Goal: Task Accomplishment & Management: Complete application form

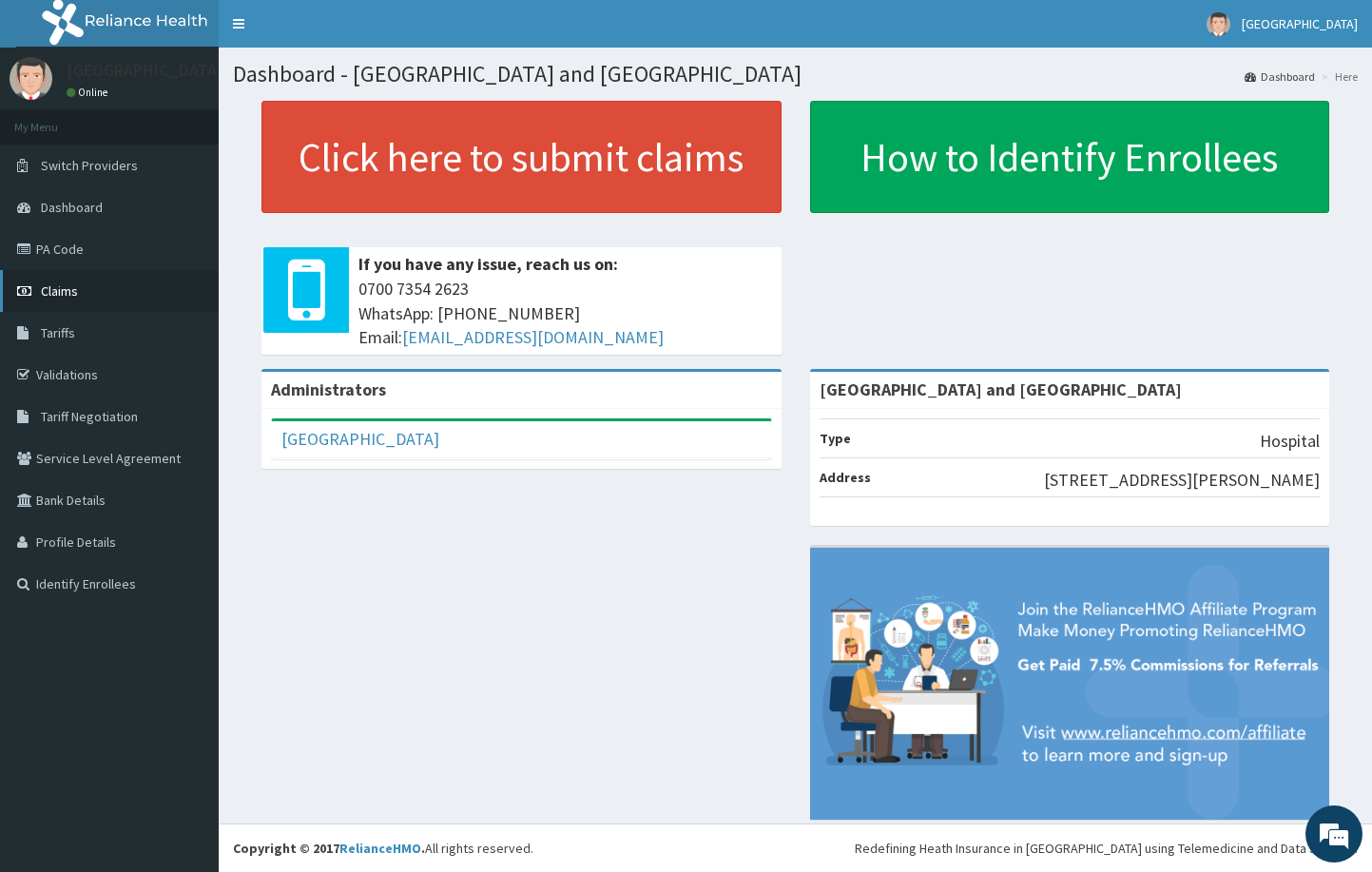
click at [65, 290] on span "Claims" at bounding box center [59, 291] width 37 height 17
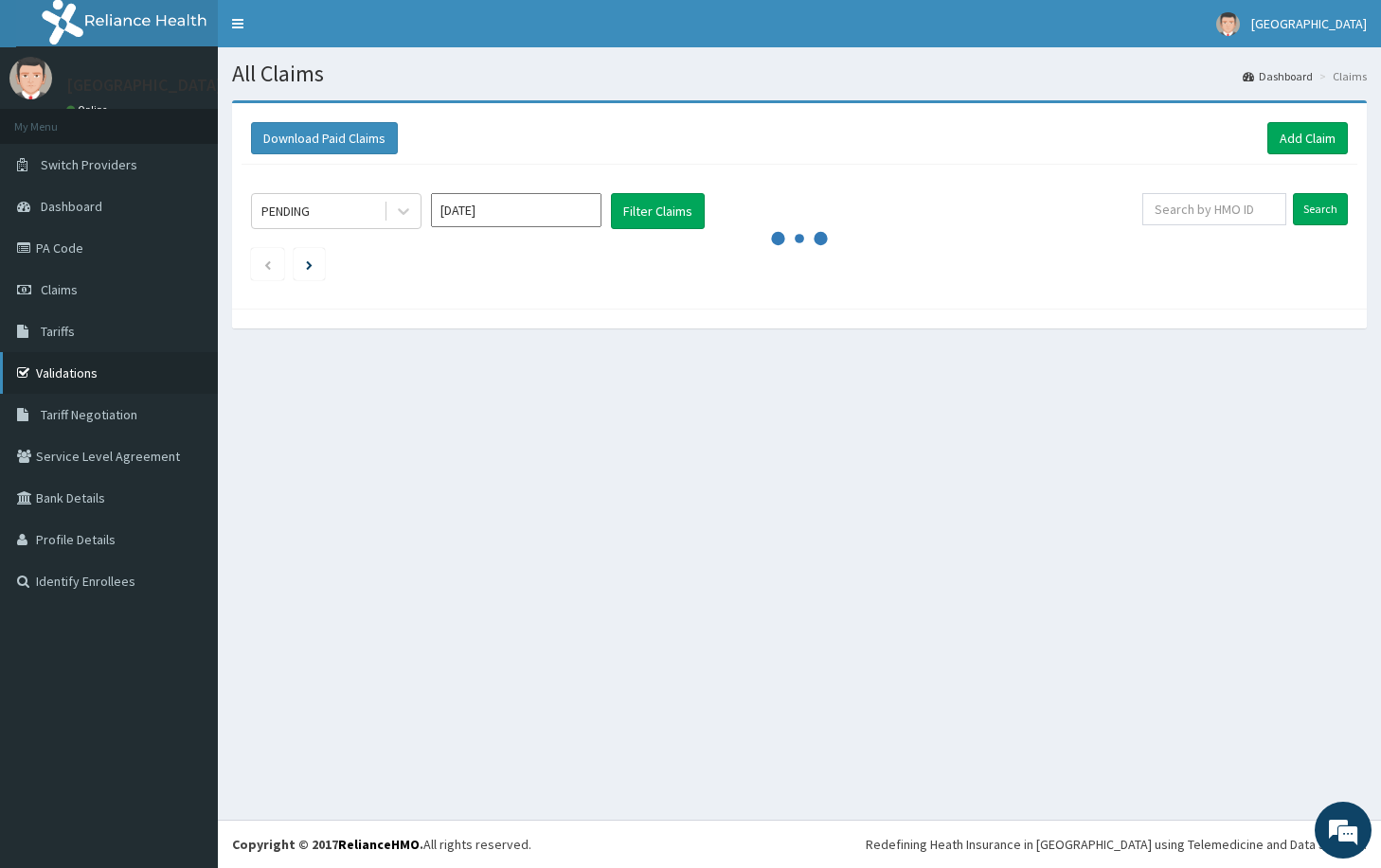
click at [70, 366] on link "Validations" at bounding box center [109, 373] width 218 height 42
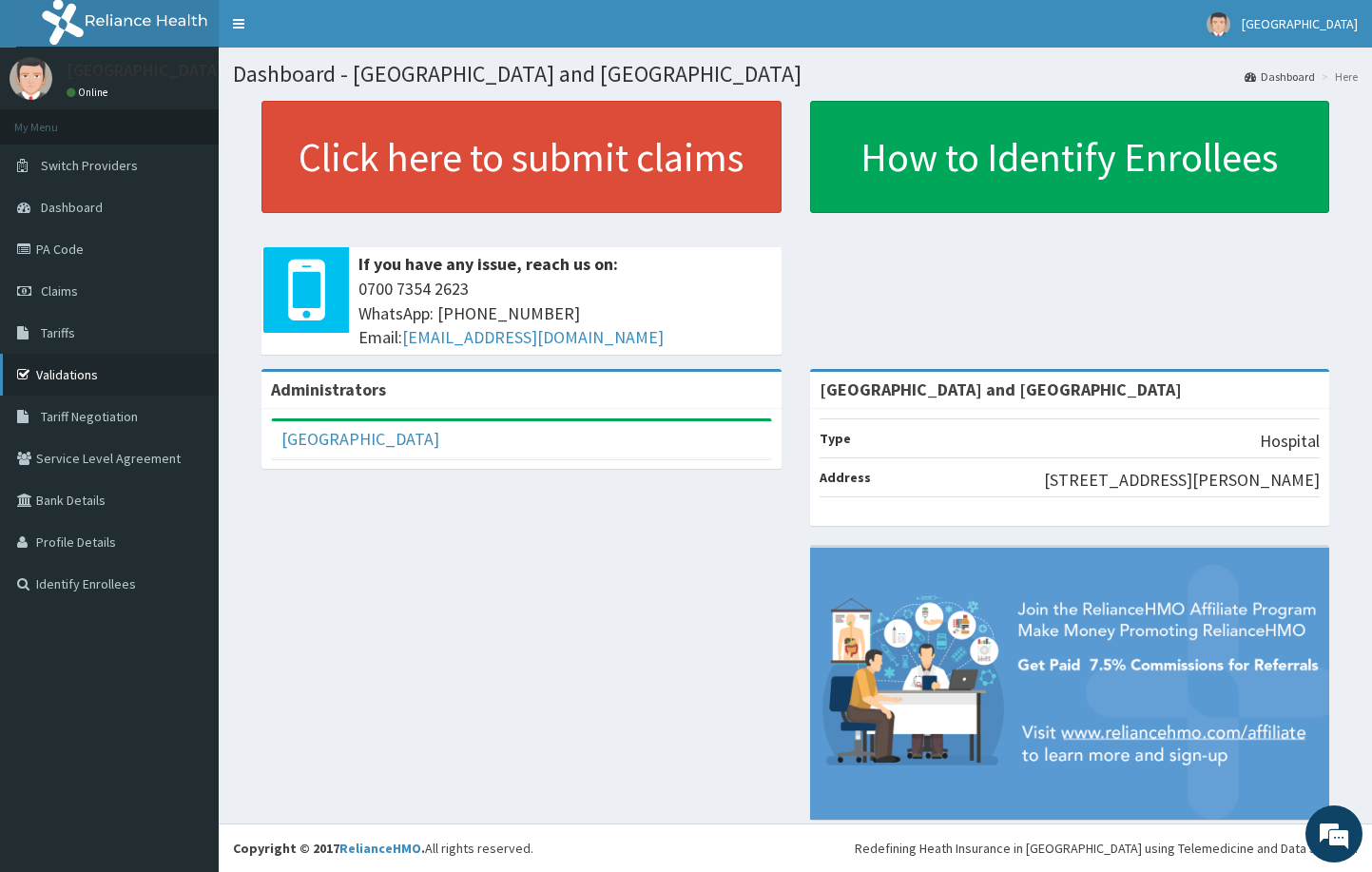
click at [58, 370] on link "Validations" at bounding box center [110, 374] width 219 height 42
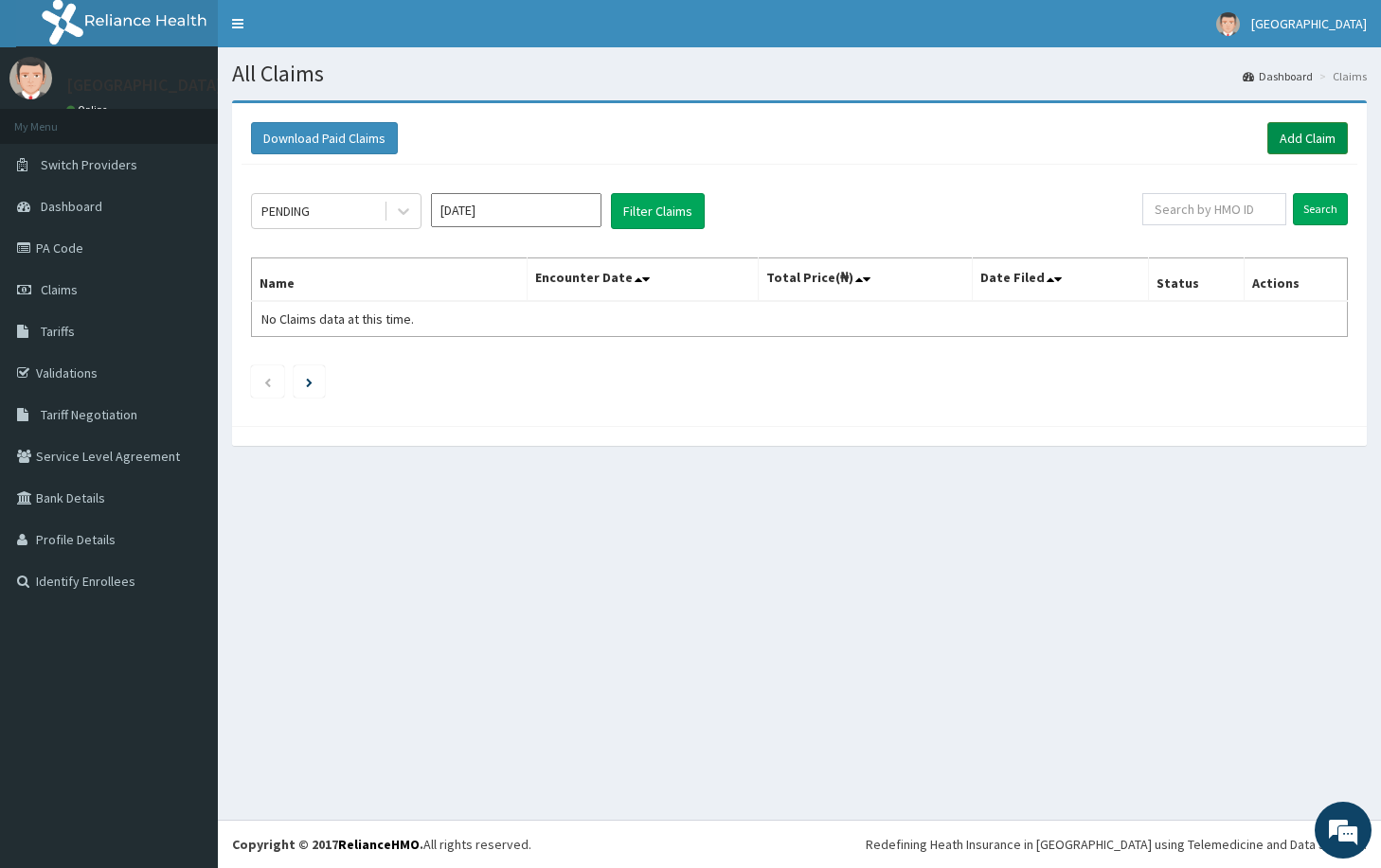
click at [1299, 140] on link "Add Claim" at bounding box center [1307, 138] width 80 height 32
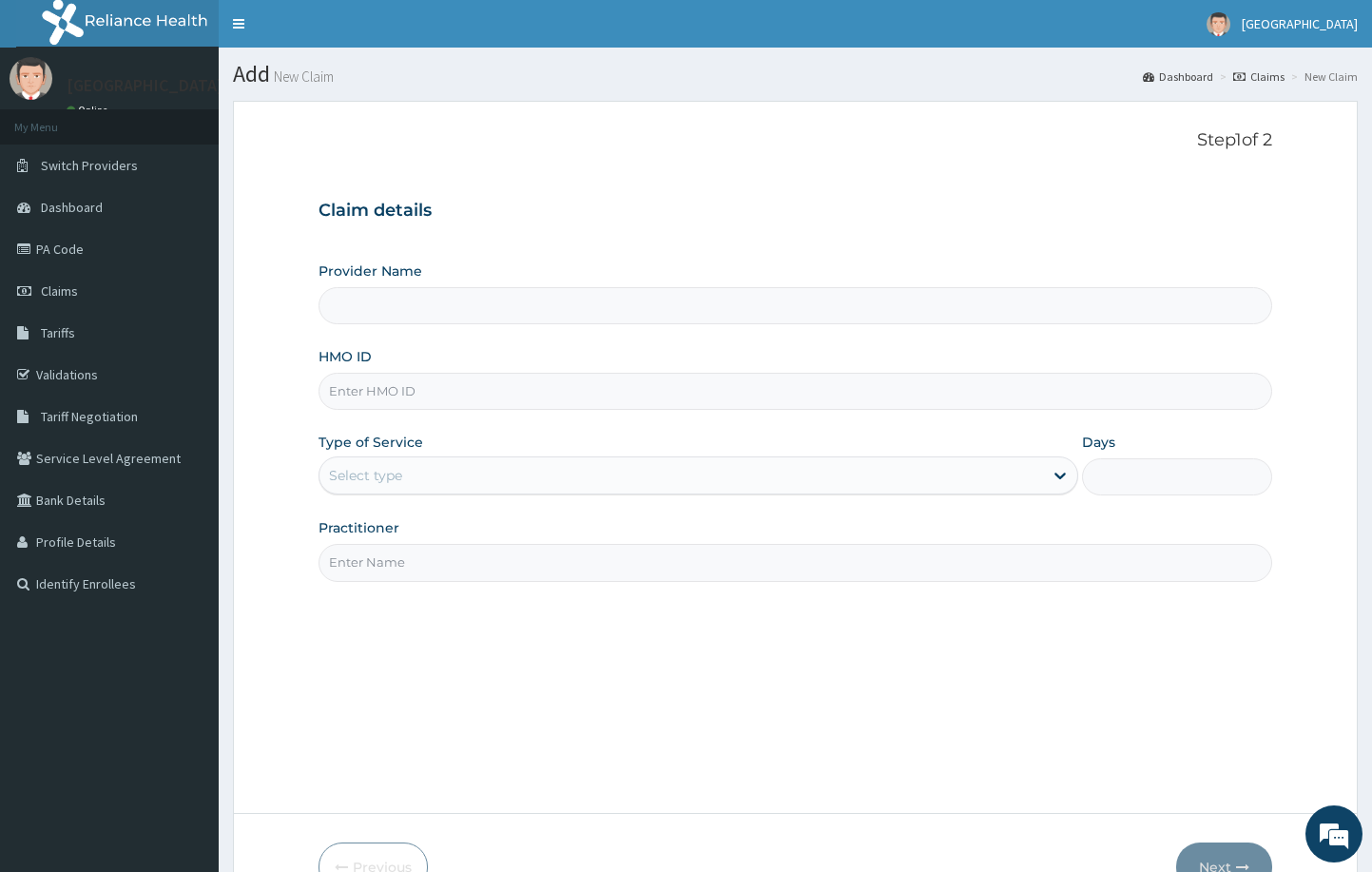
click at [412, 392] on input "HMO ID" at bounding box center [796, 392] width 955 height 37
paste input "ftc/10027/b"
type input "ftc/10027/b"
type input "[GEOGRAPHIC_DATA] and [GEOGRAPHIC_DATA]"
type input "ftc/10027/b"
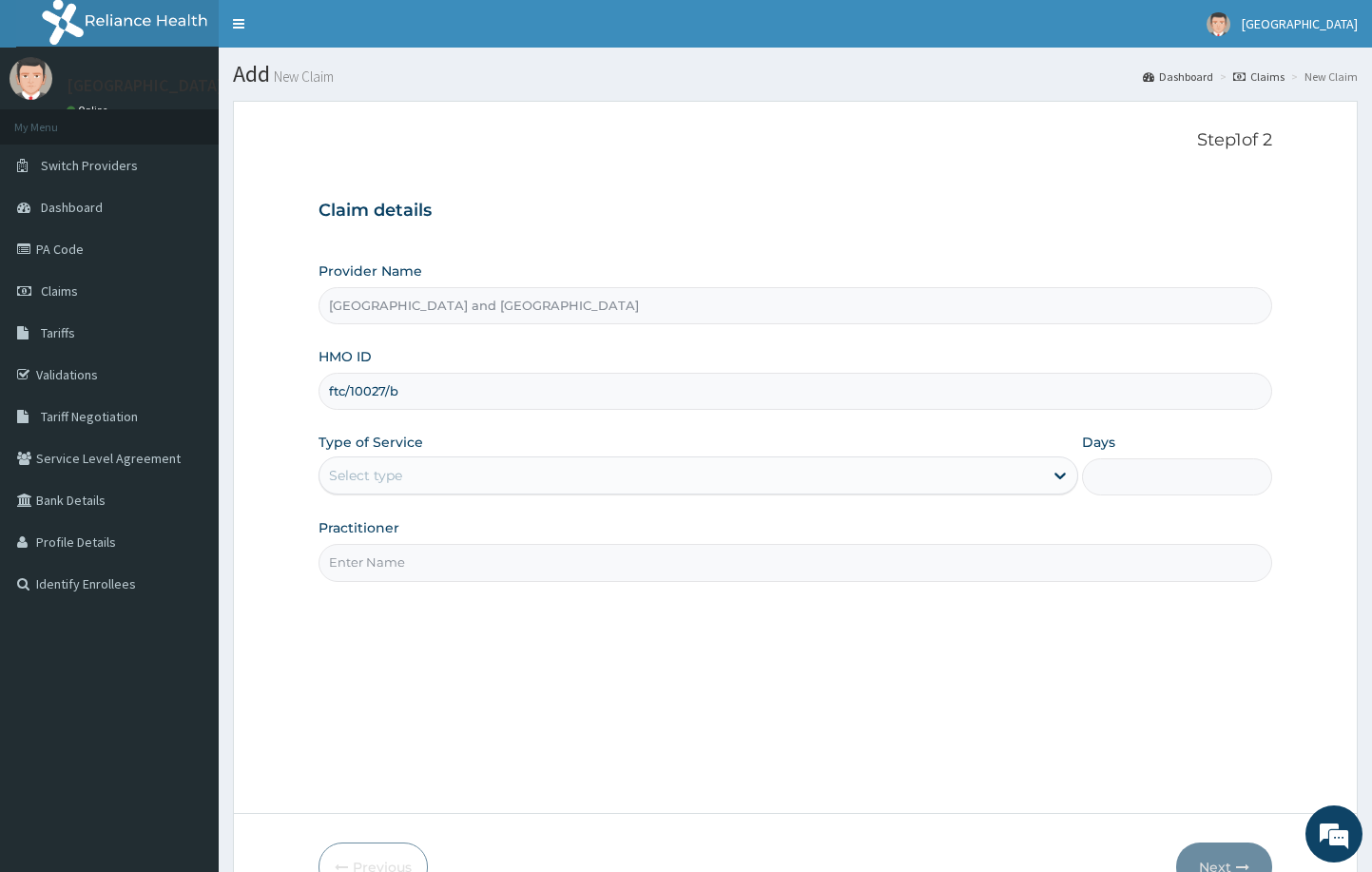
click at [871, 690] on div "Step 1 of 2 Claim details Provider Name De Rock Hospital and Diagnostic Center …" at bounding box center [796, 457] width 955 height 655
click at [477, 380] on input "ftc/10027/b" at bounding box center [796, 392] width 955 height 37
click at [573, 595] on div "Step 1 of 2 Claim details Provider Name De Rock Hospital and Diagnostic Center …" at bounding box center [796, 457] width 955 height 655
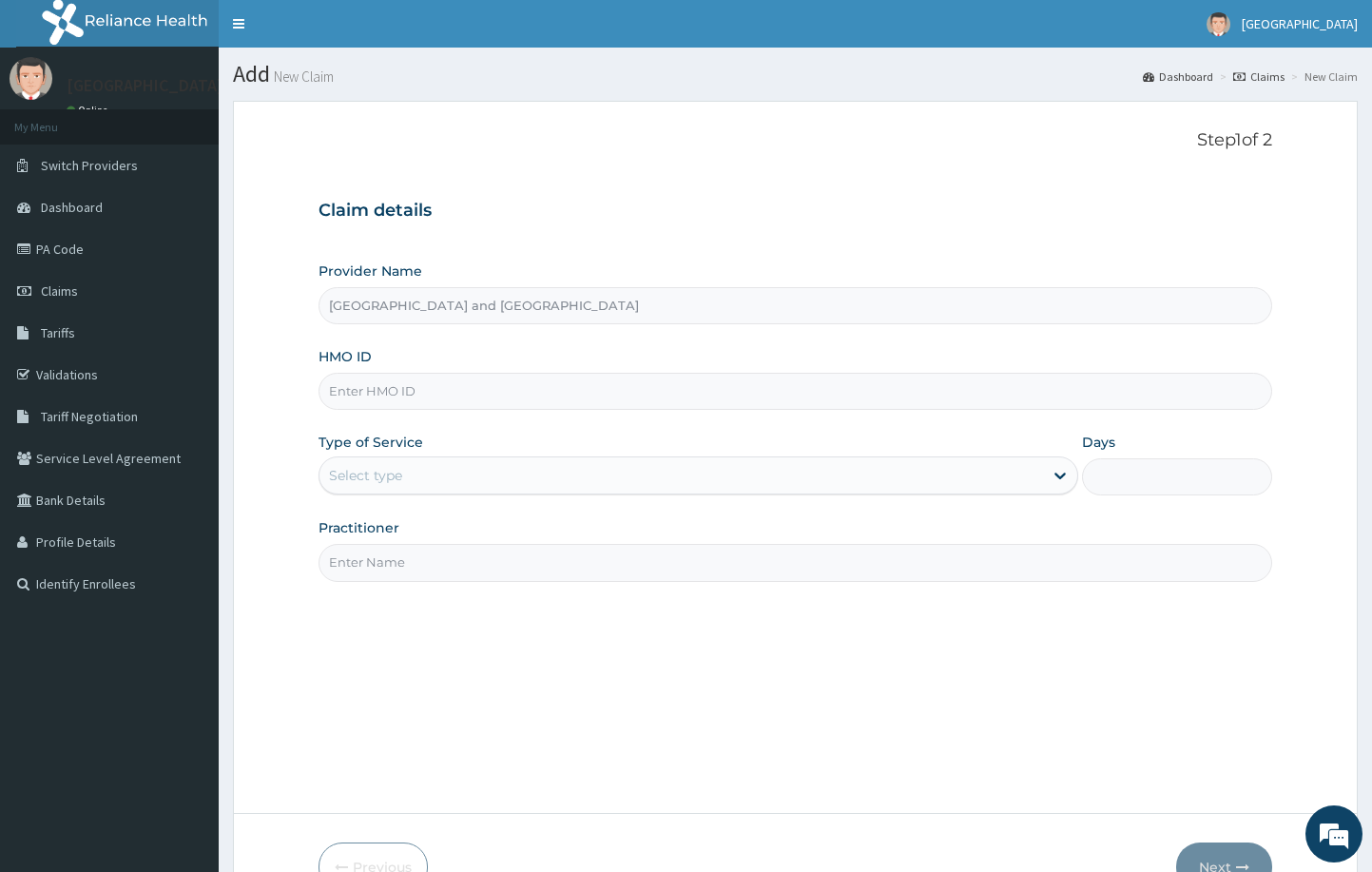
click at [506, 395] on input "HMO ID" at bounding box center [796, 392] width 955 height 37
paste input "ftc/10027/b"
type input "ftc/10027/b"
click at [881, 675] on div "Step 1 of 2 Claim details Provider Name De Rock Hospital and Diagnostic Center …" at bounding box center [796, 457] width 955 height 655
click at [556, 461] on div "Select type" at bounding box center [682, 475] width 724 height 30
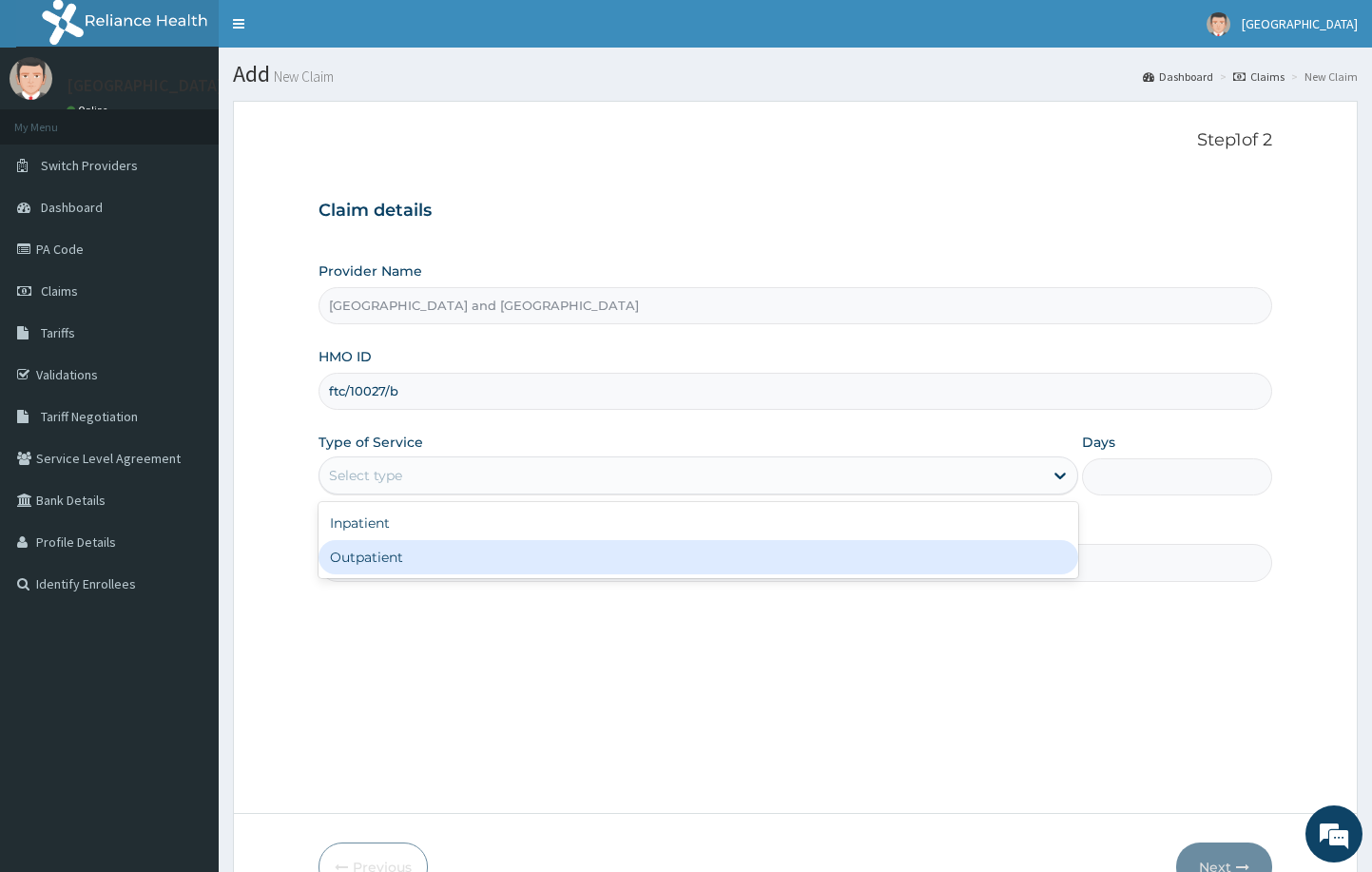
click at [526, 545] on div "Outpatient" at bounding box center [699, 557] width 761 height 34
type input "1"
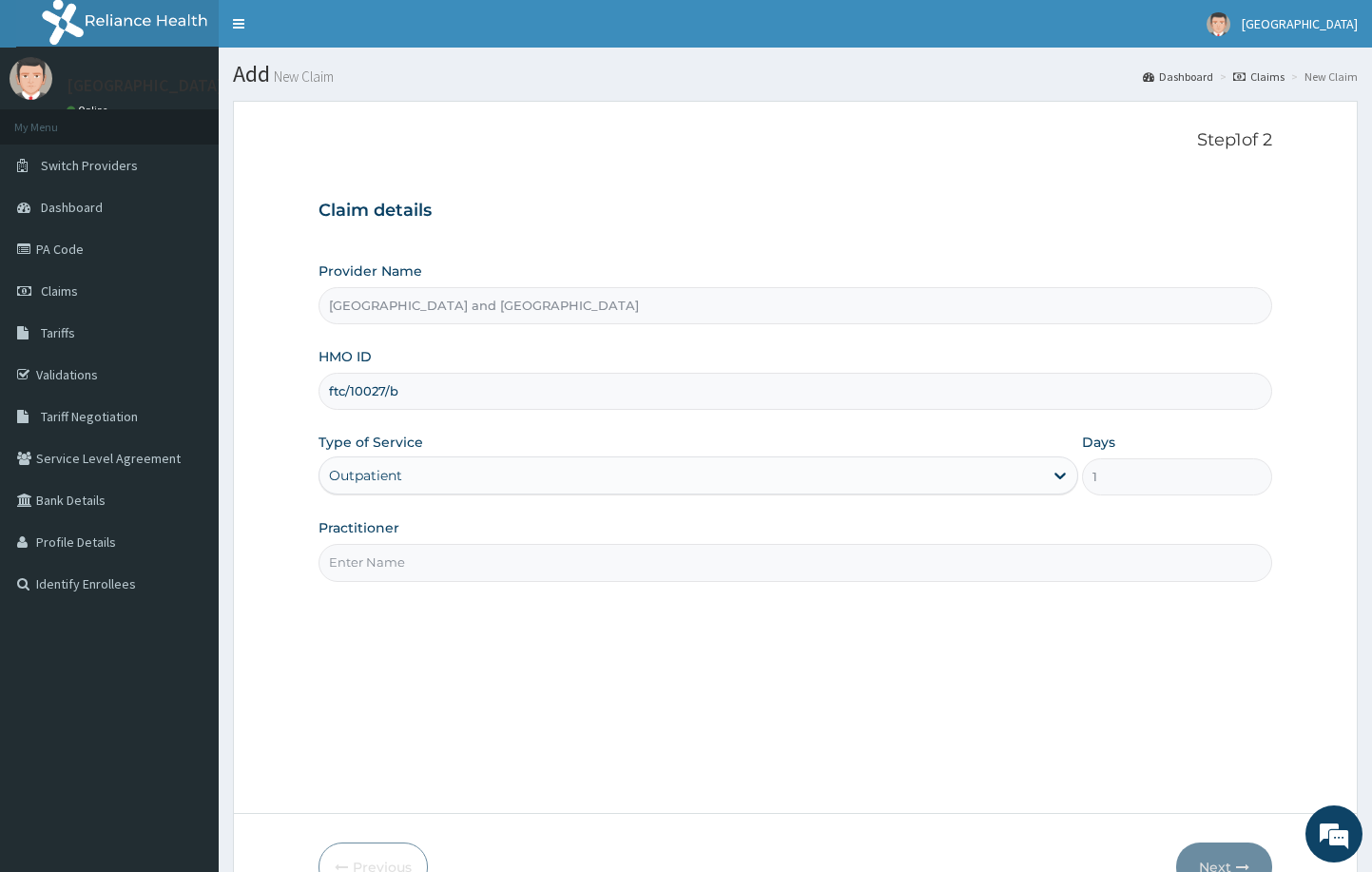
click at [519, 554] on input "Practitioner" at bounding box center [796, 563] width 955 height 37
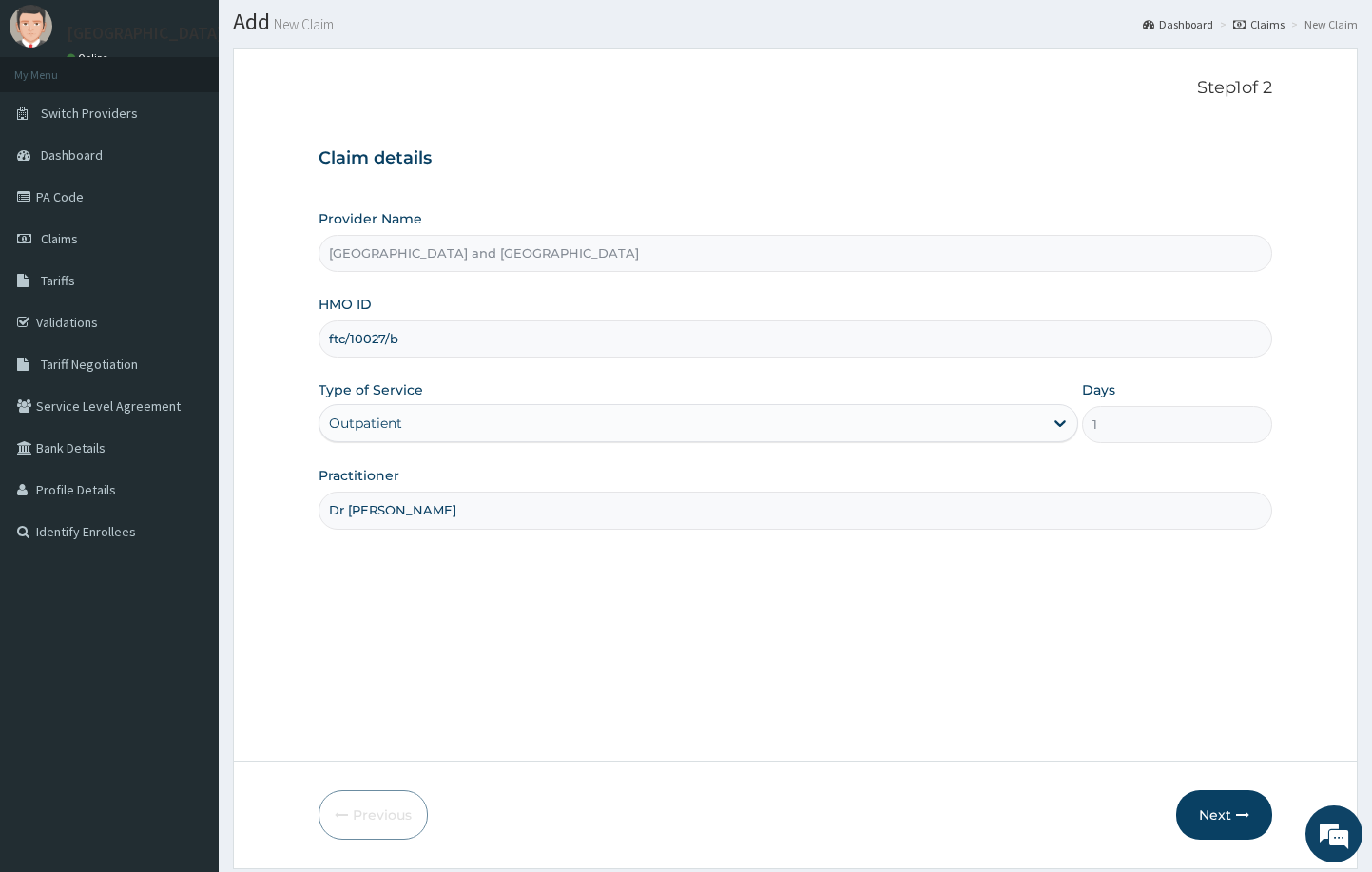
scroll to position [113, 0]
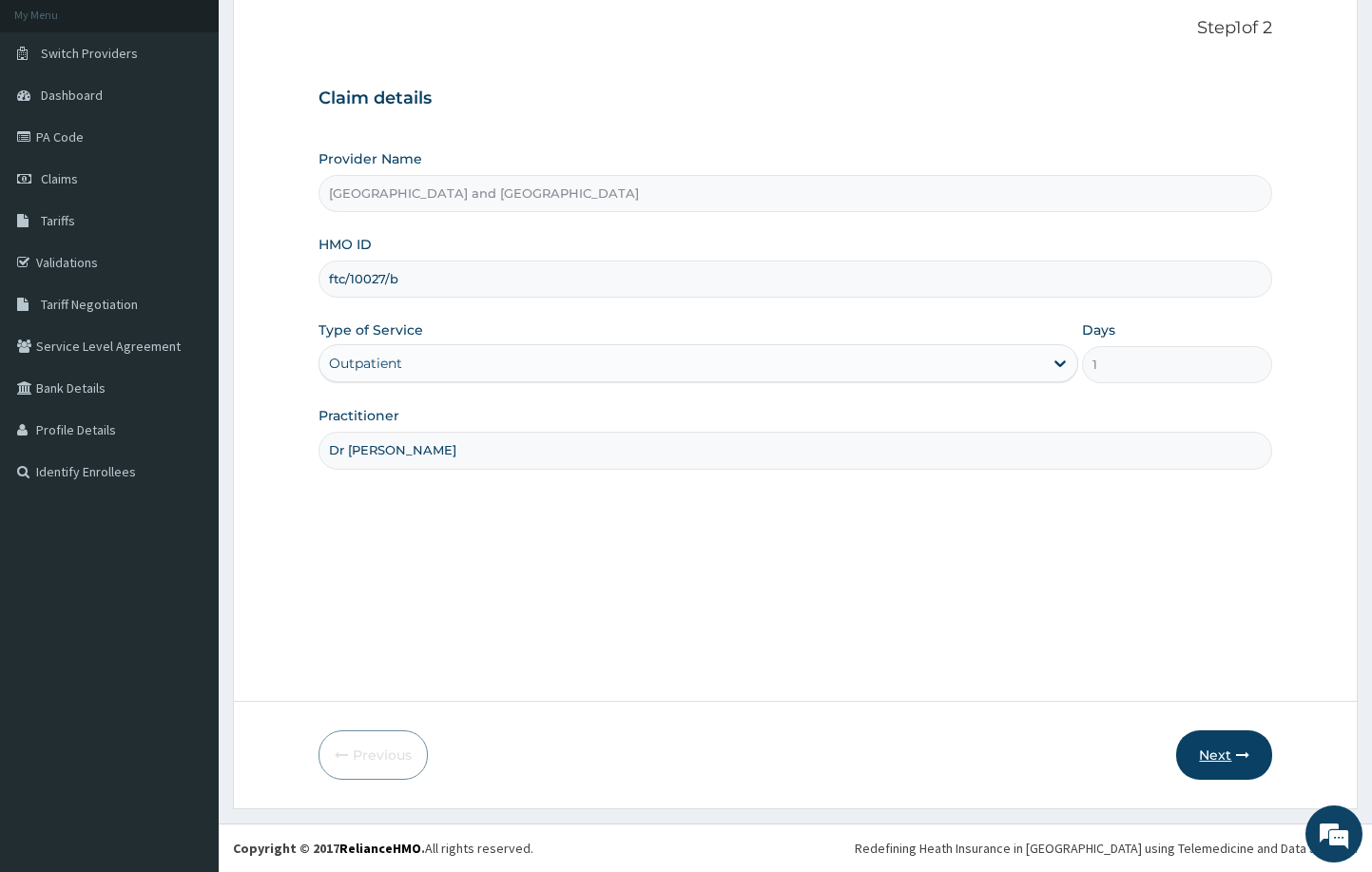
type input "Dr Peter Ibom"
click at [1220, 743] on button "Next" at bounding box center [1224, 755] width 96 height 49
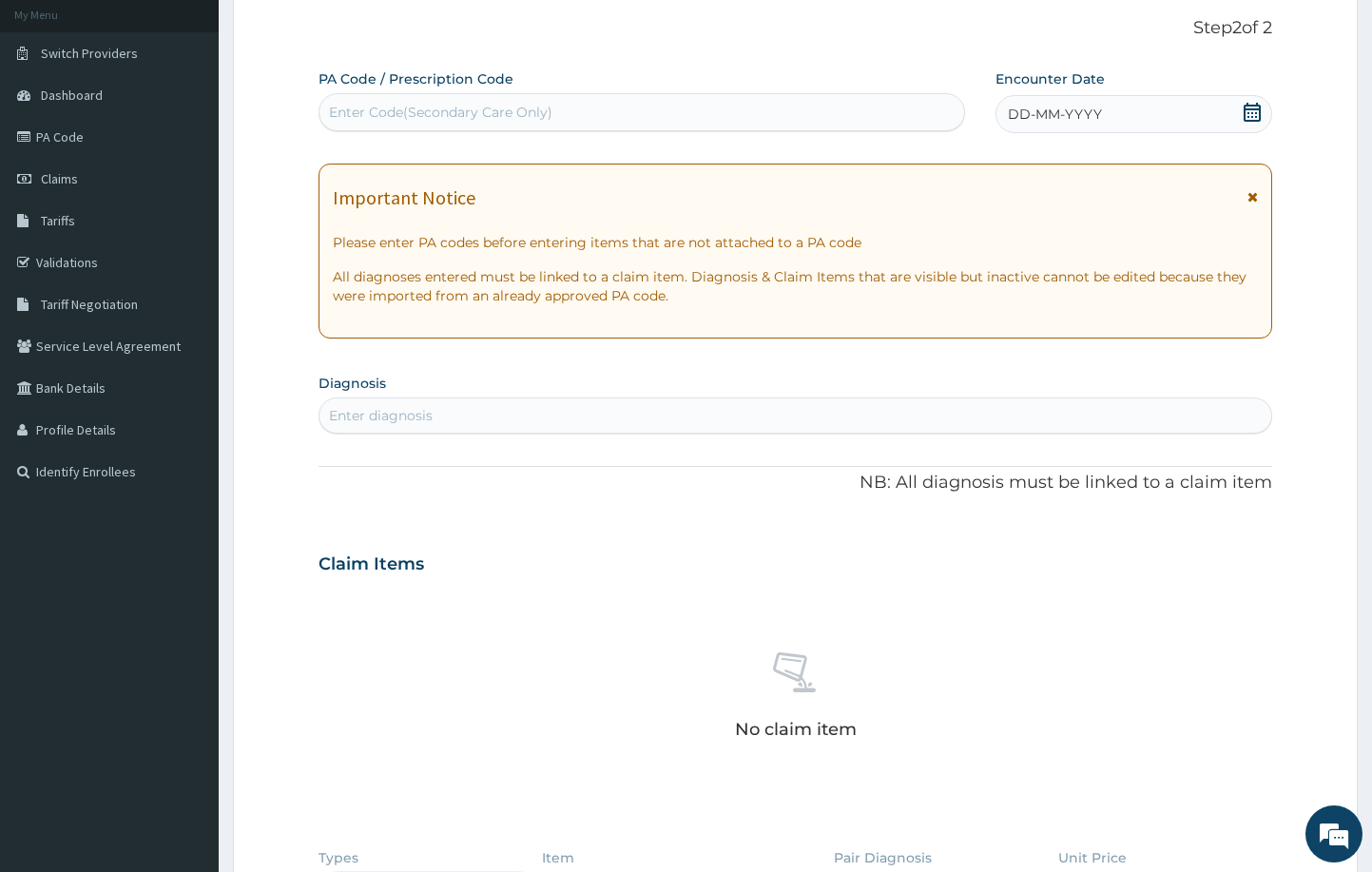
click at [1101, 116] on div "DD-MM-YYYY" at bounding box center [1134, 113] width 277 height 38
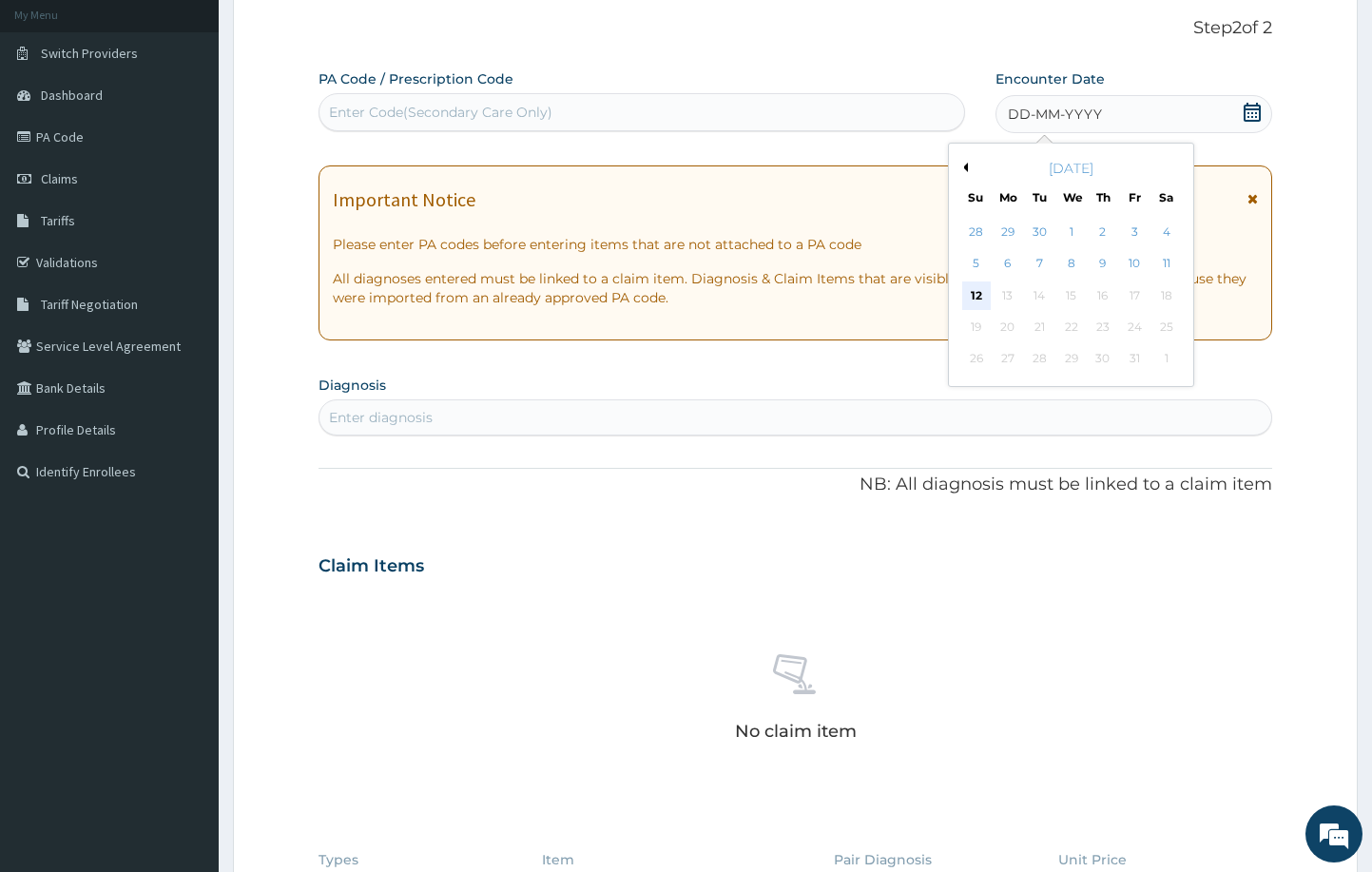
click at [978, 291] on div "12" at bounding box center [976, 295] width 28 height 28
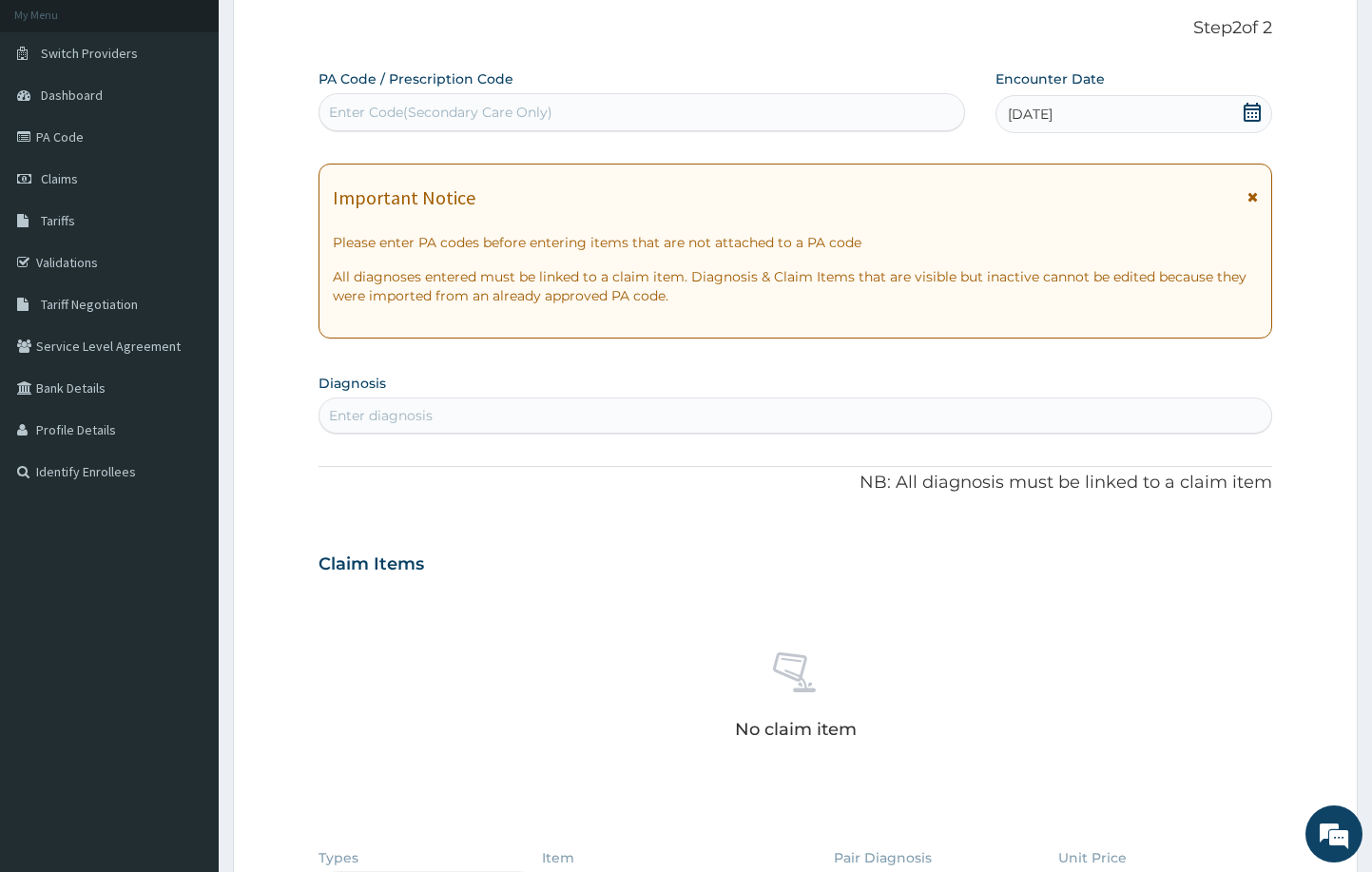
click at [485, 409] on div "Enter diagnosis" at bounding box center [796, 415] width 953 height 30
type input "m"
type input "complicated malaria"
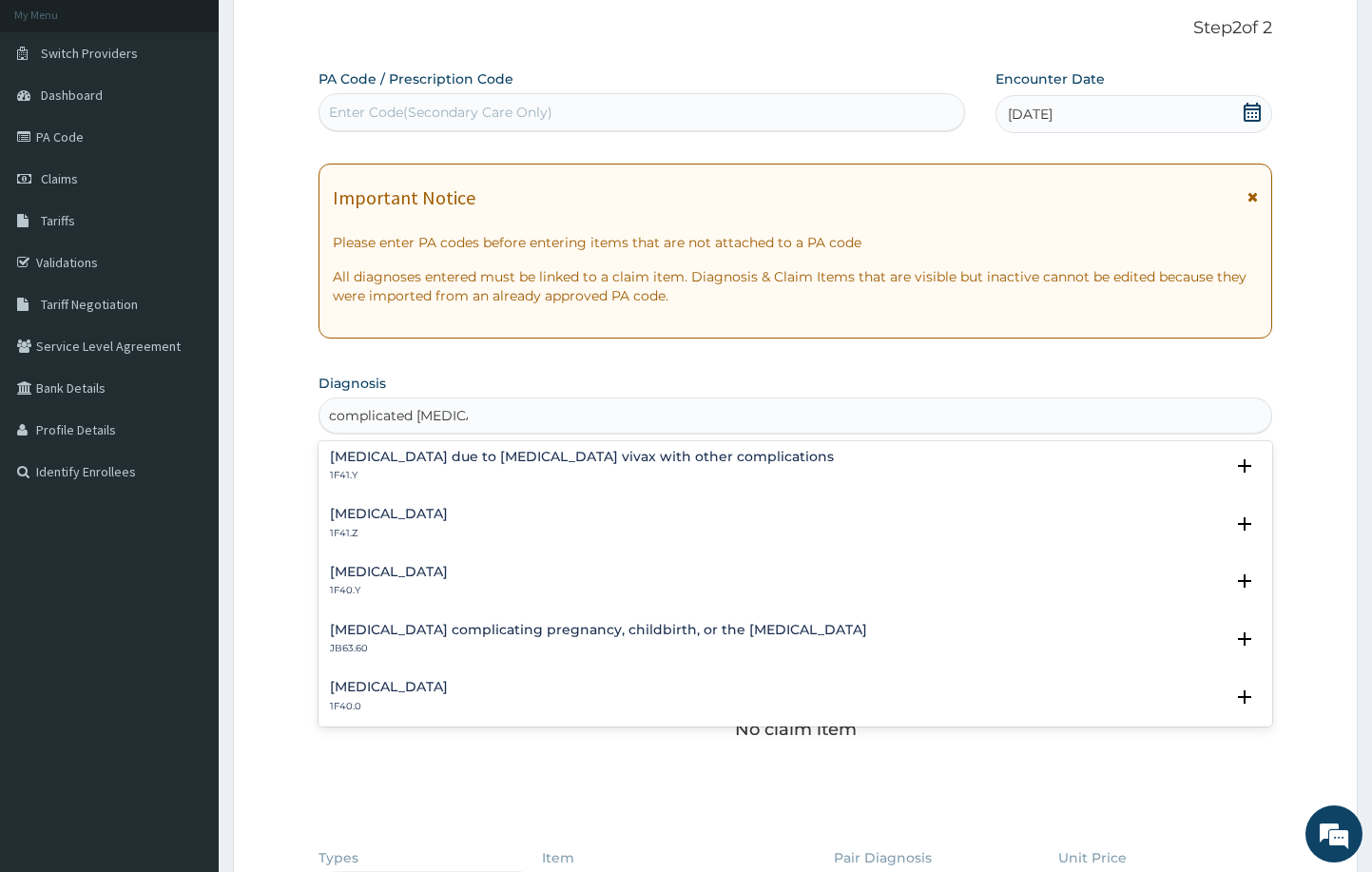
scroll to position [125, 0]
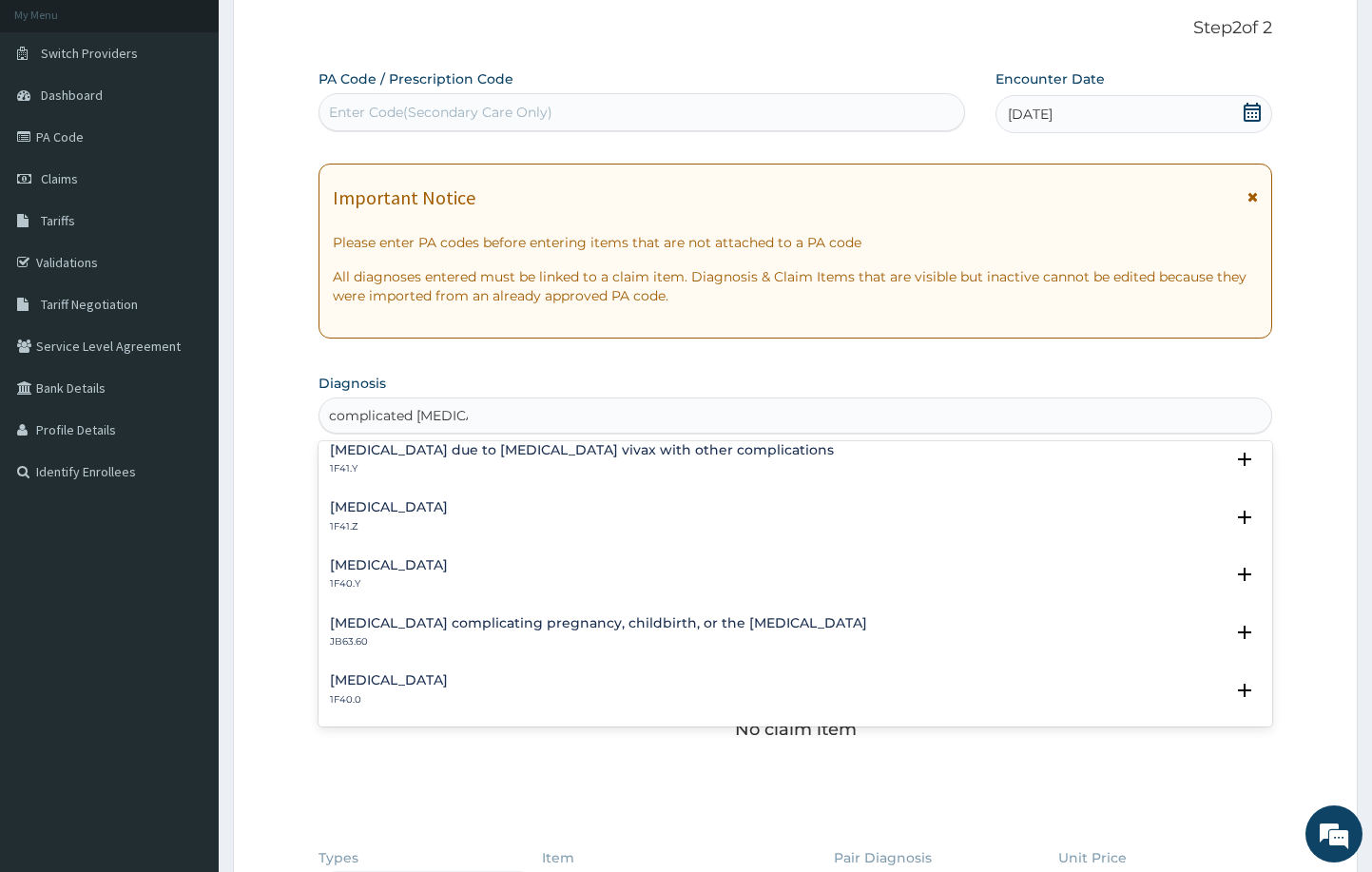
click at [448, 563] on h4 "Other severe and complicated Plasmodium falciparum malaria" at bounding box center [389, 565] width 118 height 15
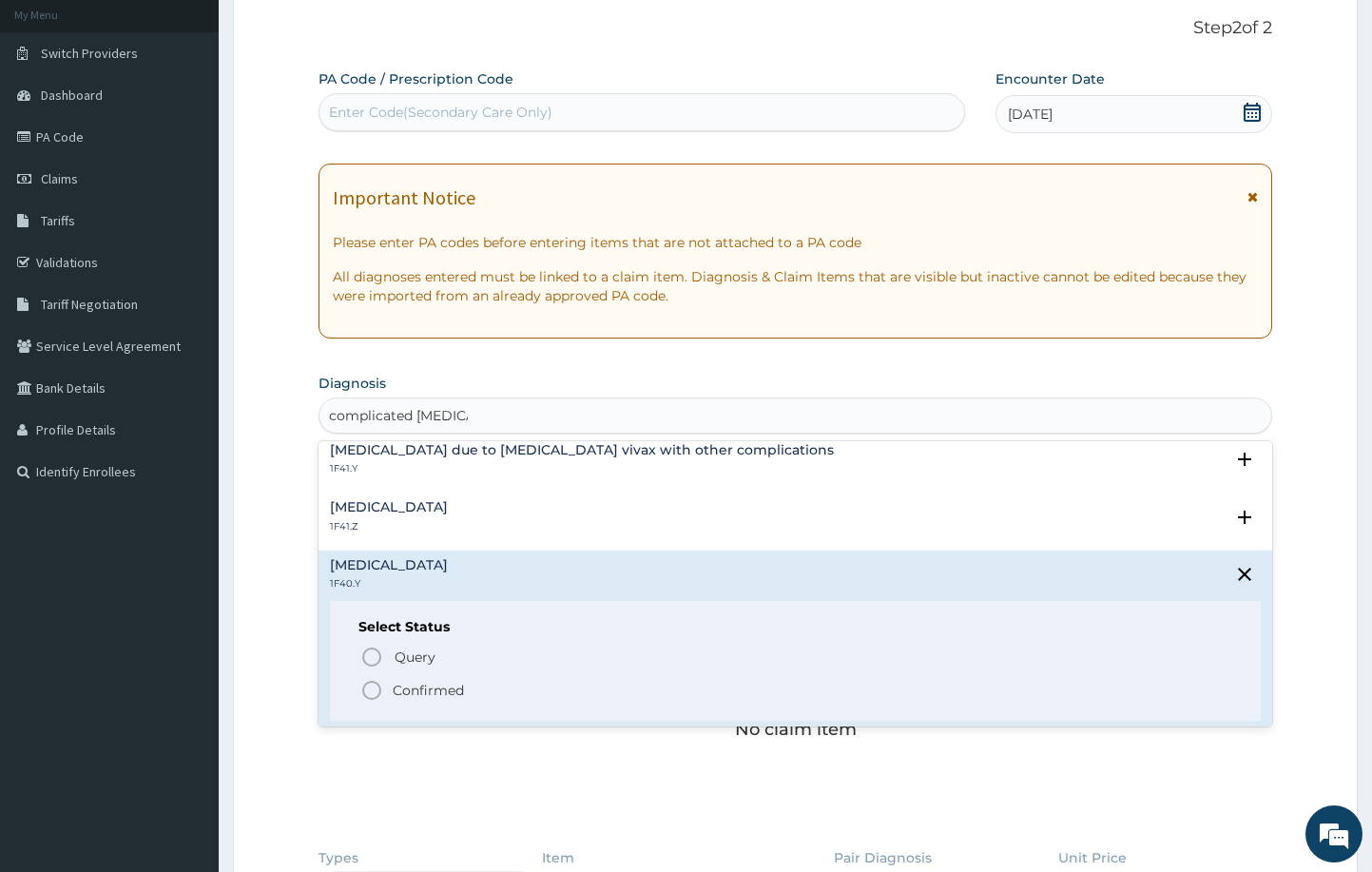
click at [373, 690] on icon "status option filled" at bounding box center [372, 691] width 23 height 23
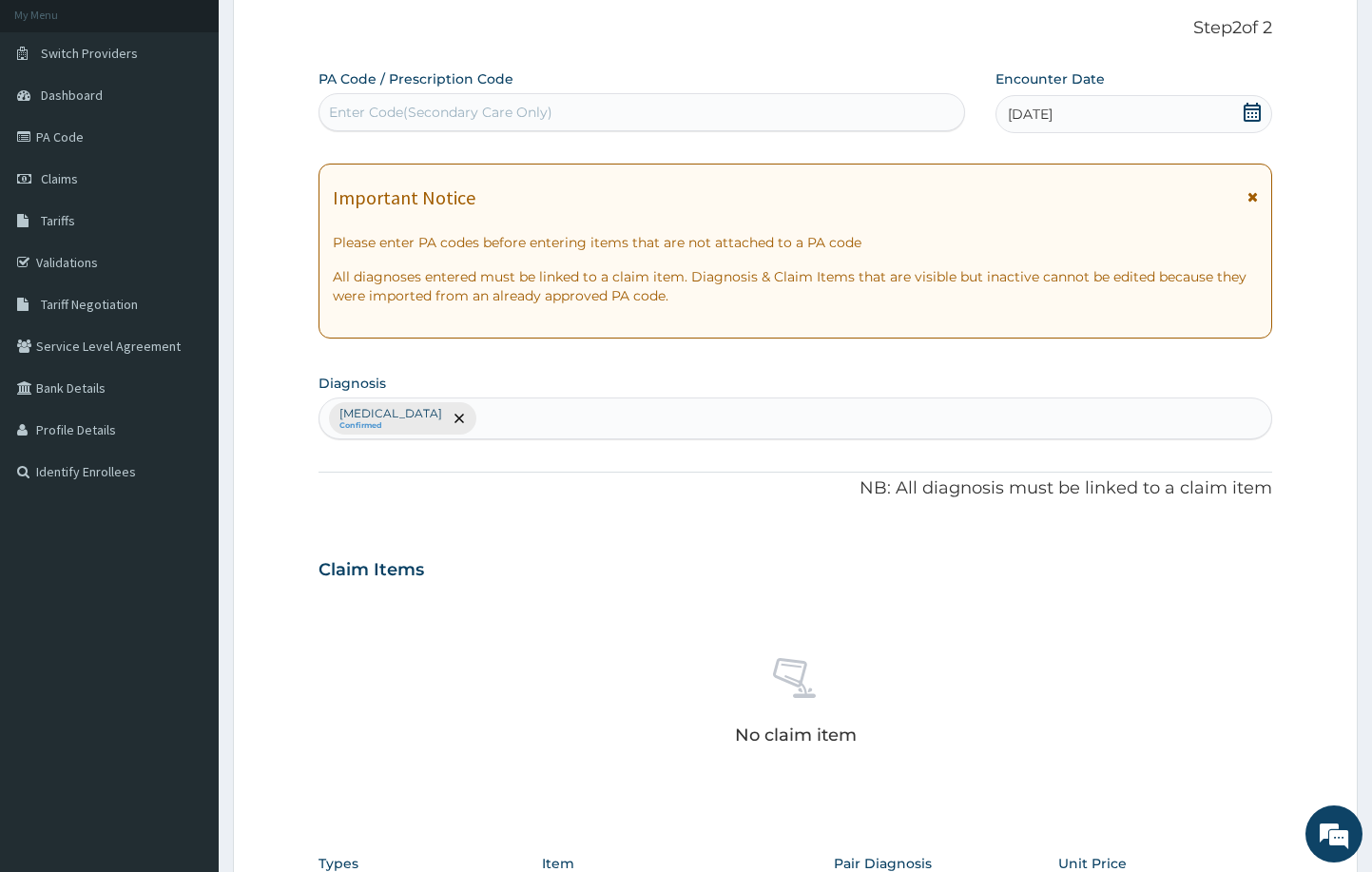
scroll to position [116, 0]
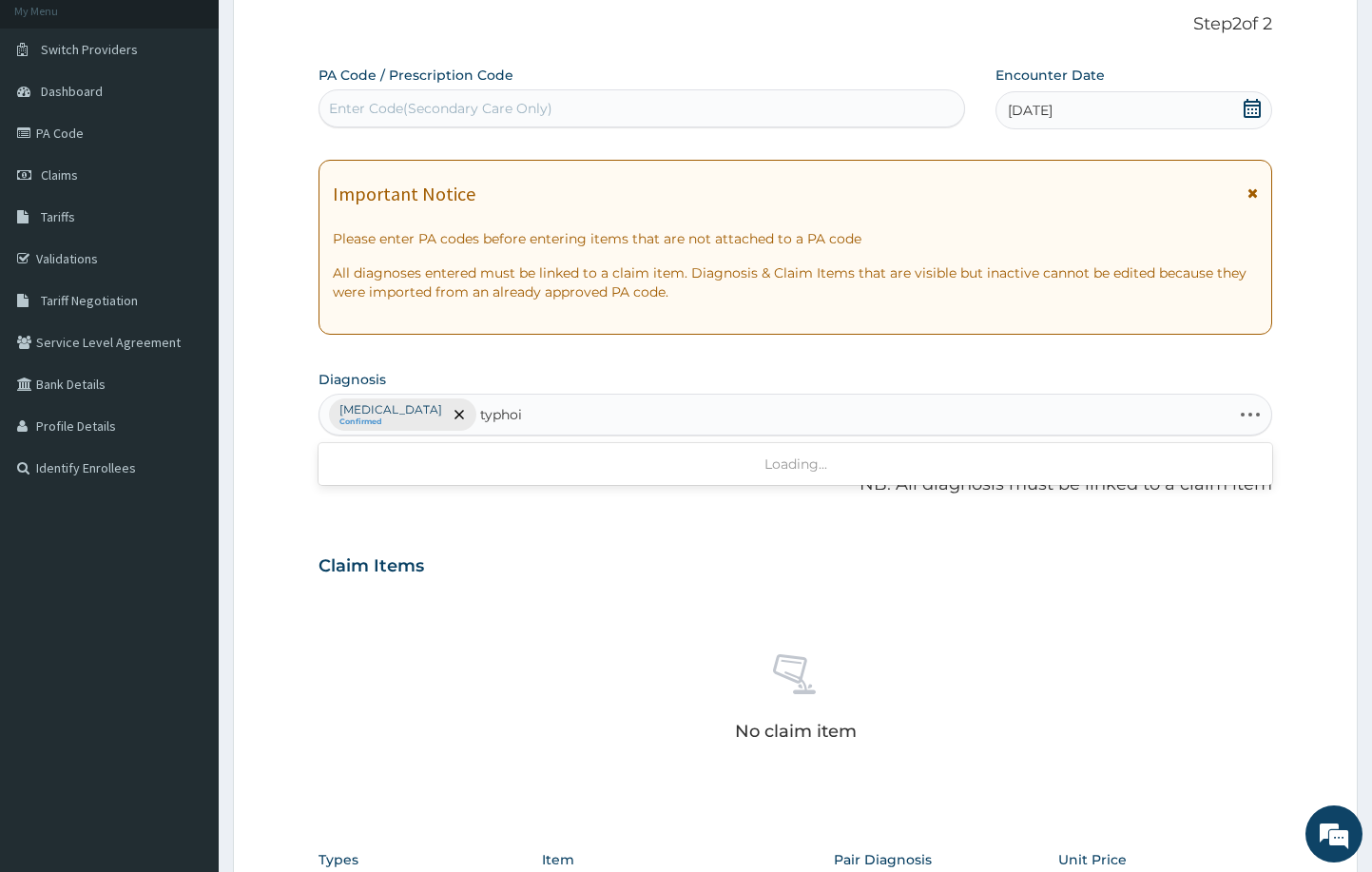
type input "typhoid"
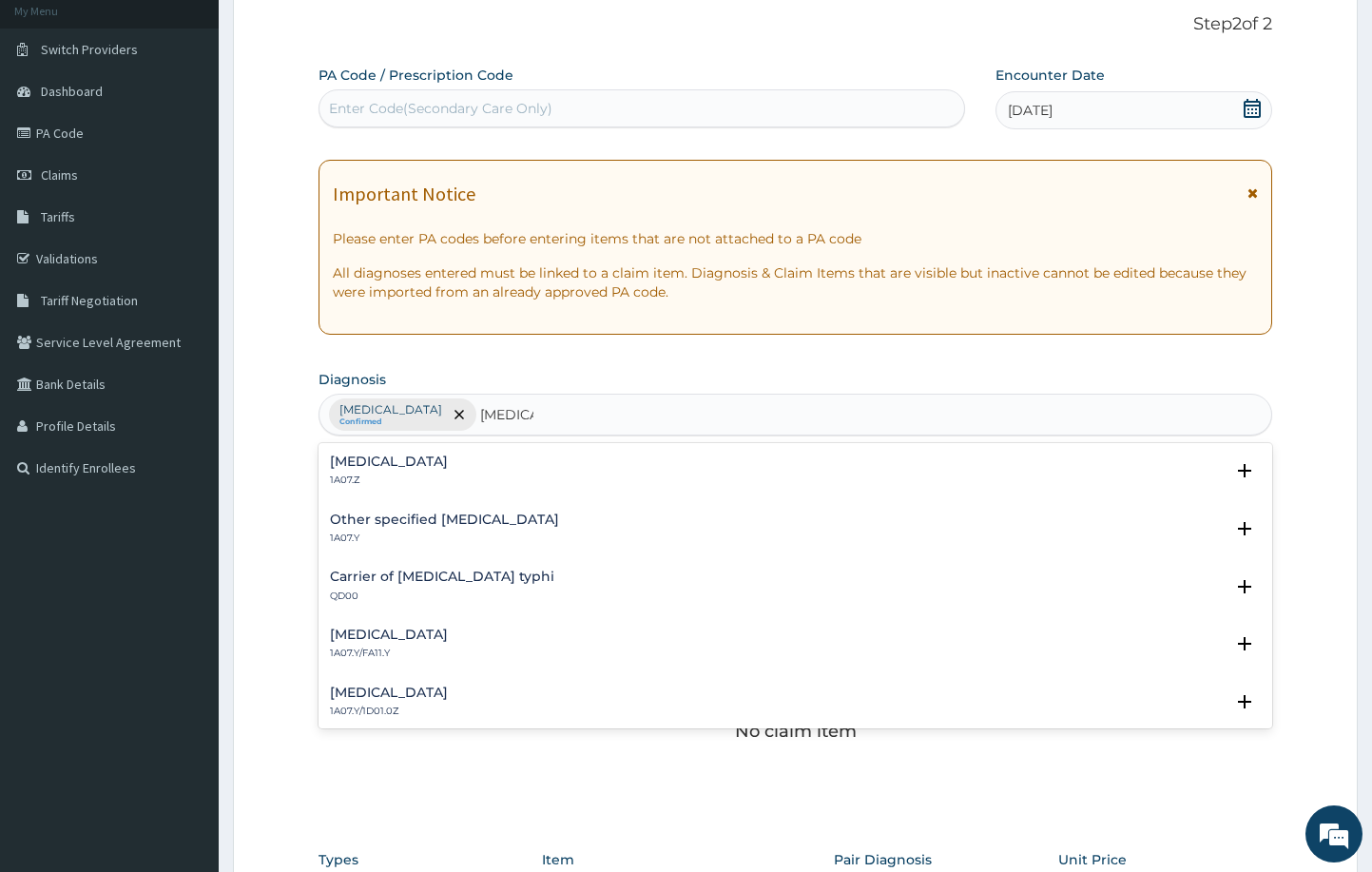
click at [414, 455] on h4 "Typhoid fever, unspecified" at bounding box center [389, 462] width 118 height 15
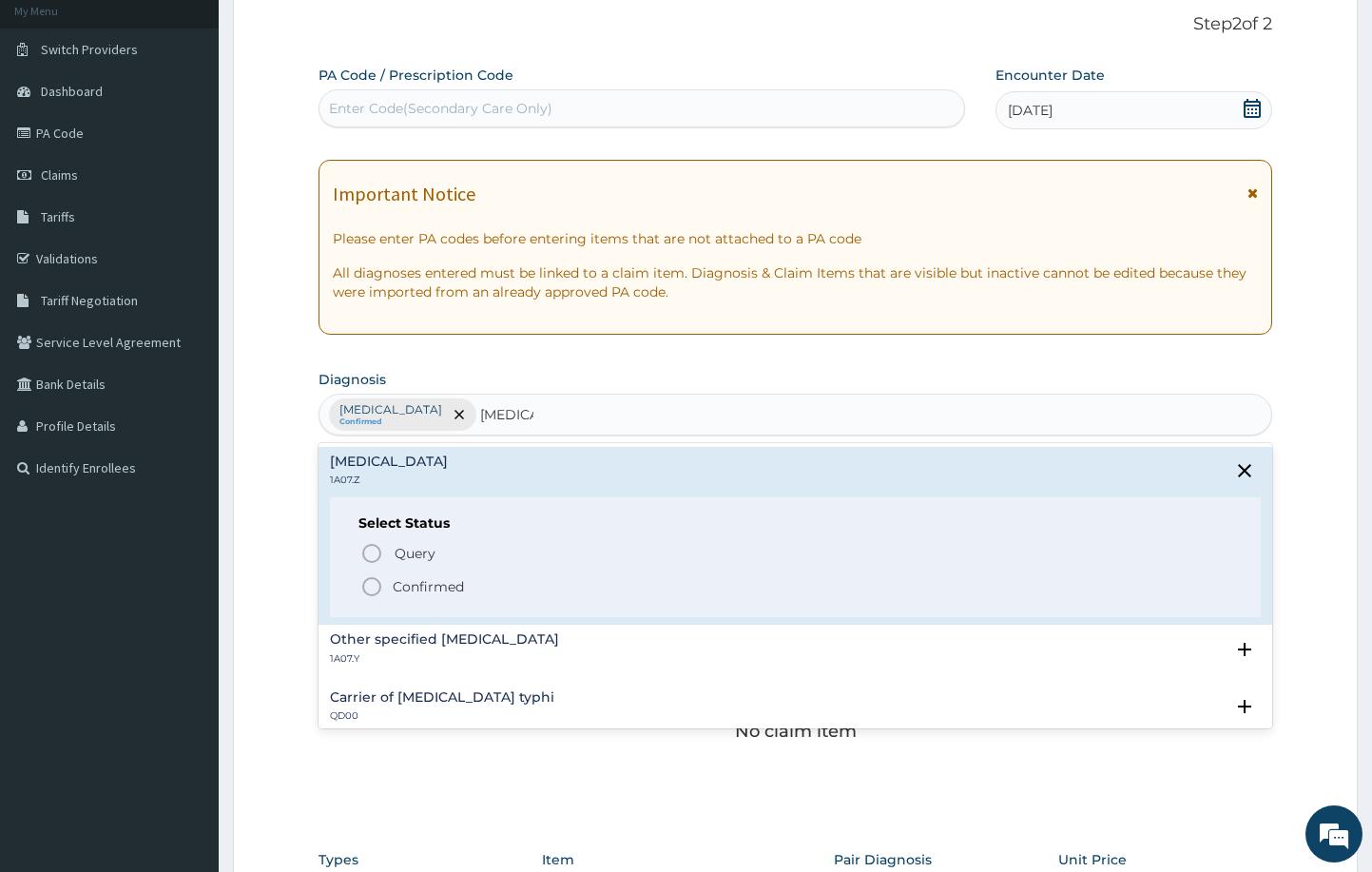
click at [373, 583] on icon "status option filled" at bounding box center [372, 587] width 23 height 23
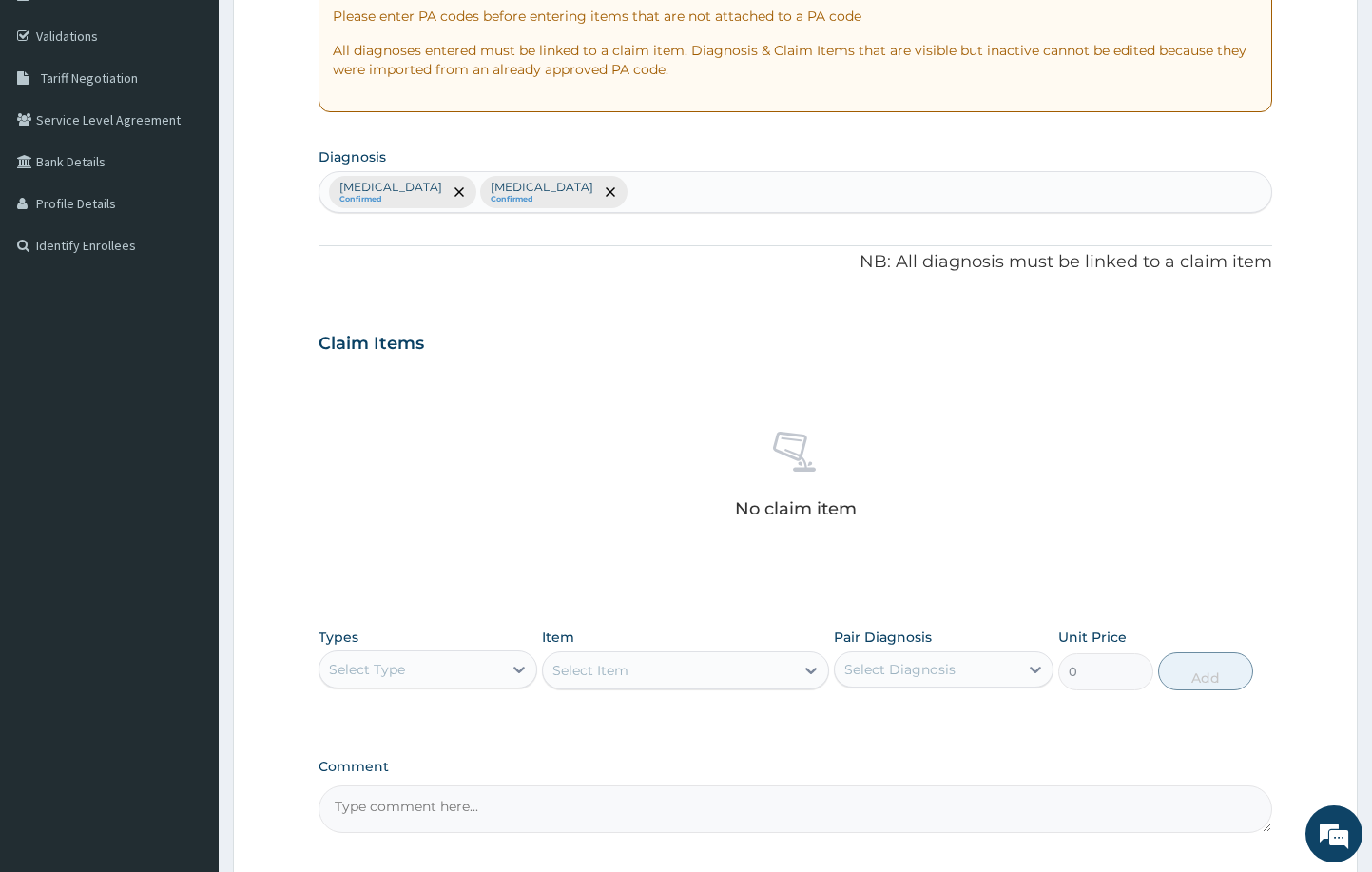
scroll to position [500, 0]
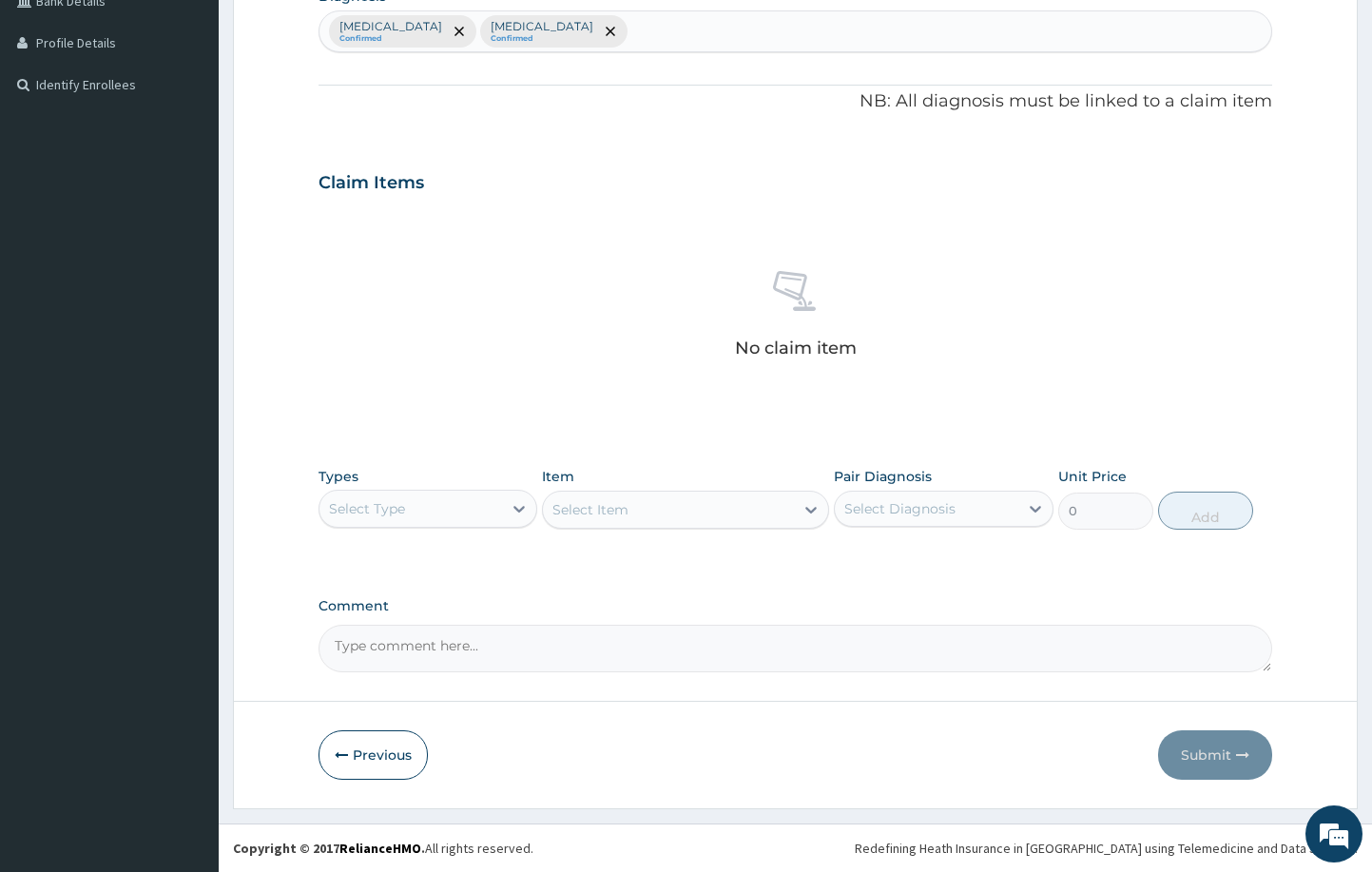
click at [489, 507] on div "Select Type" at bounding box center [411, 508] width 183 height 30
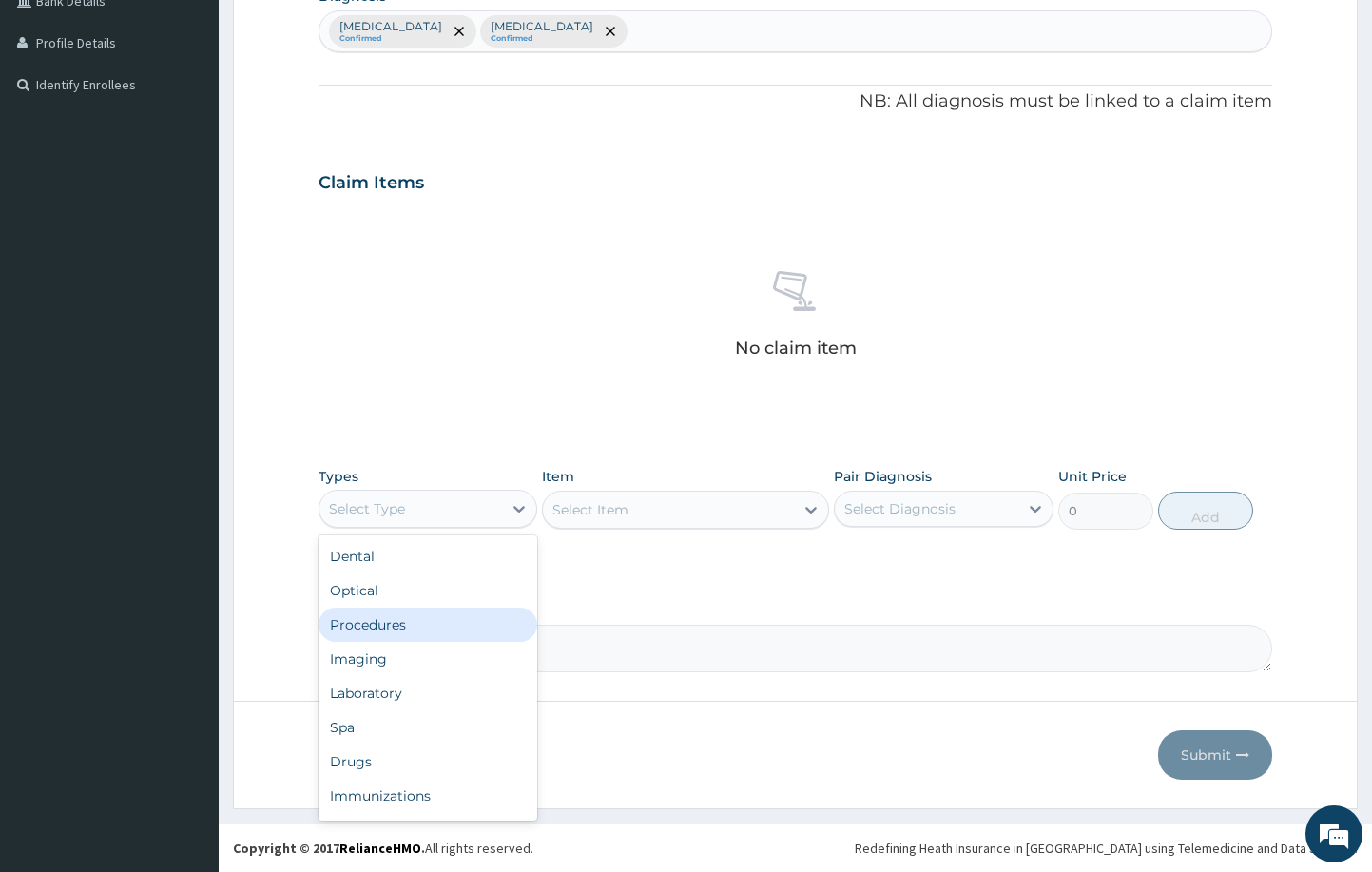
click at [439, 619] on div "Procedures" at bounding box center [429, 625] width 220 height 34
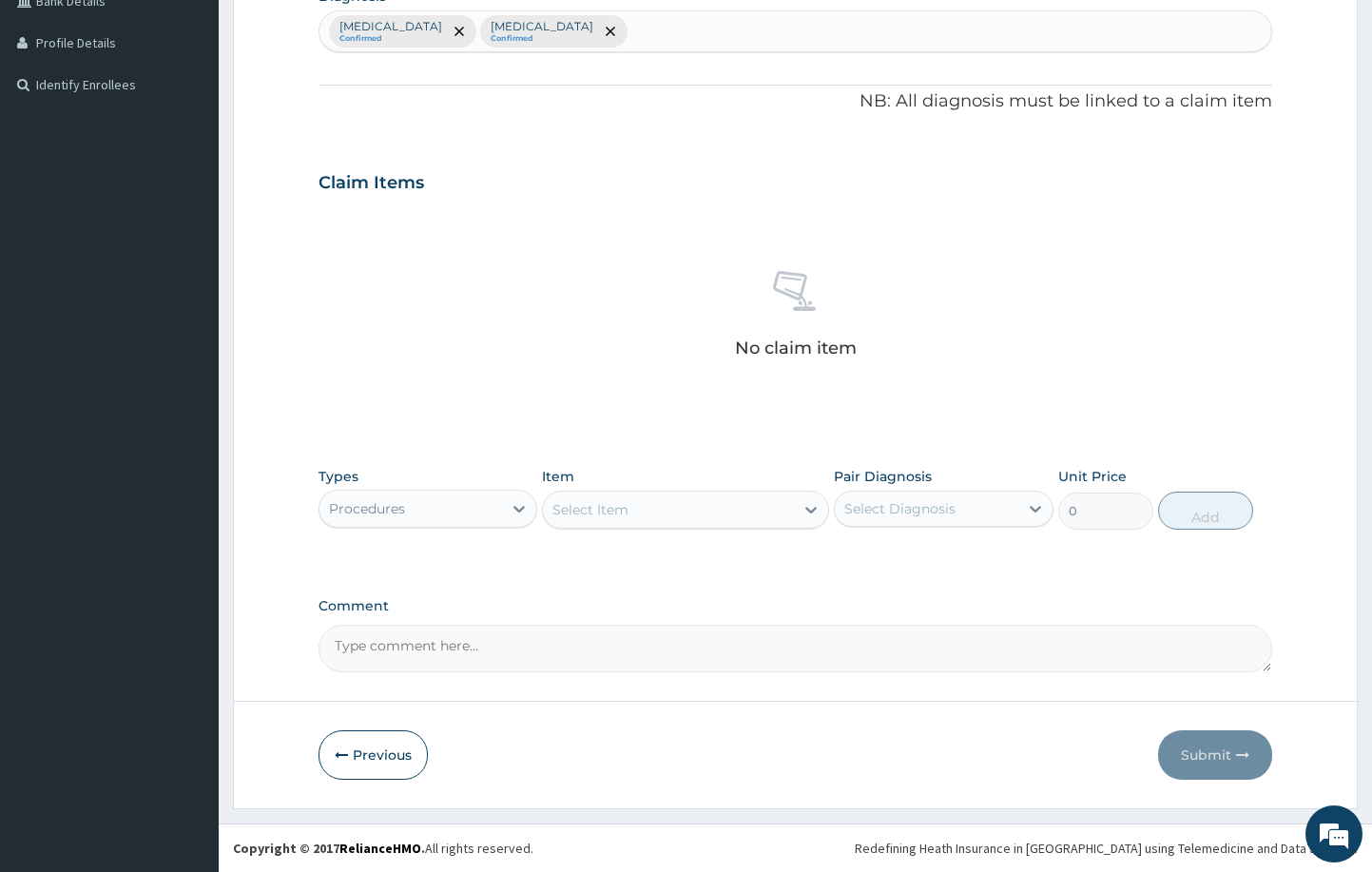
click at [750, 510] on div "Select Item" at bounding box center [668, 509] width 250 height 30
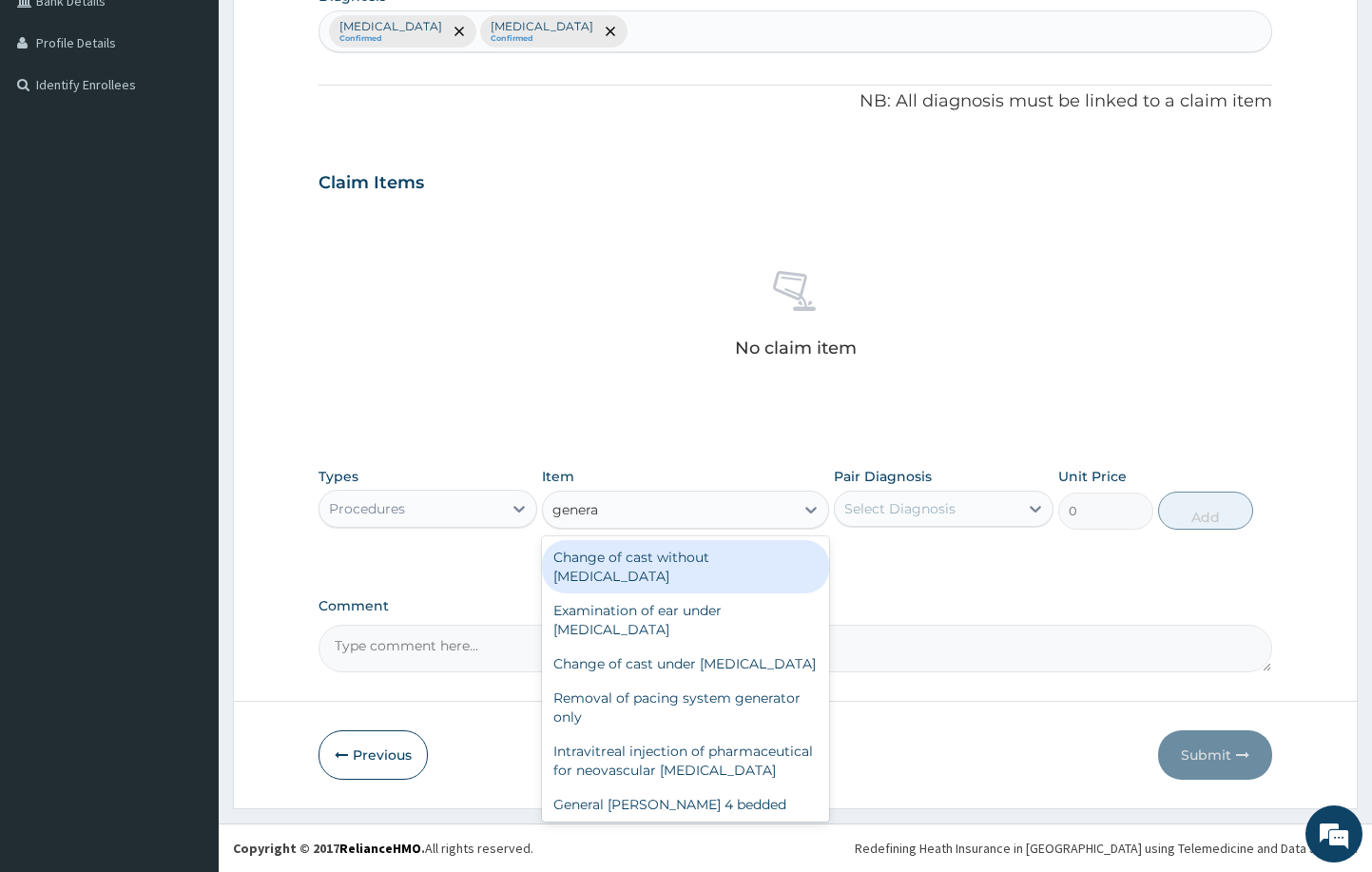
type input "general"
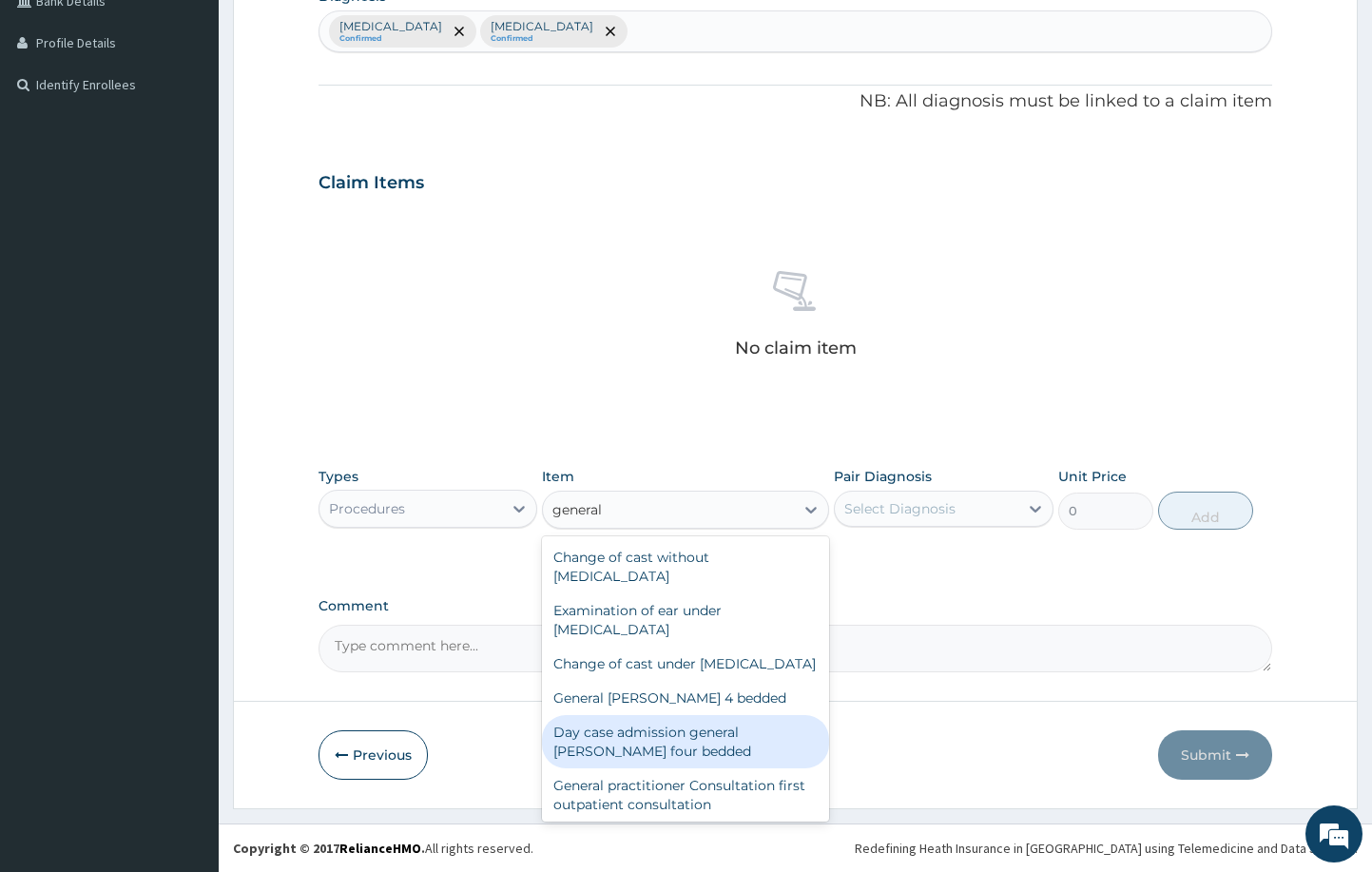
scroll to position [36, 0]
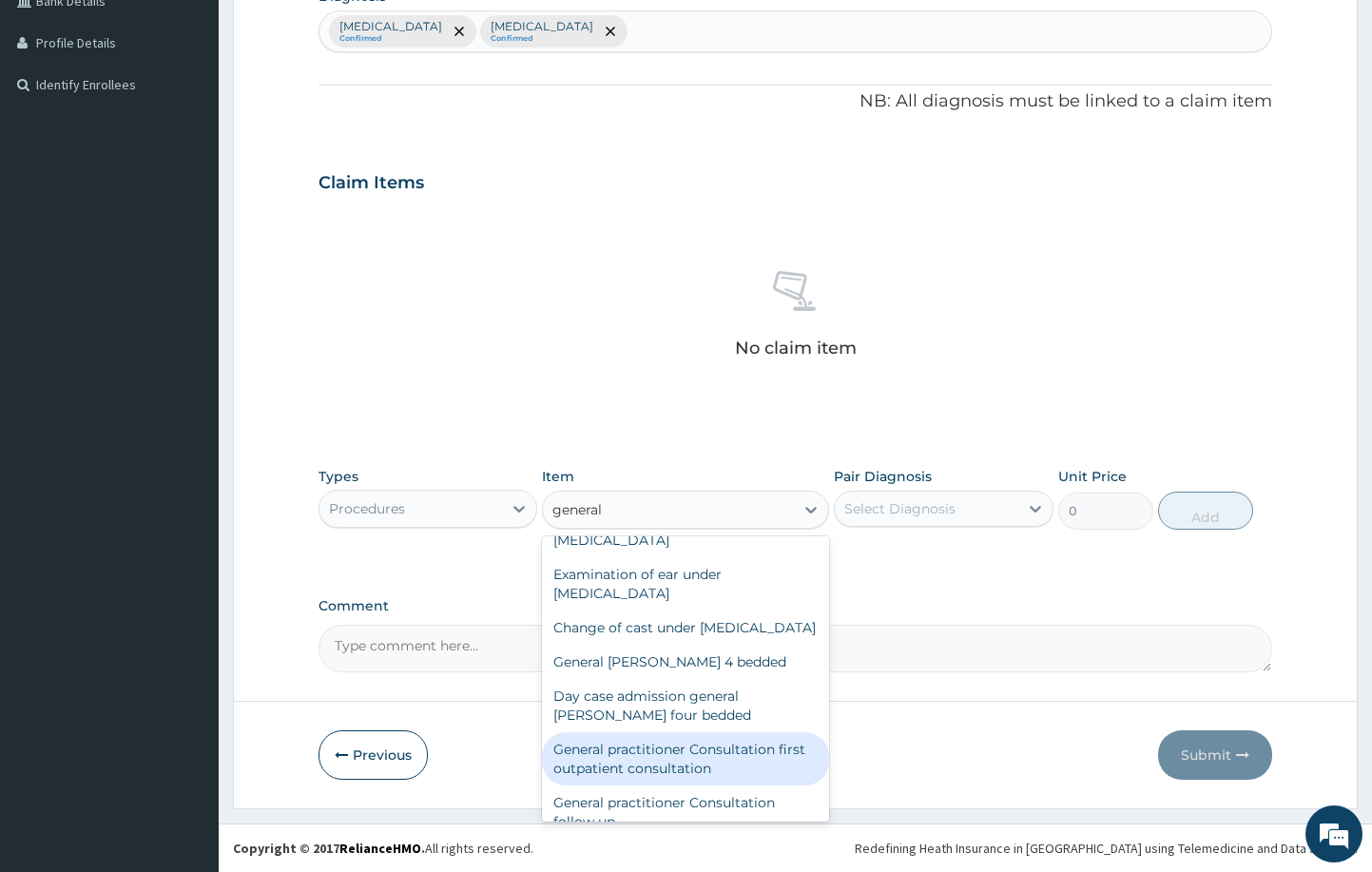
type input "3000"
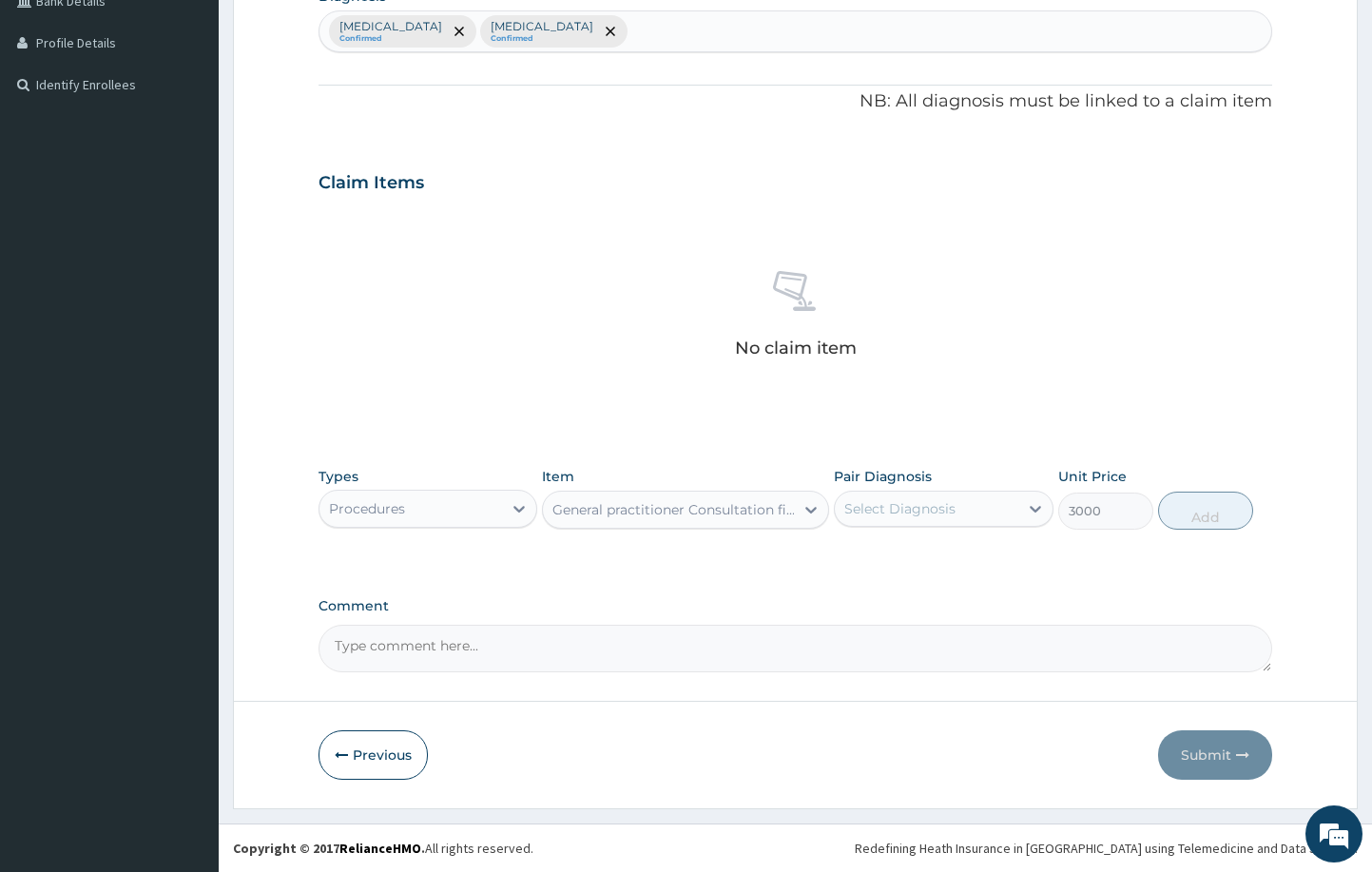
click at [931, 500] on div "Select Diagnosis" at bounding box center [900, 509] width 112 height 19
drag, startPoint x: 957, startPoint y: 562, endPoint x: 968, endPoint y: 572, distance: 14.9
click at [965, 562] on label "Other severe and complicated Plasmodium falciparum malaria" at bounding box center [925, 556] width 118 height 19
checkbox input "true"
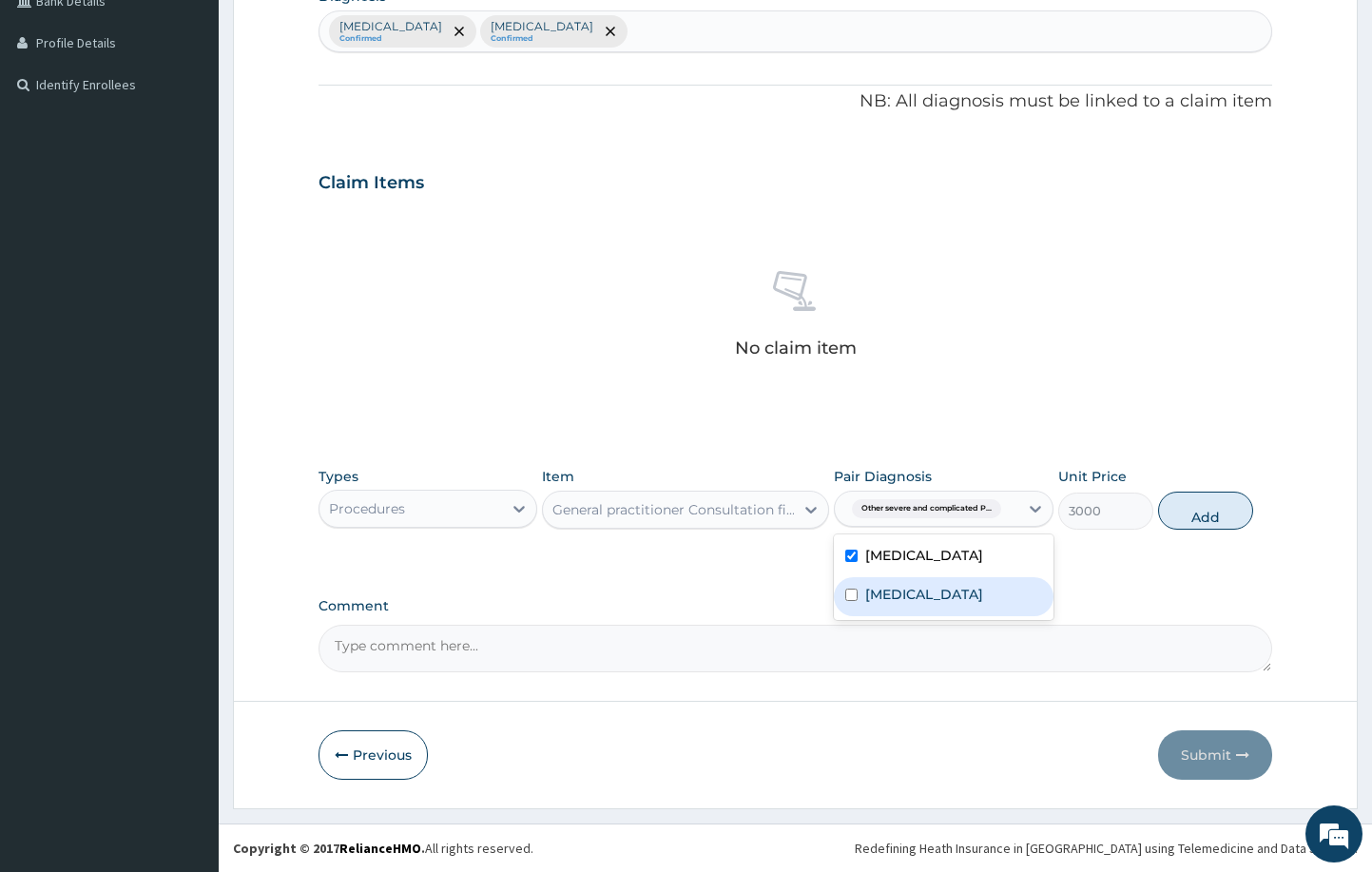
drag, startPoint x: 972, startPoint y: 629, endPoint x: 986, endPoint y: 657, distance: 31.3
click at [972, 604] on label "Typhoid fever, unspecified" at bounding box center [925, 595] width 118 height 19
checkbox input "true"
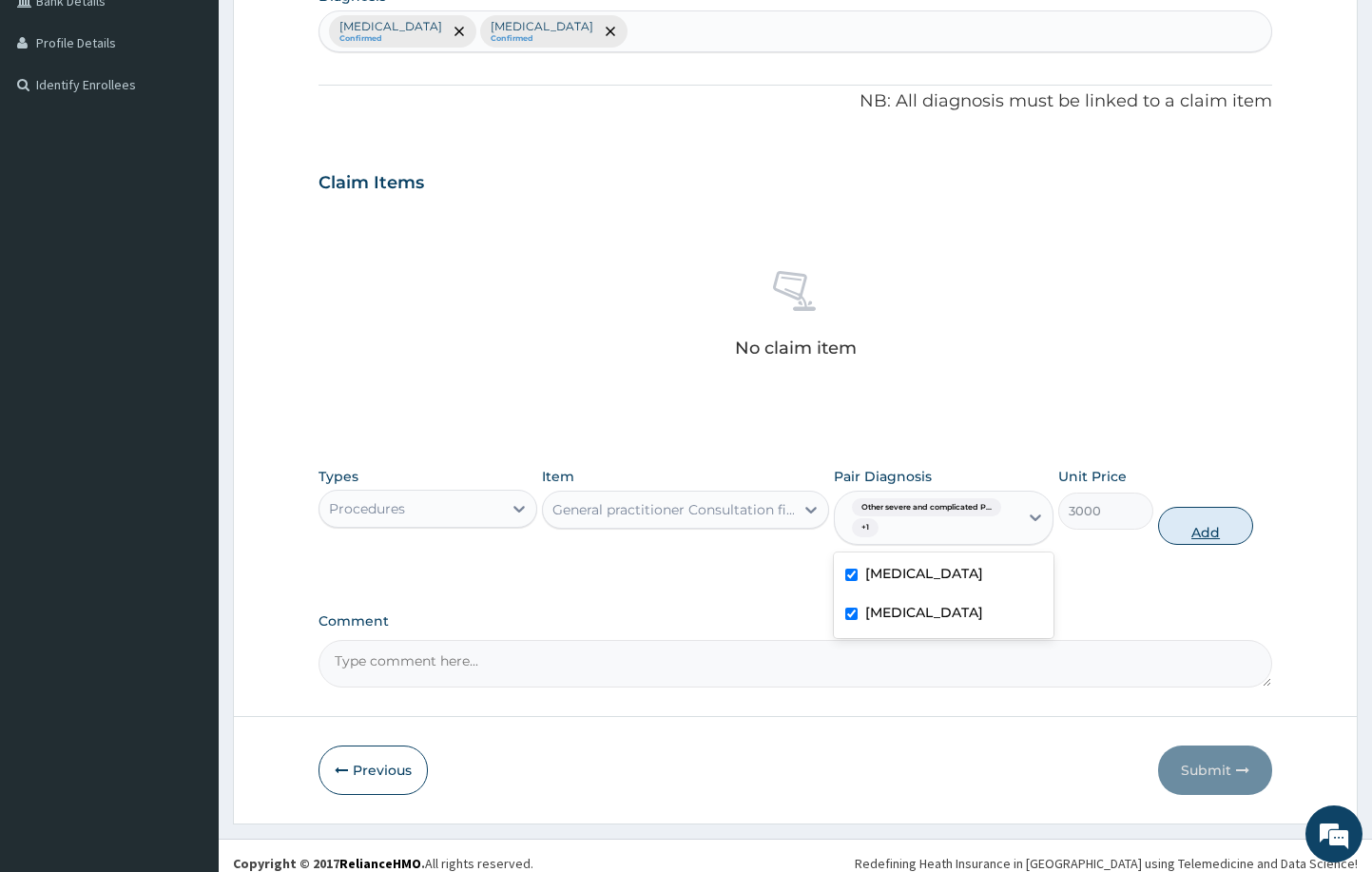
click at [1212, 531] on button "Add" at bounding box center [1206, 526] width 95 height 38
type input "0"
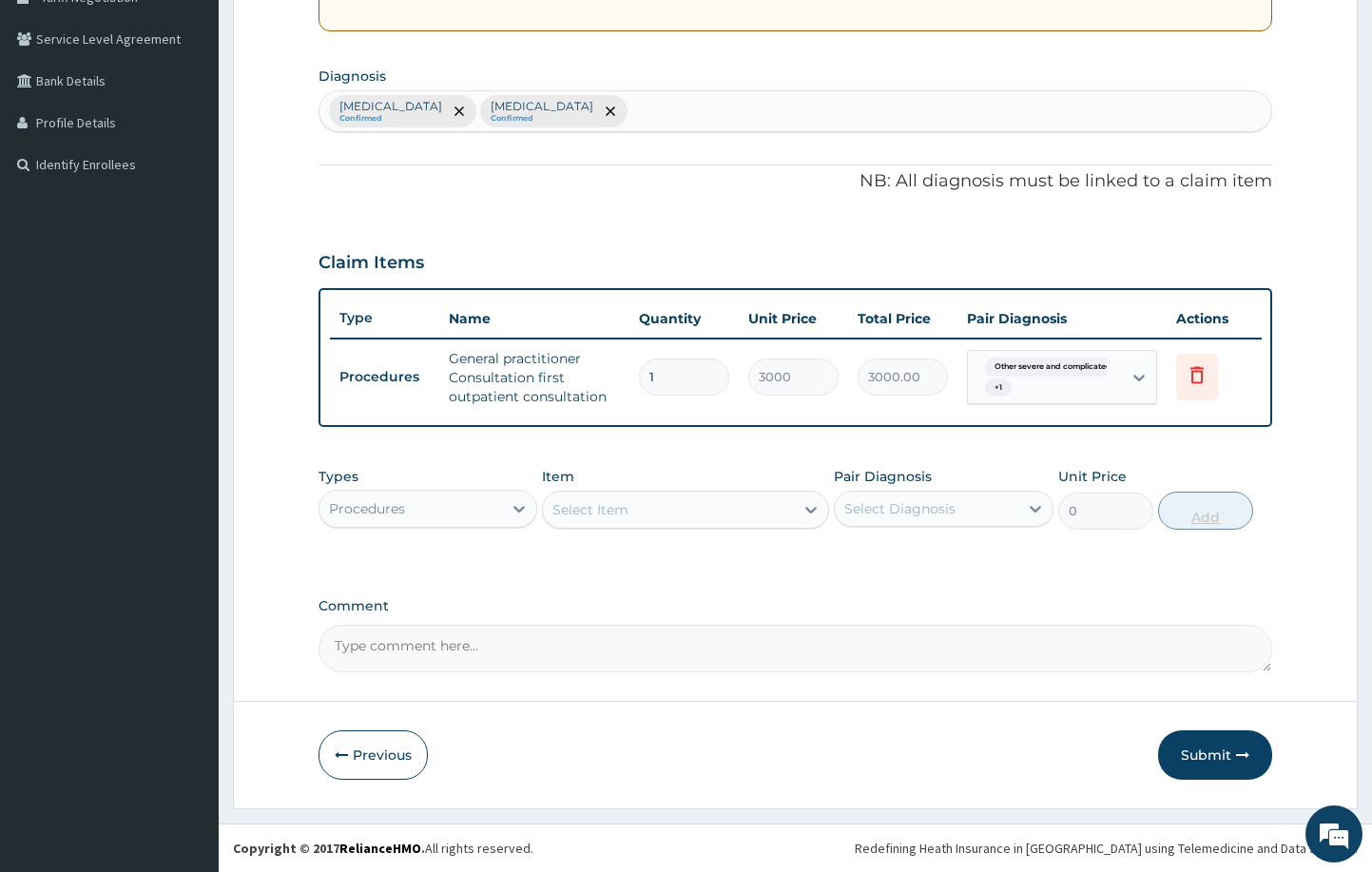
scroll to position [420, 0]
click at [470, 511] on div "Procedures" at bounding box center [411, 508] width 183 height 30
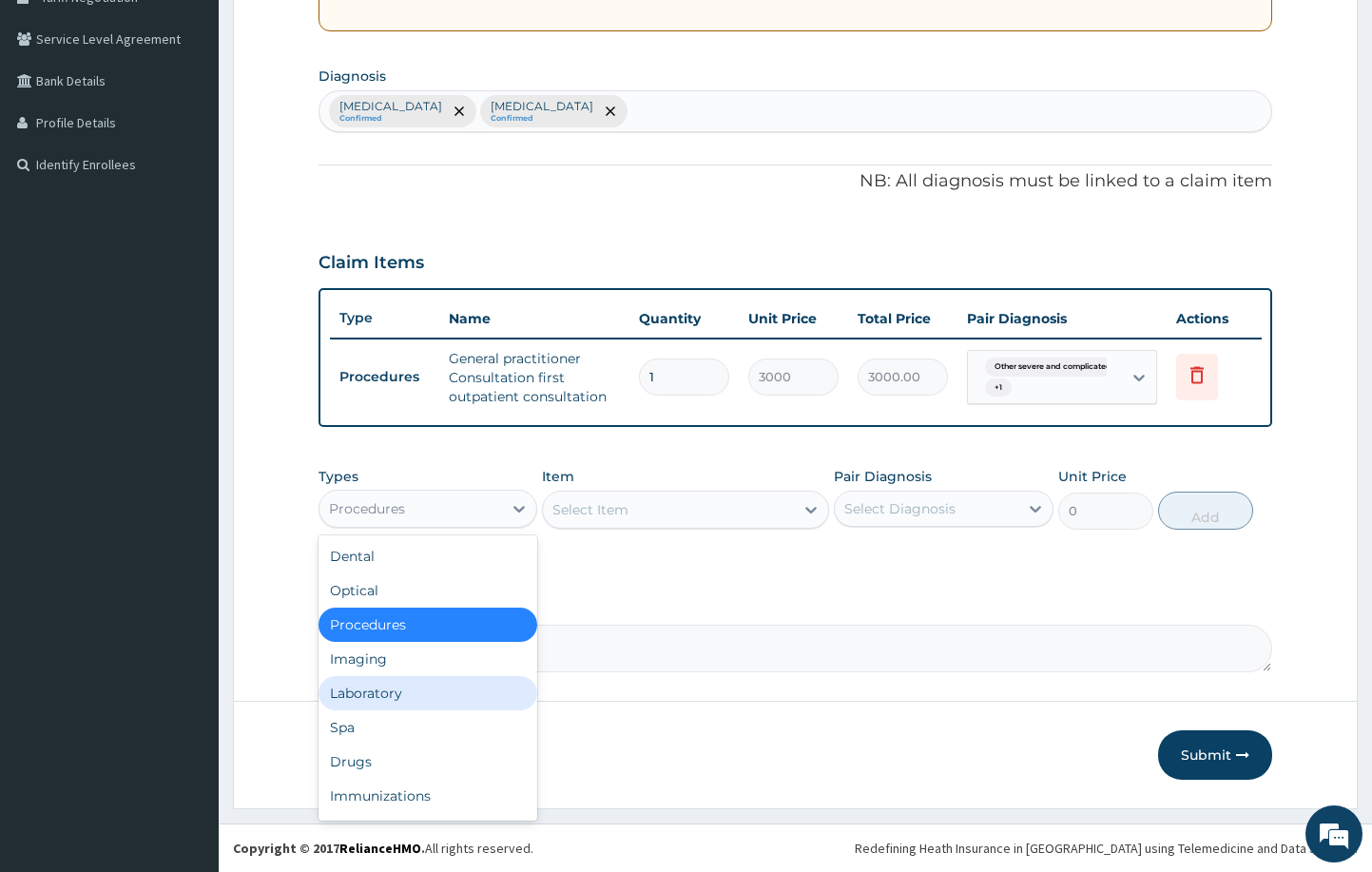
click at [424, 690] on div "Laboratory" at bounding box center [429, 693] width 220 height 34
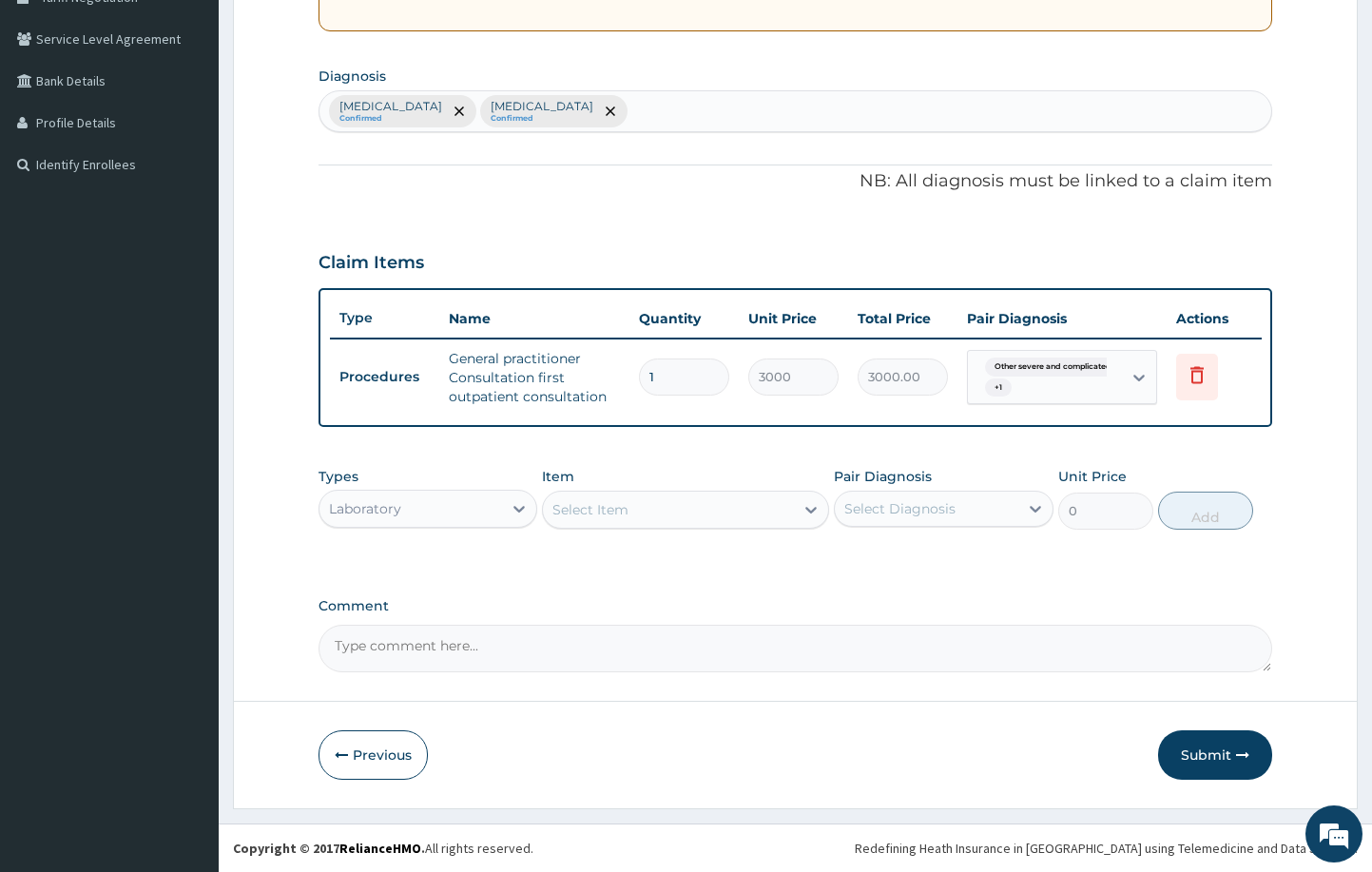
click at [630, 522] on div "Select Item" at bounding box center [668, 509] width 250 height 30
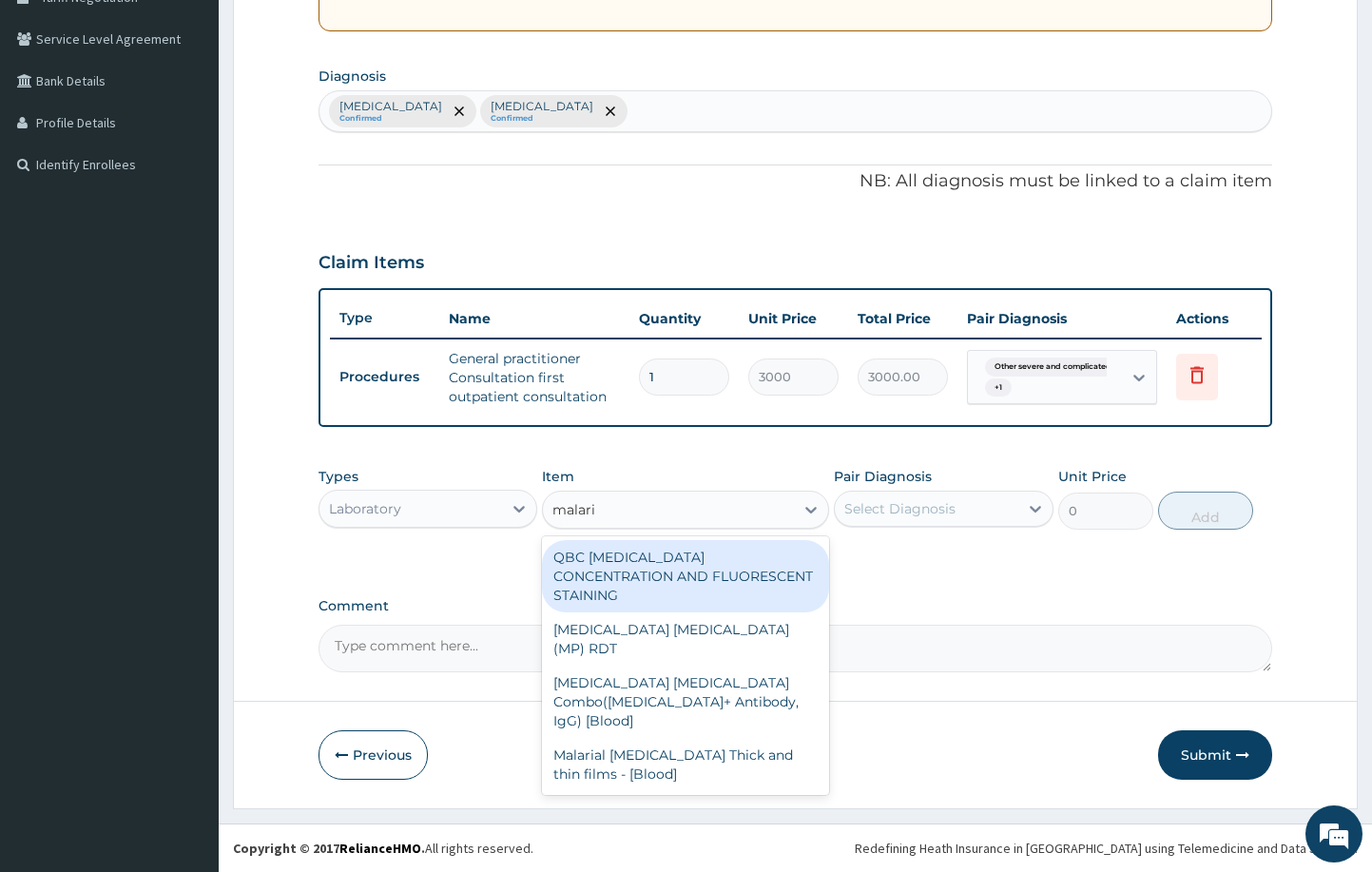
type input "malaria"
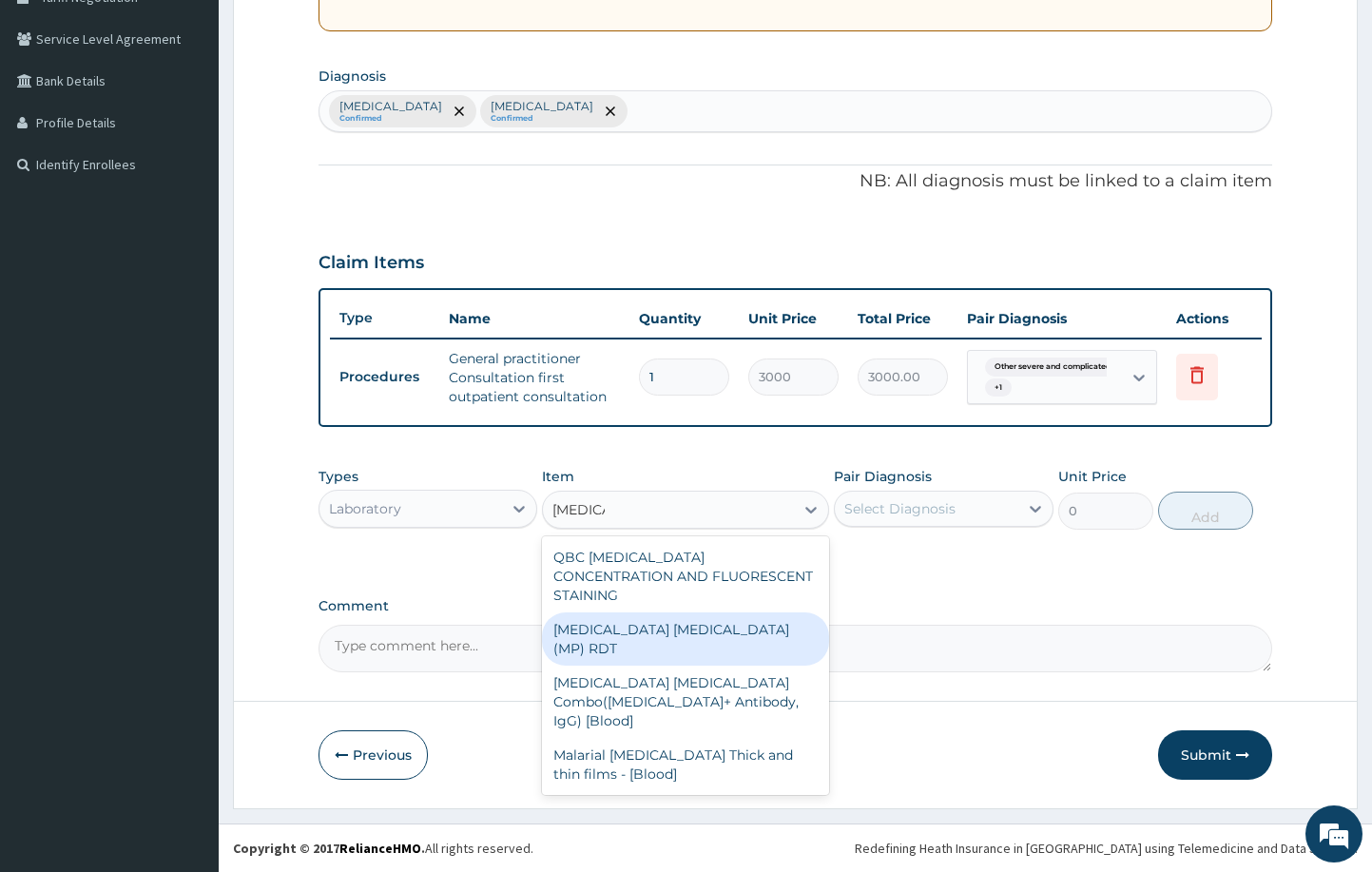
type input "1500"
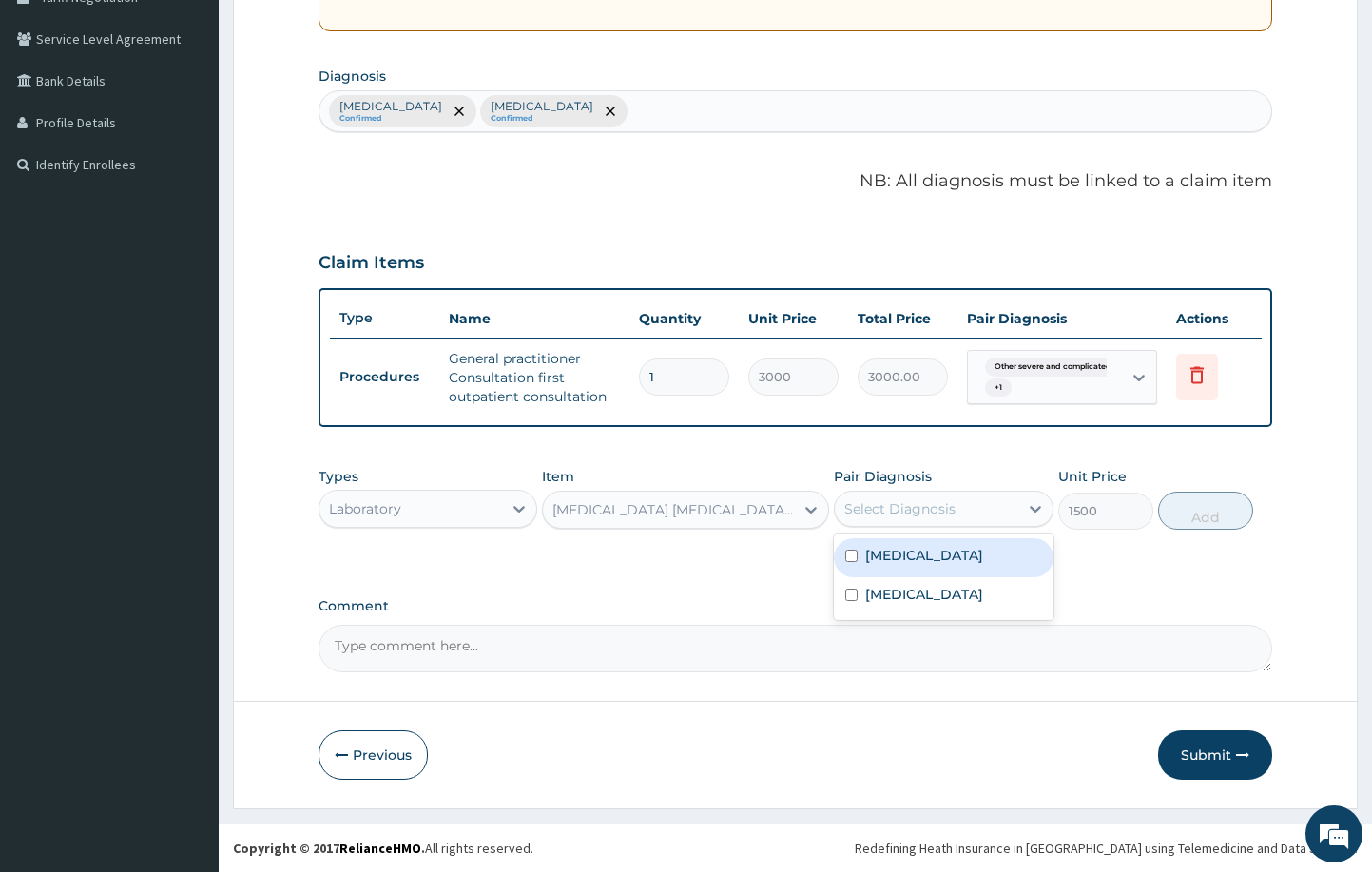
click at [943, 504] on div "Select Diagnosis" at bounding box center [900, 509] width 112 height 19
click at [942, 565] on label "Other severe and complicated Plasmodium falciparum malaria" at bounding box center [925, 556] width 118 height 19
checkbox input "true"
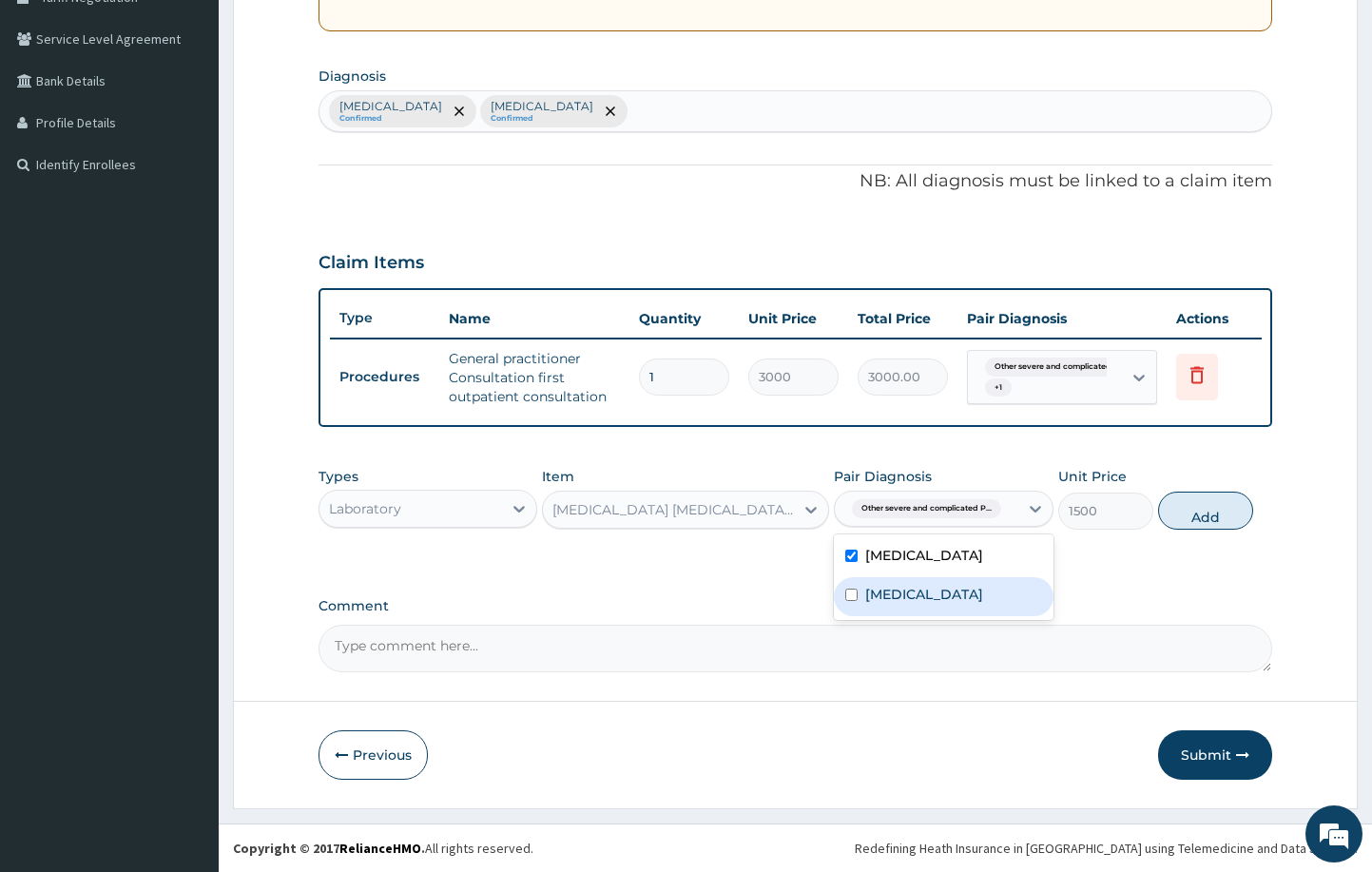
click at [946, 604] on label "Typhoid fever, unspecified" at bounding box center [925, 595] width 118 height 19
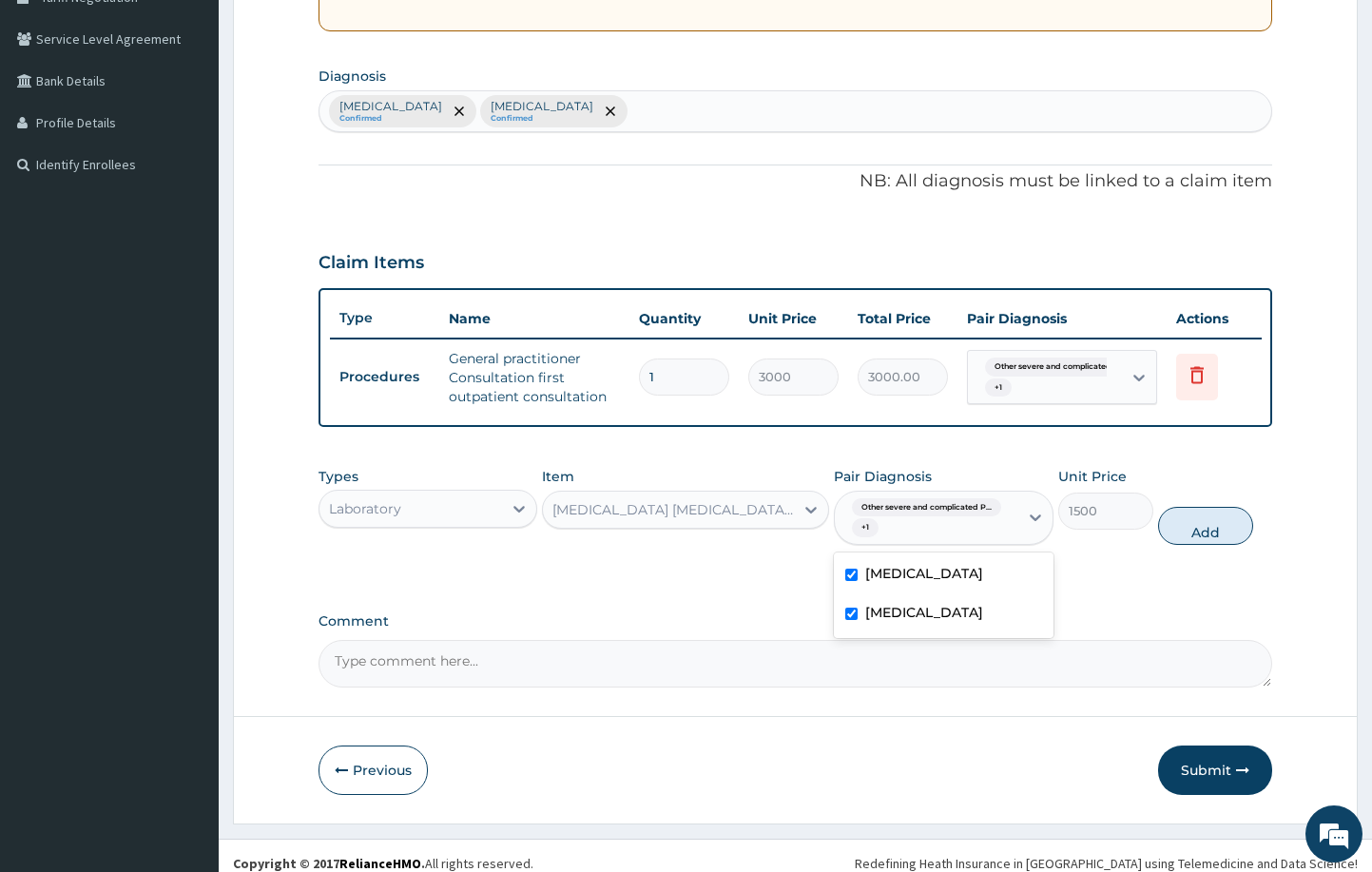
click at [916, 622] on label "Typhoid fever, unspecified" at bounding box center [925, 613] width 118 height 19
checkbox input "false"
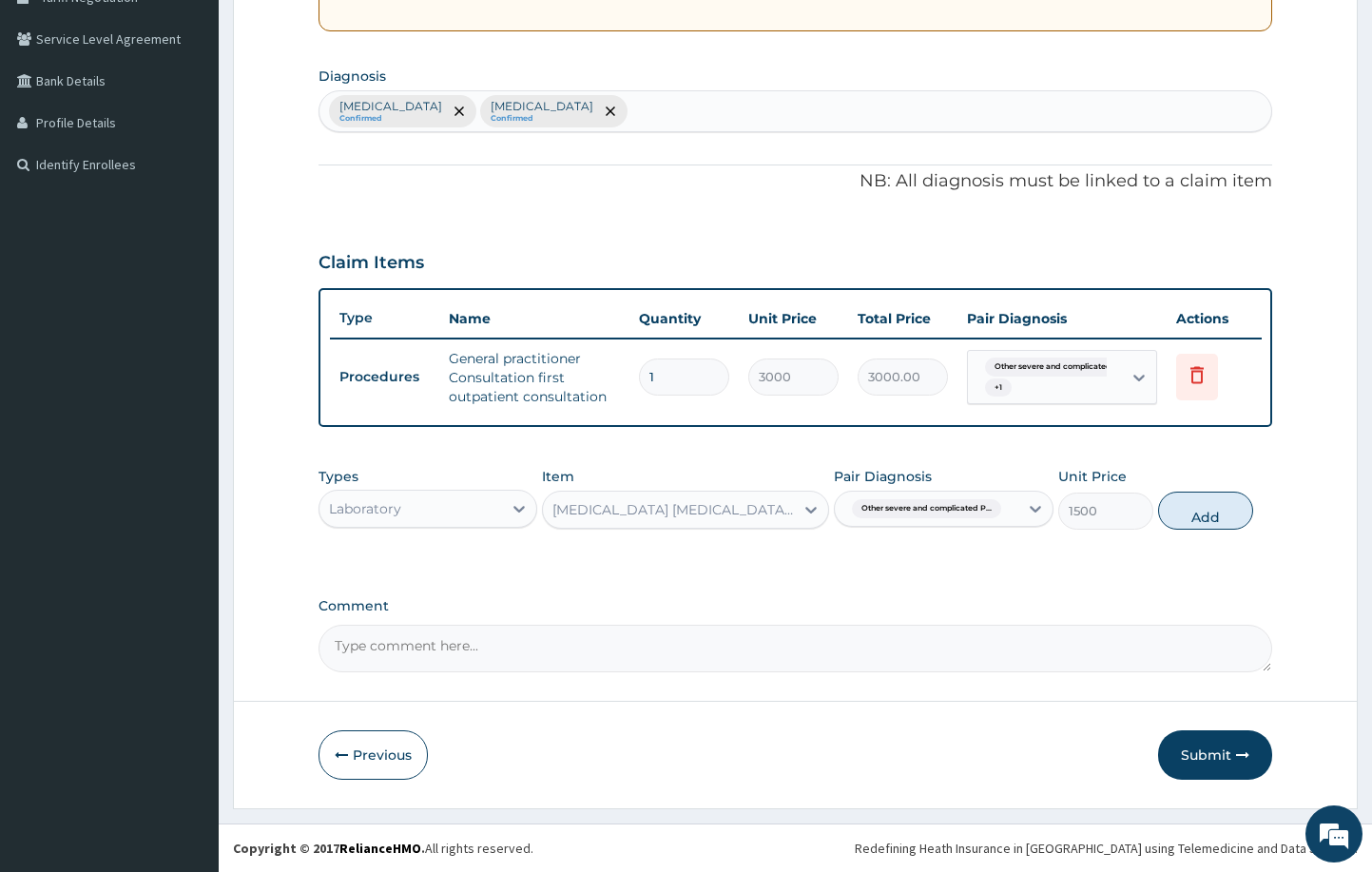
click at [1200, 581] on div "PA Code / Prescription Code Enter Code(Secondary Care Only) Encounter Date 12-1…" at bounding box center [796, 217] width 955 height 911
click at [1203, 518] on button "Add" at bounding box center [1206, 510] width 95 height 38
type input "0"
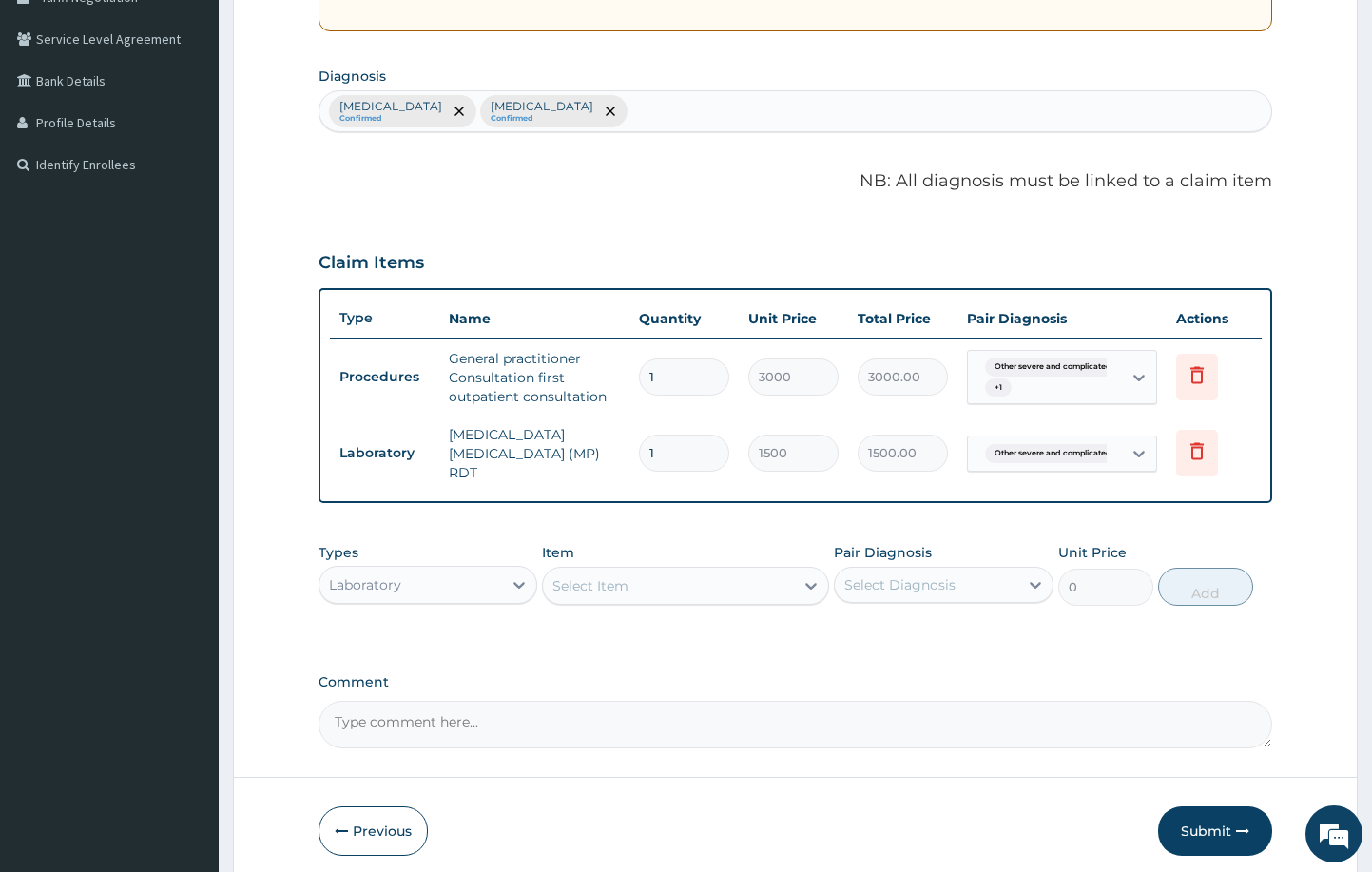
click at [649, 582] on div "Select Item" at bounding box center [668, 586] width 250 height 30
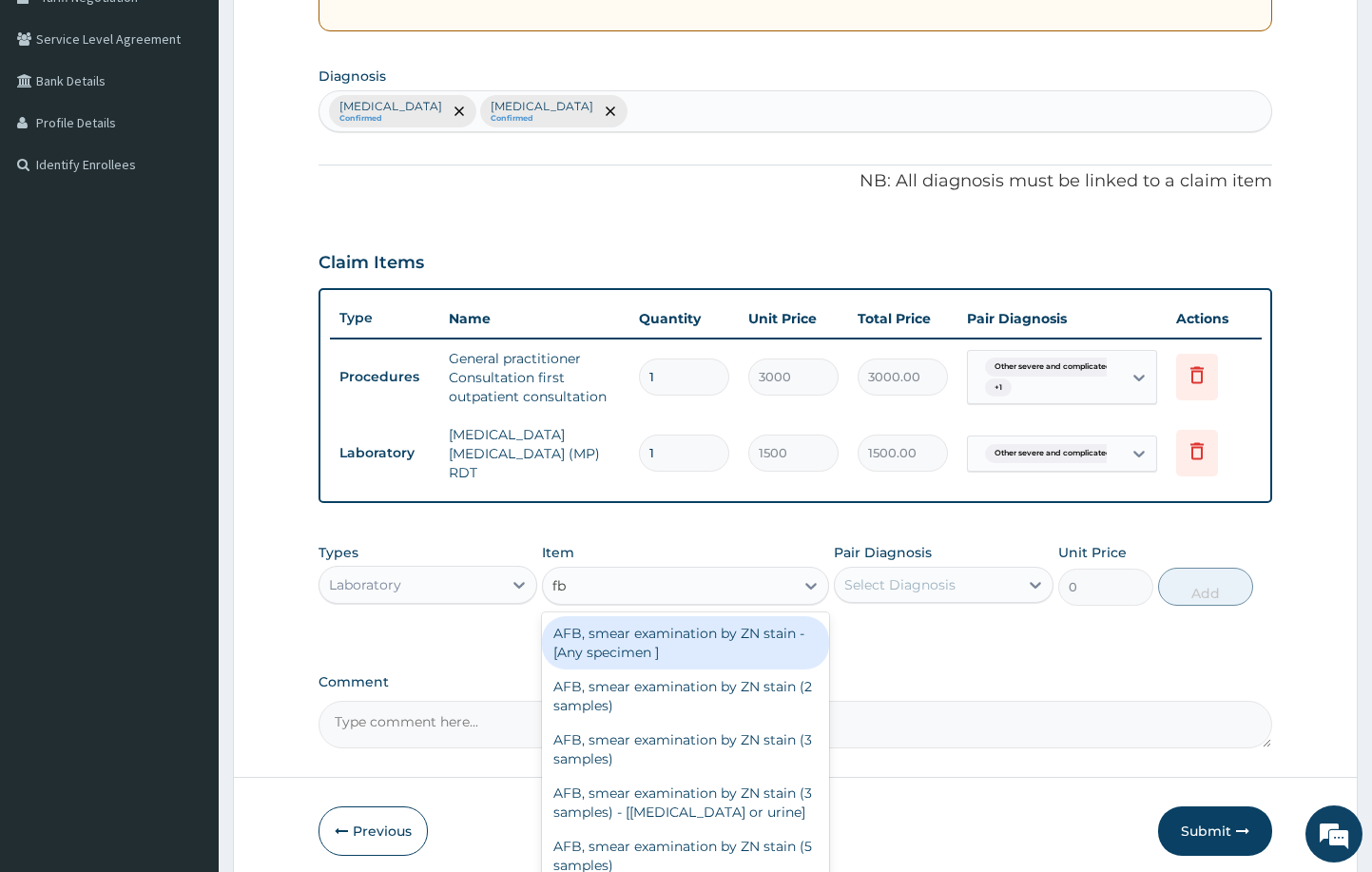
type input "fbc"
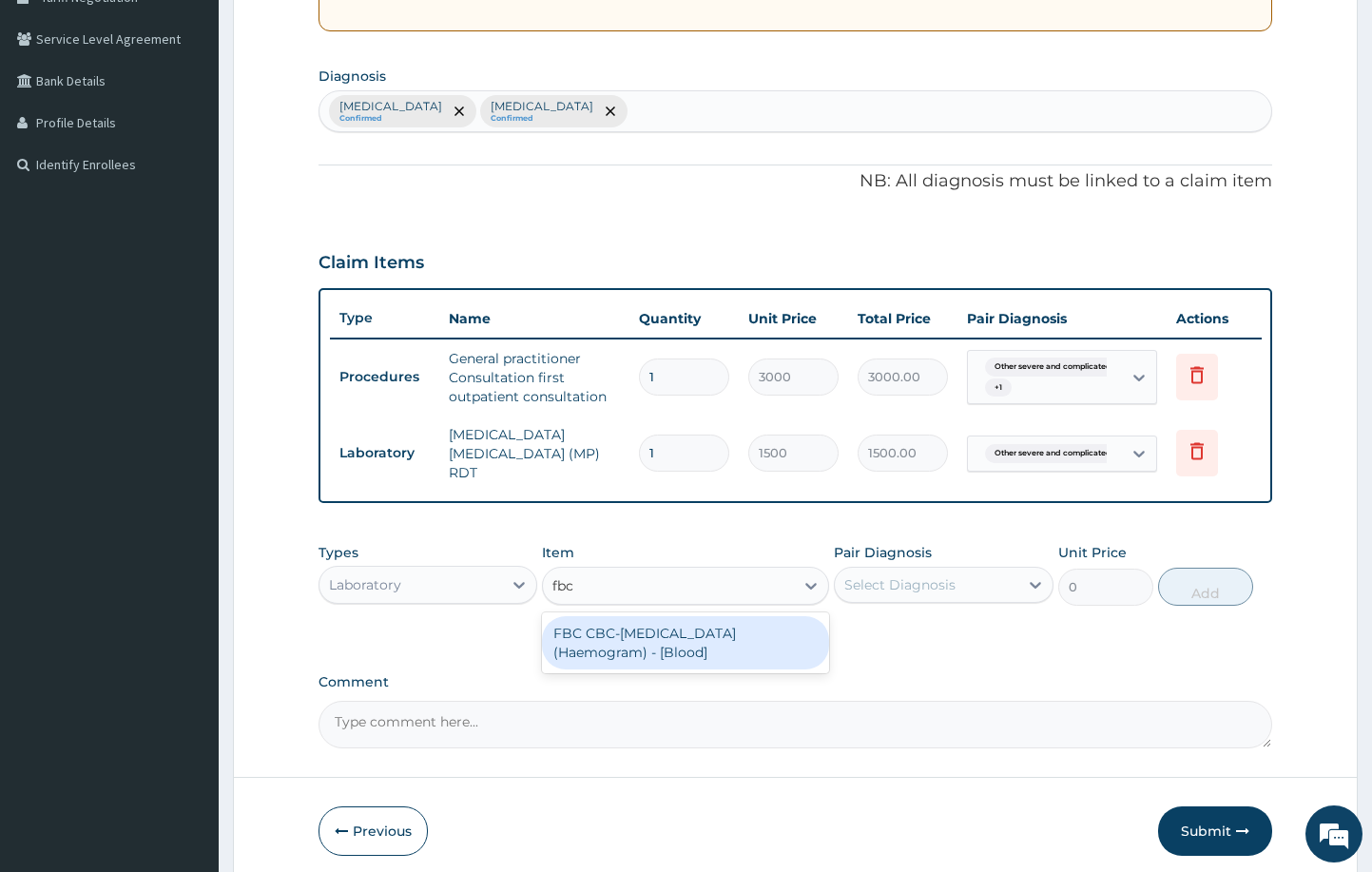
type input "3000"
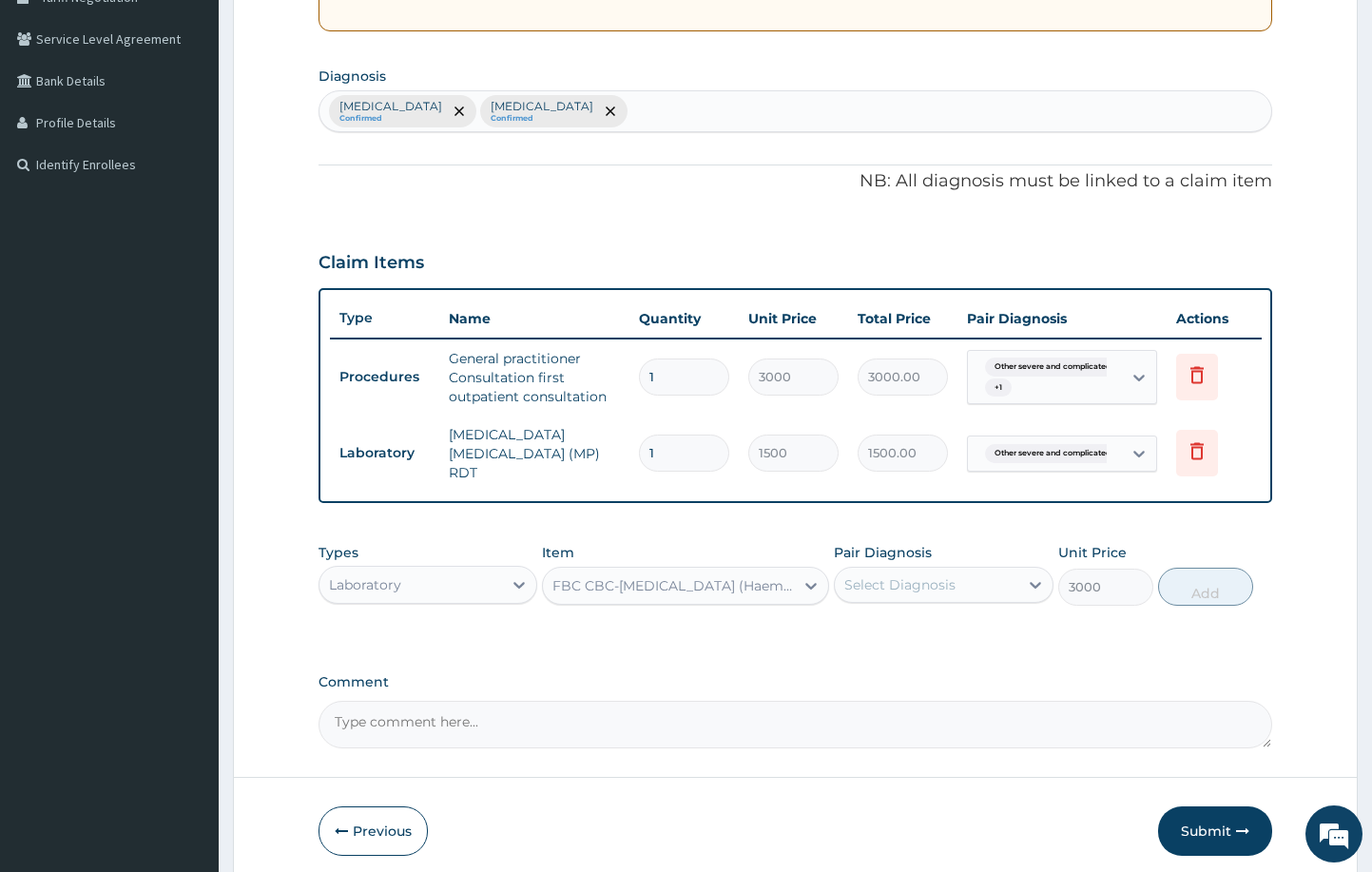
click at [914, 575] on div "Select Diagnosis" at bounding box center [900, 585] width 112 height 19
click at [940, 680] on label "Typhoid fever, unspecified" at bounding box center [925, 671] width 118 height 19
checkbox input "true"
click at [1231, 579] on button "Add" at bounding box center [1206, 587] width 95 height 38
type input "0"
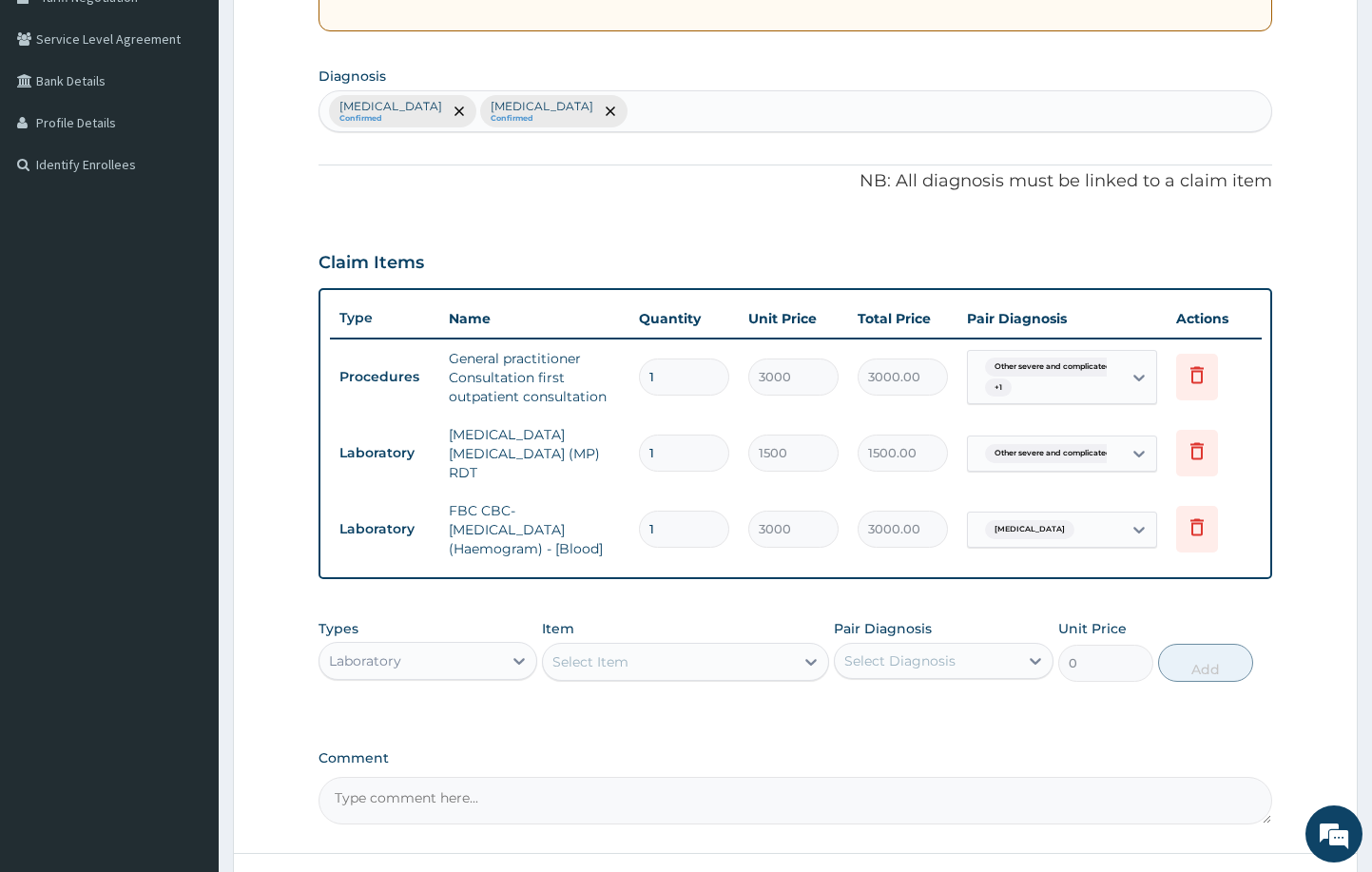
click at [648, 650] on div "Select Item" at bounding box center [668, 662] width 250 height 30
type input "emal"
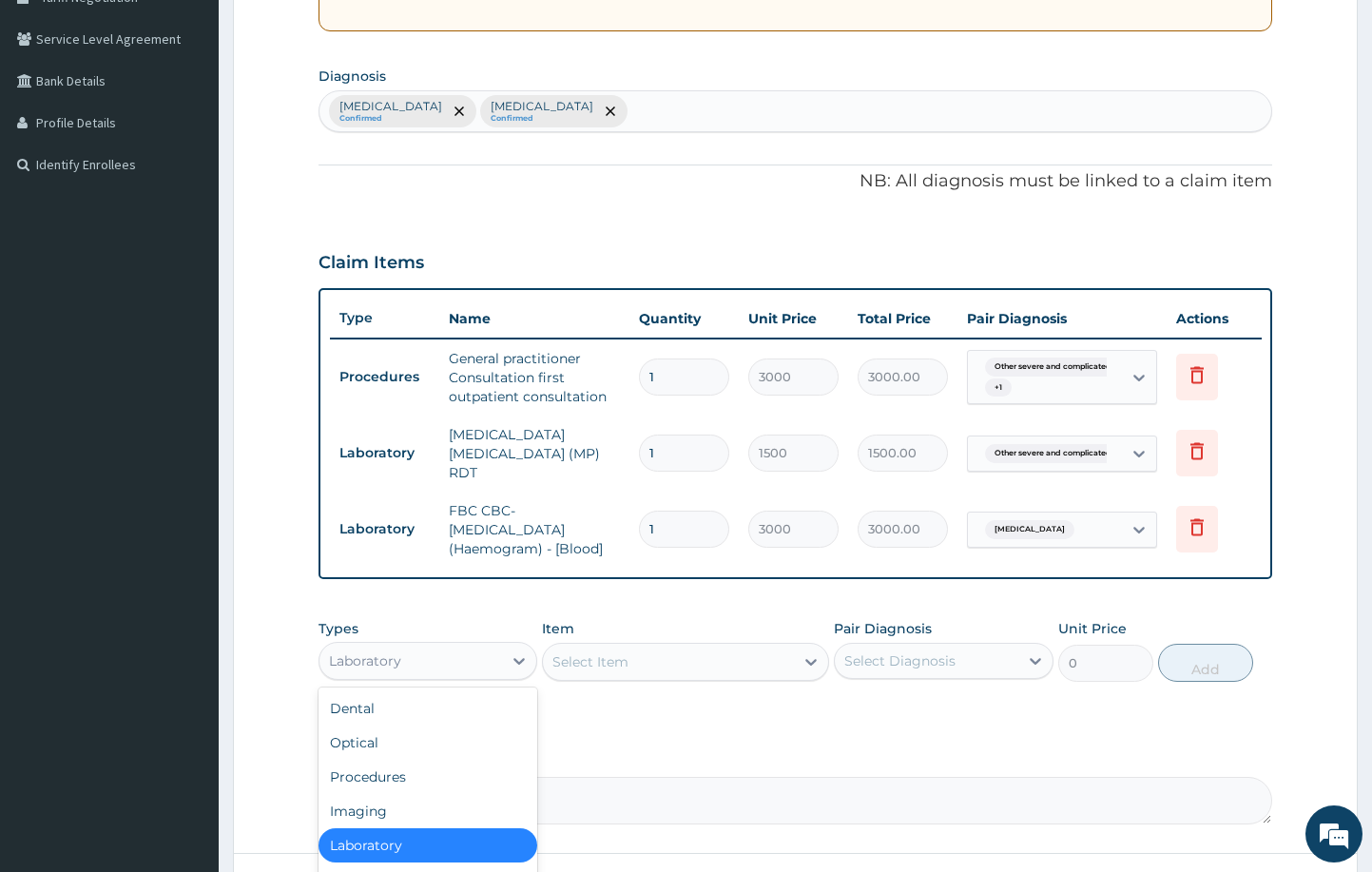
click at [459, 646] on div "Laboratory" at bounding box center [411, 661] width 183 height 30
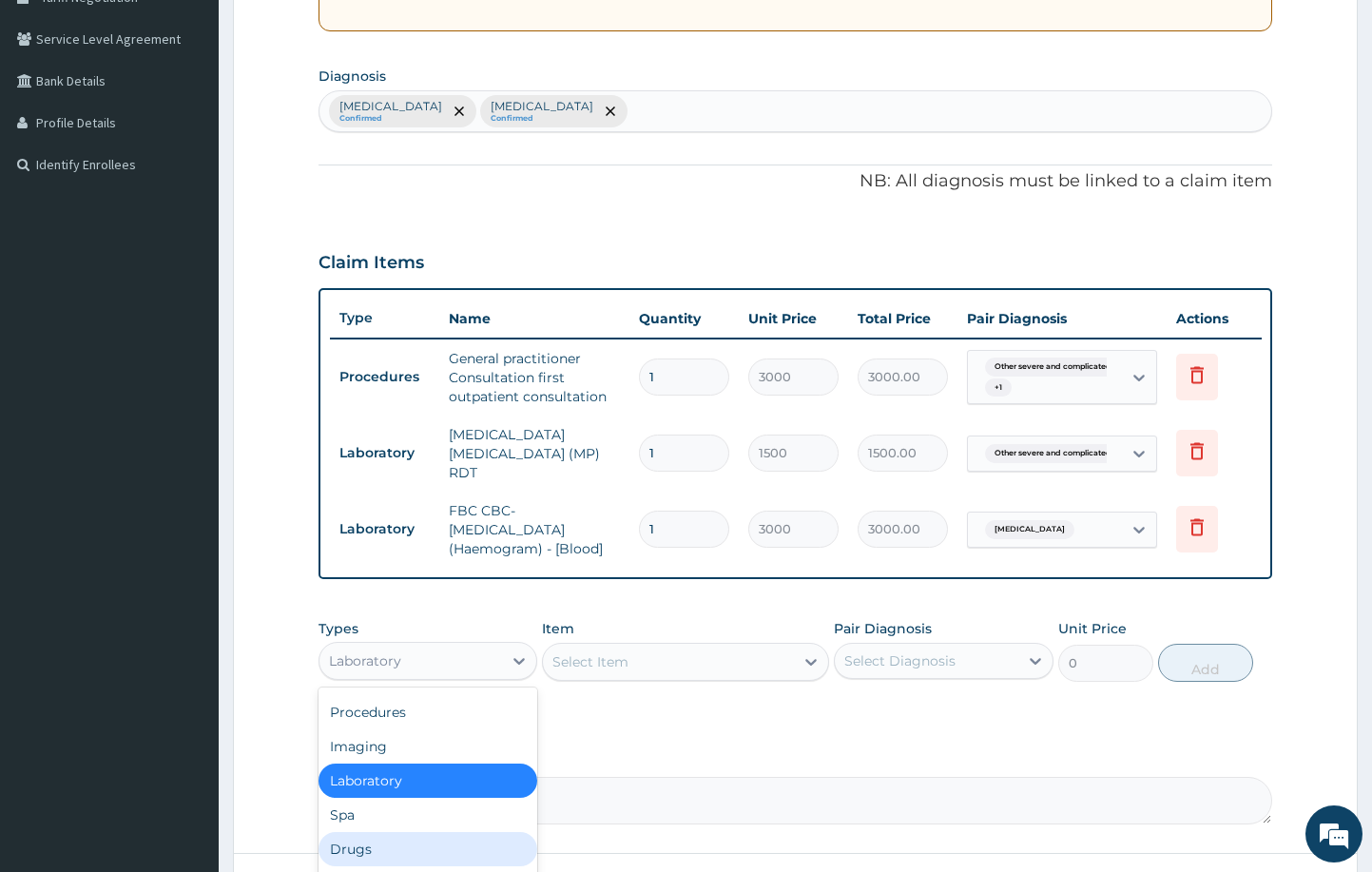
click at [436, 832] on div "Drugs" at bounding box center [429, 849] width 220 height 34
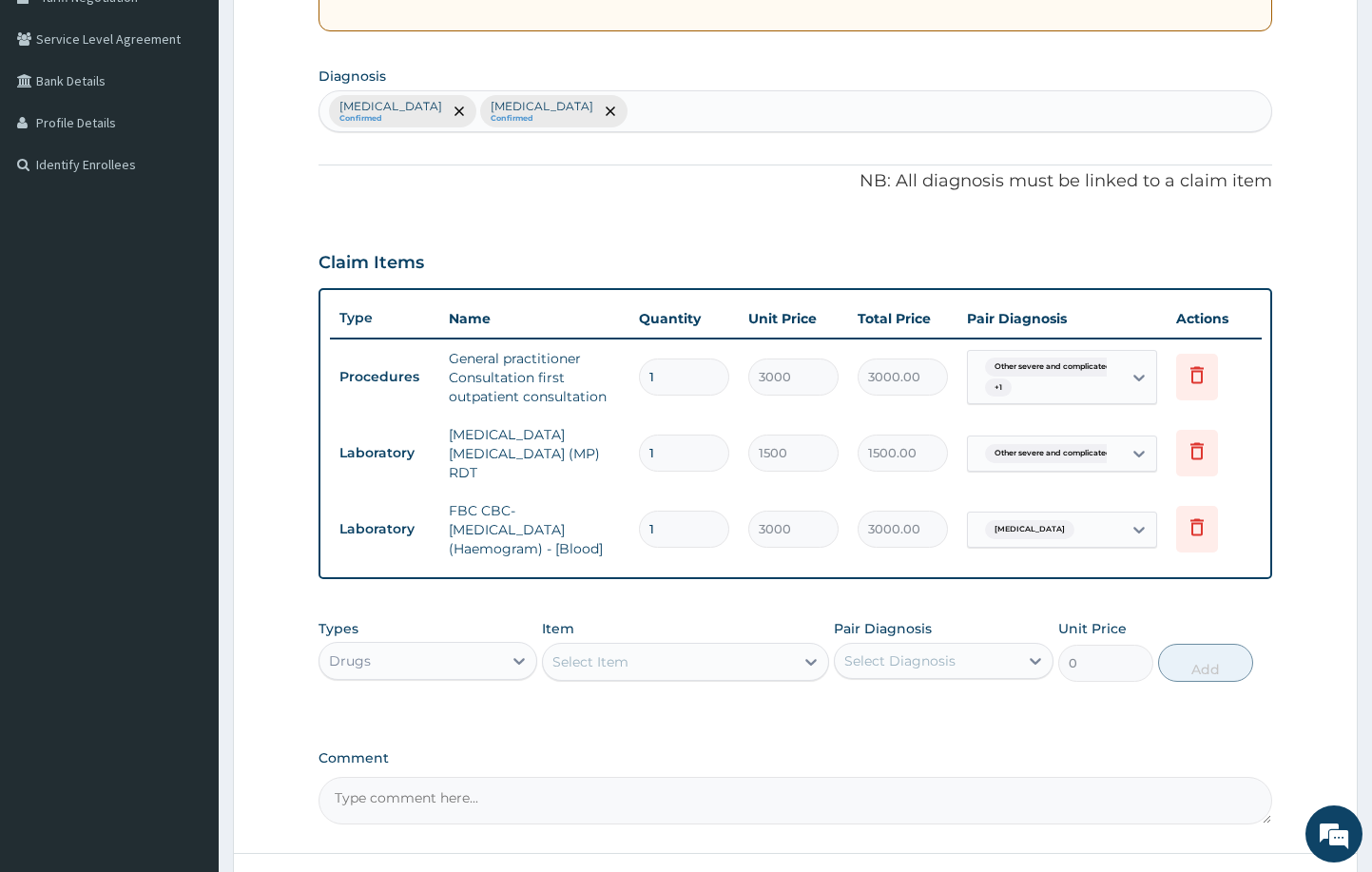
click at [692, 647] on div "Select Item" at bounding box center [668, 662] width 250 height 30
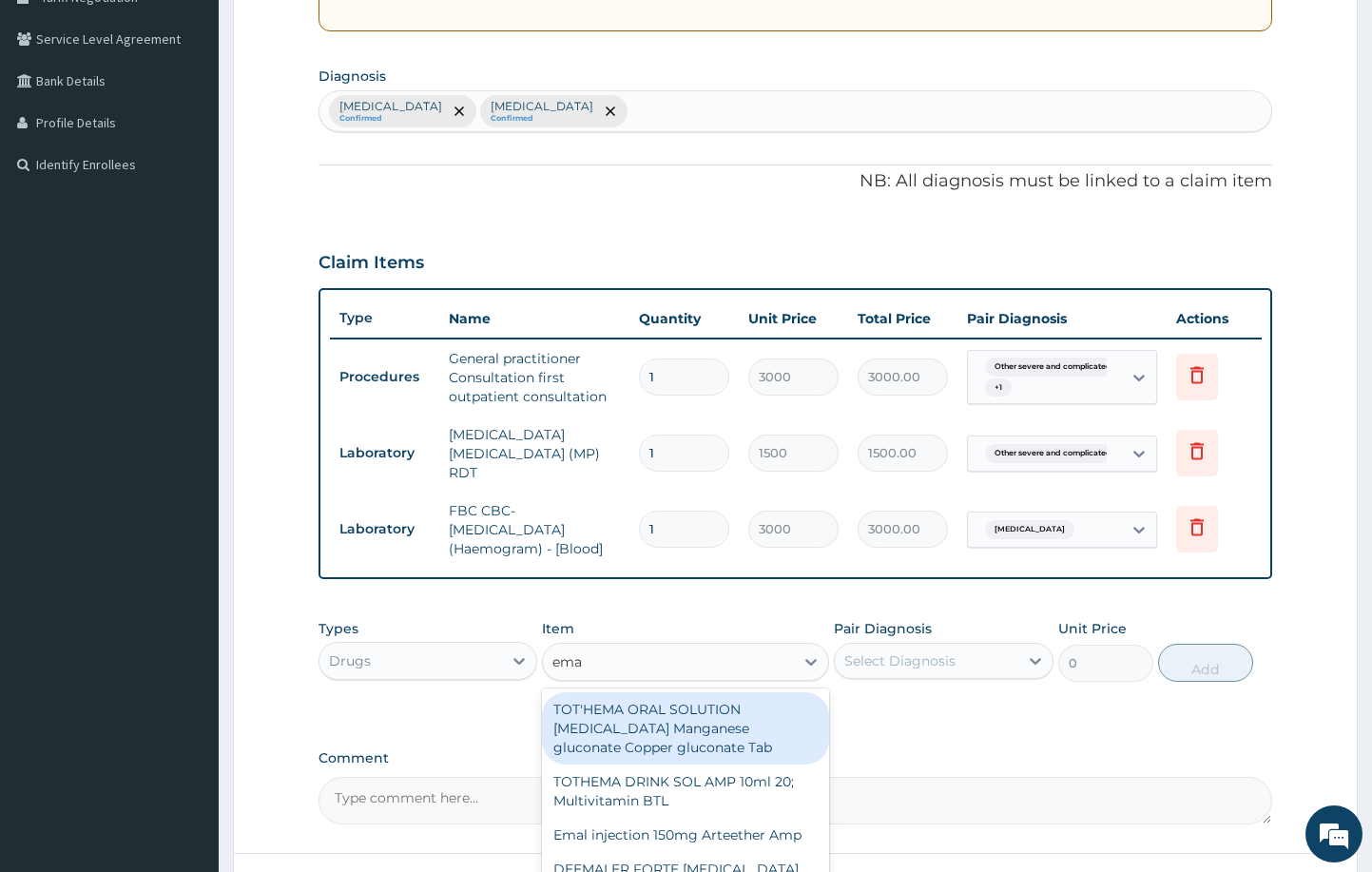
type input "emal"
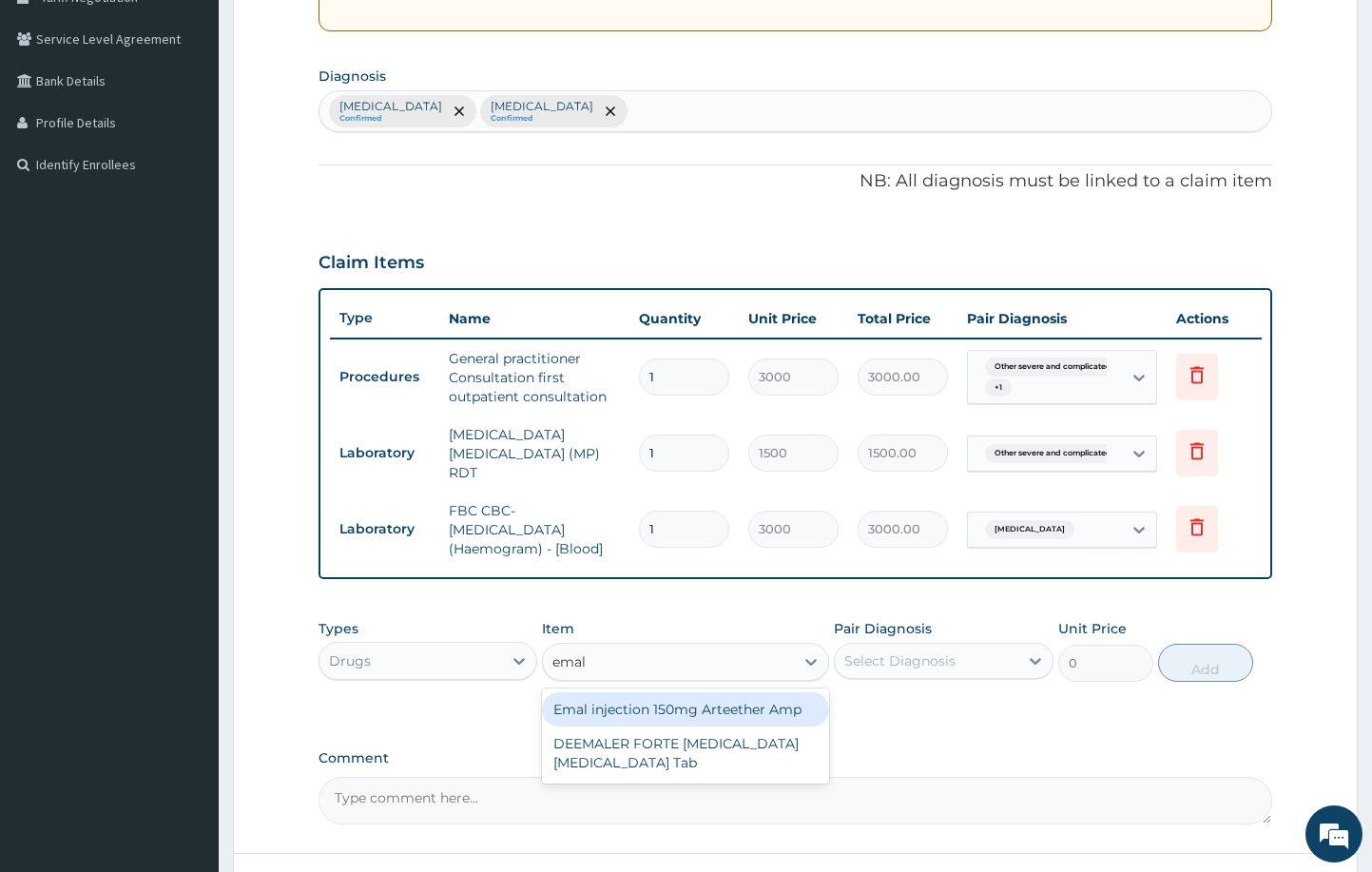
type input "4259.25"
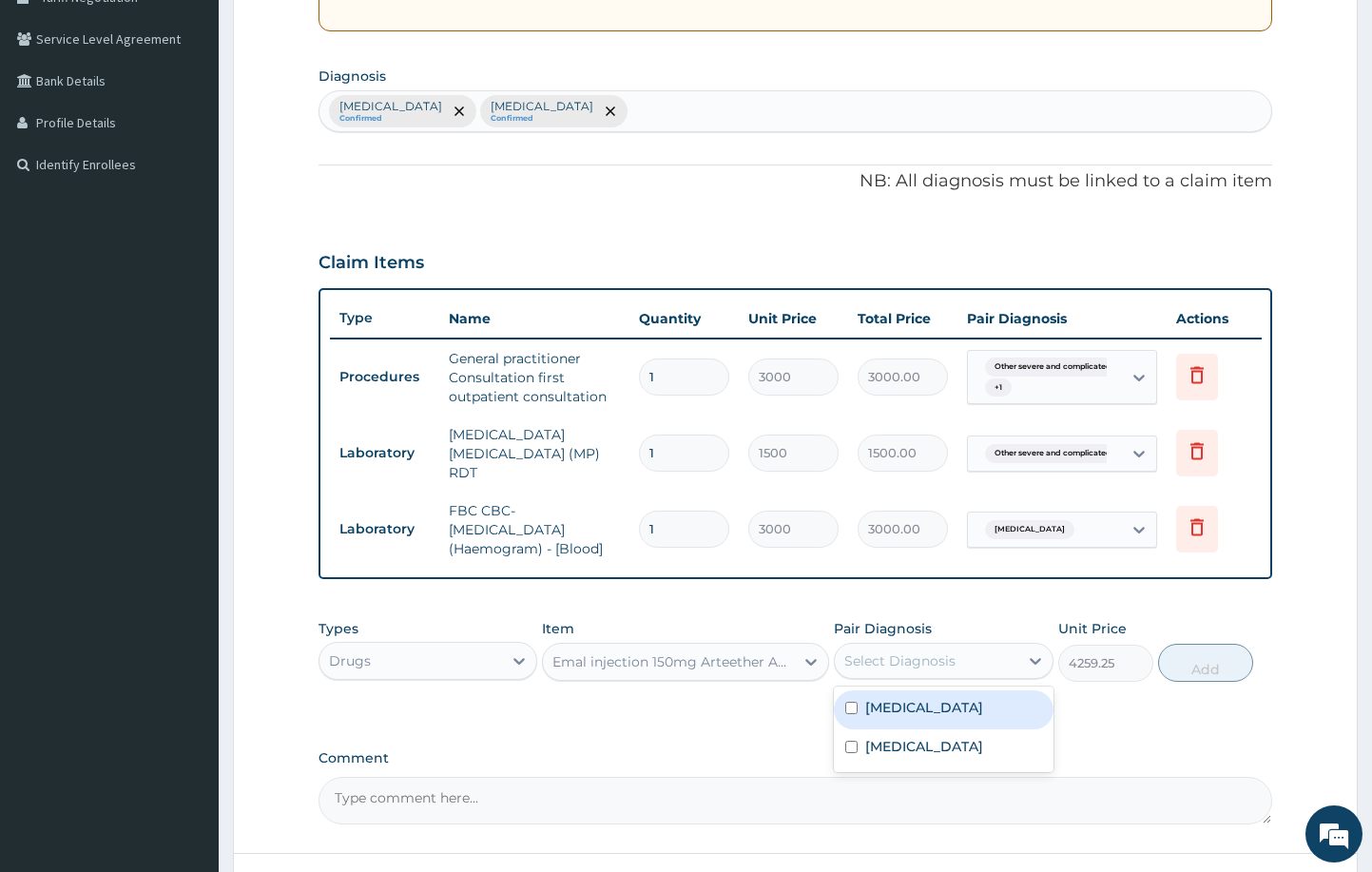
click at [926, 652] on div "Select Diagnosis" at bounding box center [900, 662] width 112 height 19
click at [936, 699] on label "Other severe and complicated Plasmodium falciparum malaria" at bounding box center [925, 708] width 118 height 19
checkbox input "true"
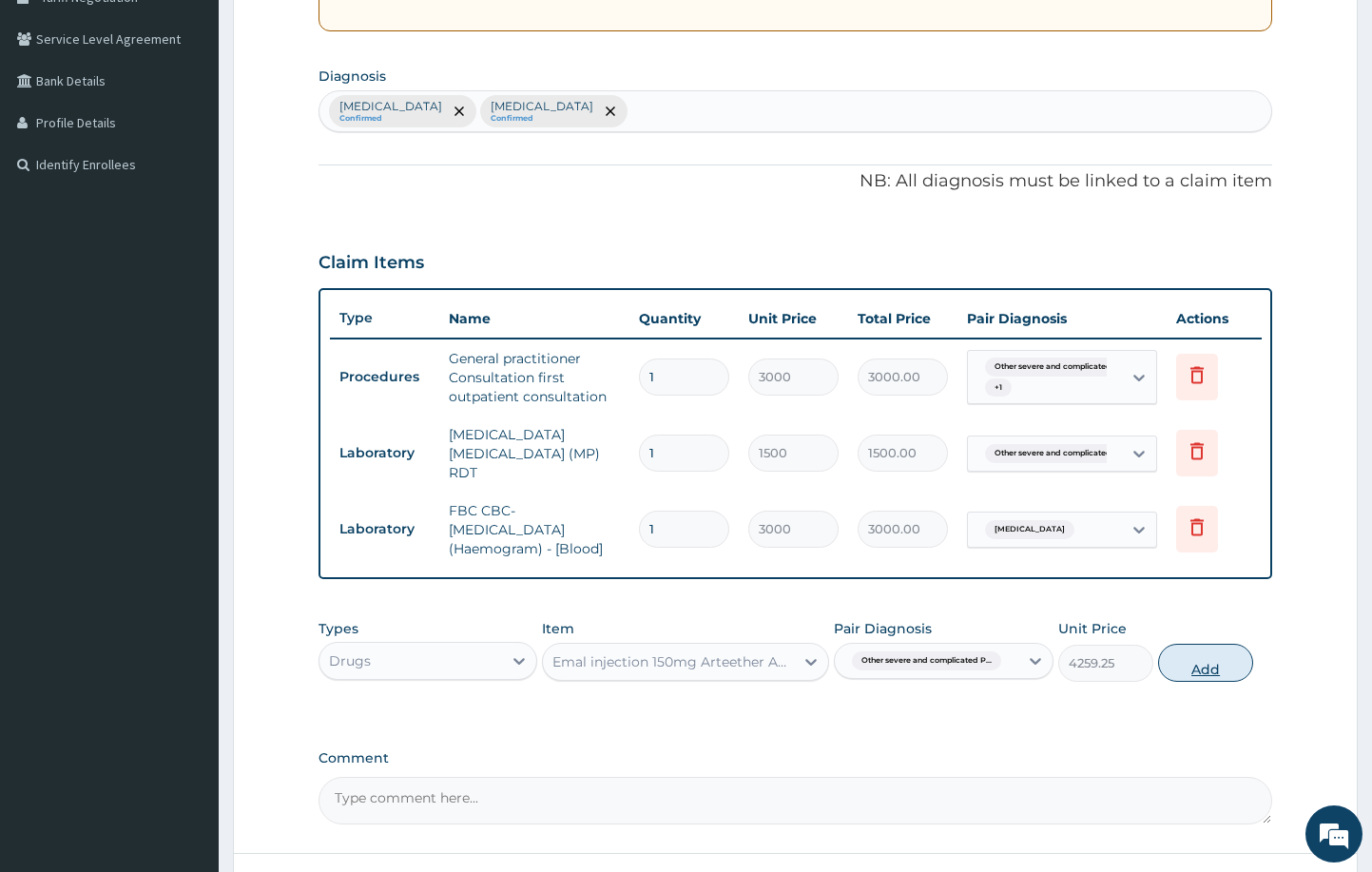
click at [1196, 654] on button "Add" at bounding box center [1206, 662] width 95 height 38
type input "0"
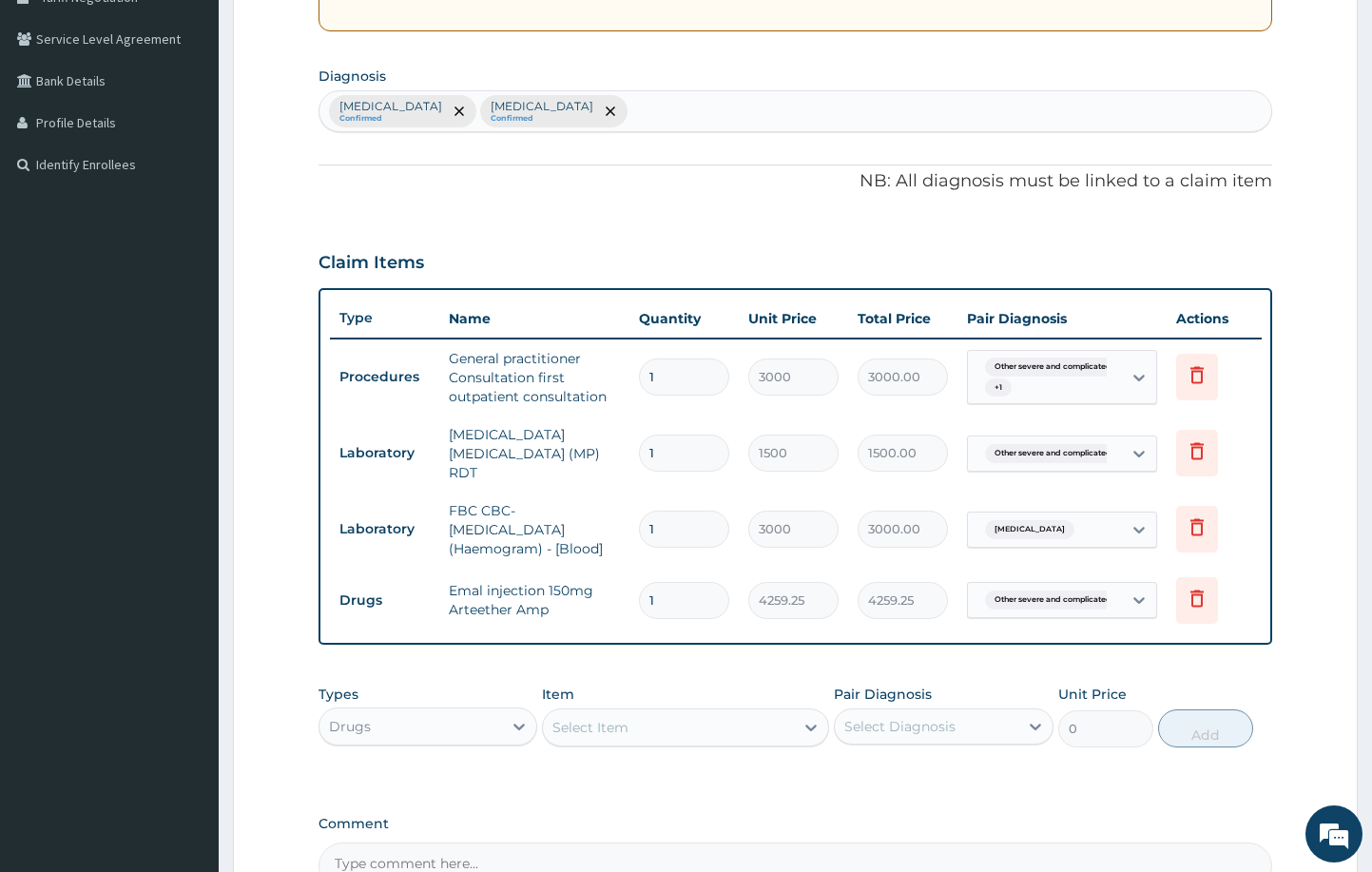
click at [729, 713] on div "Select Item" at bounding box center [668, 727] width 250 height 30
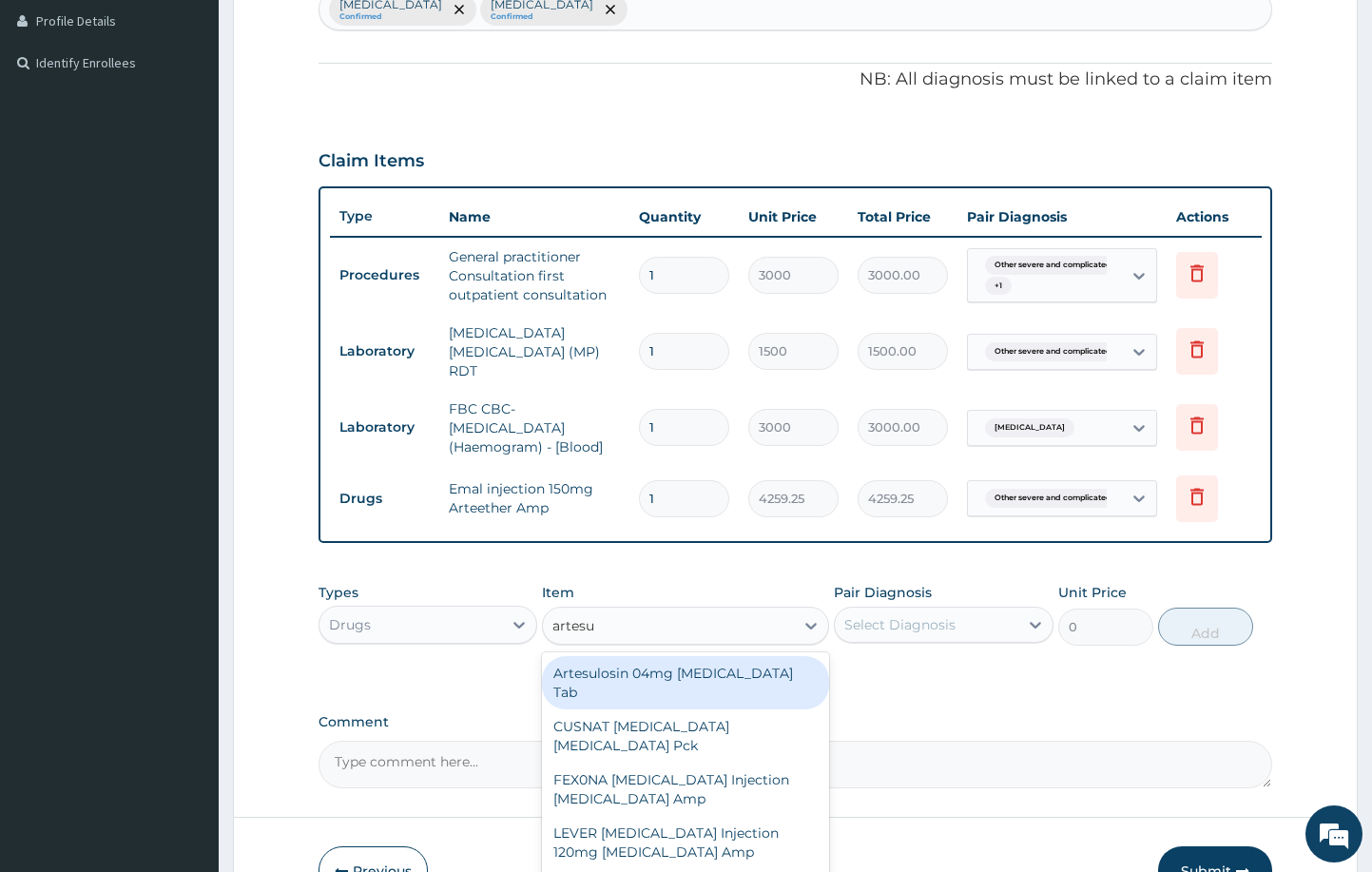
scroll to position [597, 0]
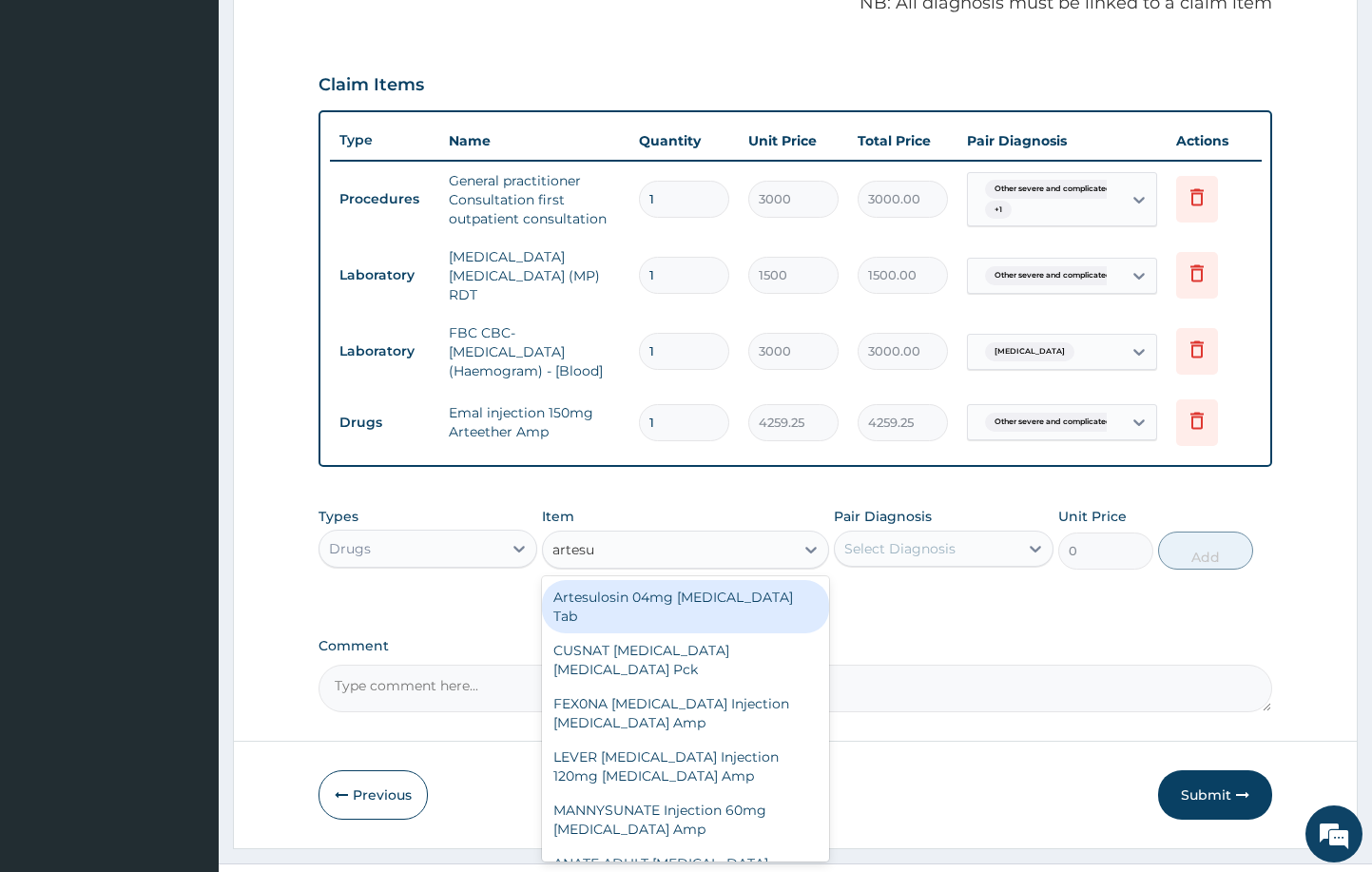
type input "artesu"
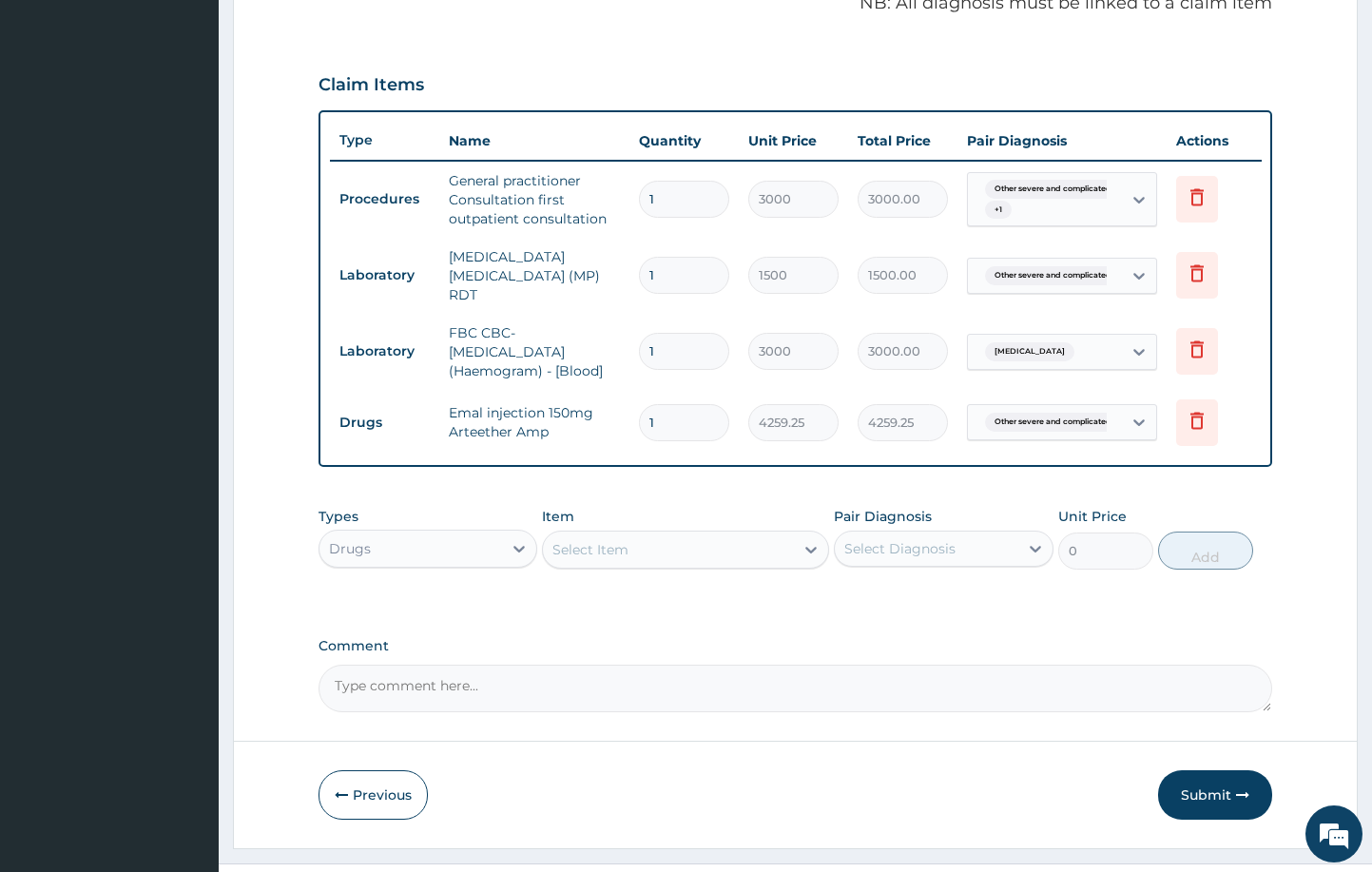
click at [966, 641] on label "Comment" at bounding box center [796, 646] width 955 height 16
click at [966, 665] on textarea "Comment" at bounding box center [796, 689] width 955 height 48
click at [609, 542] on div "Select Item" at bounding box center [590, 550] width 76 height 19
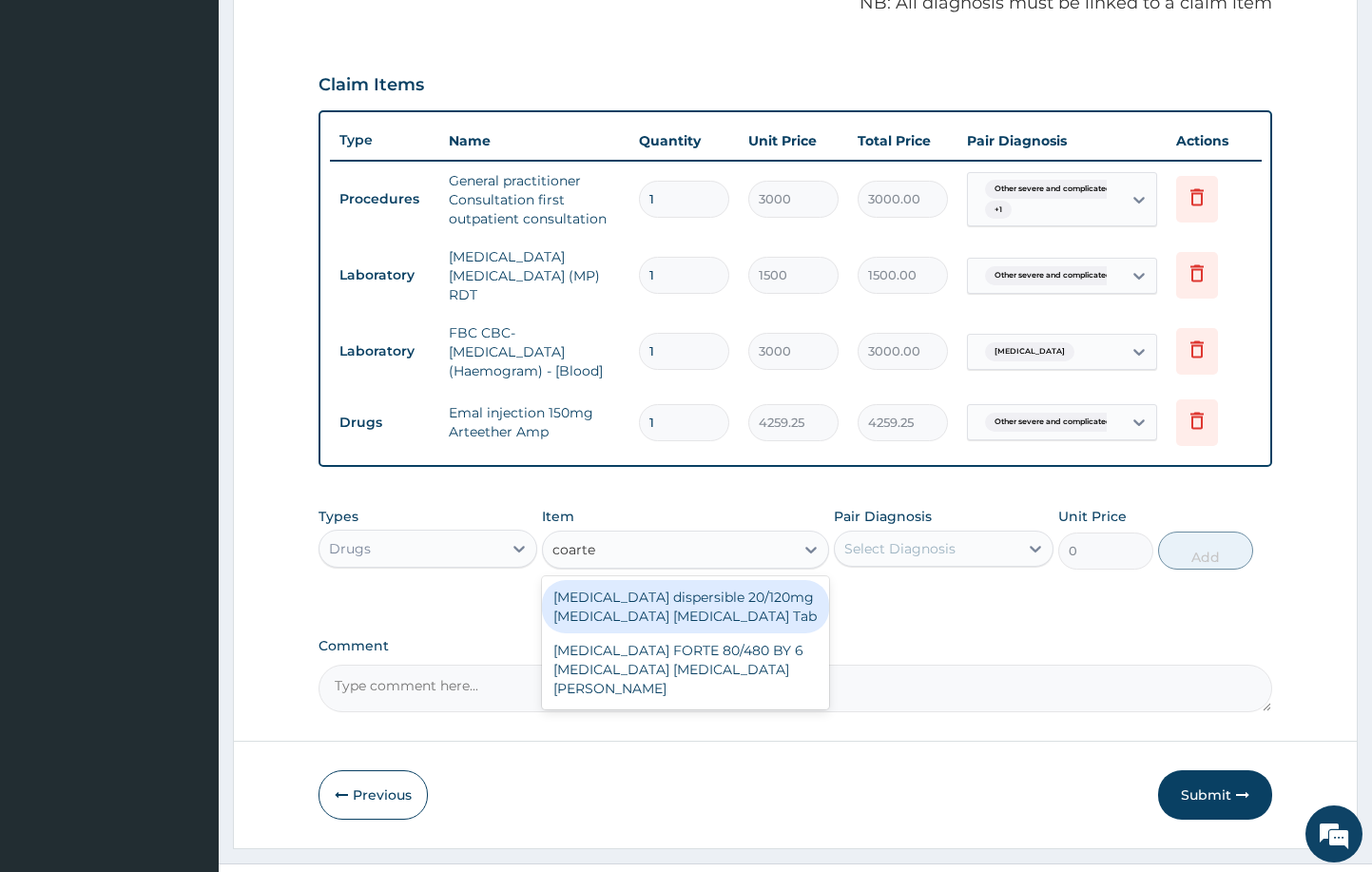
type input "coartem"
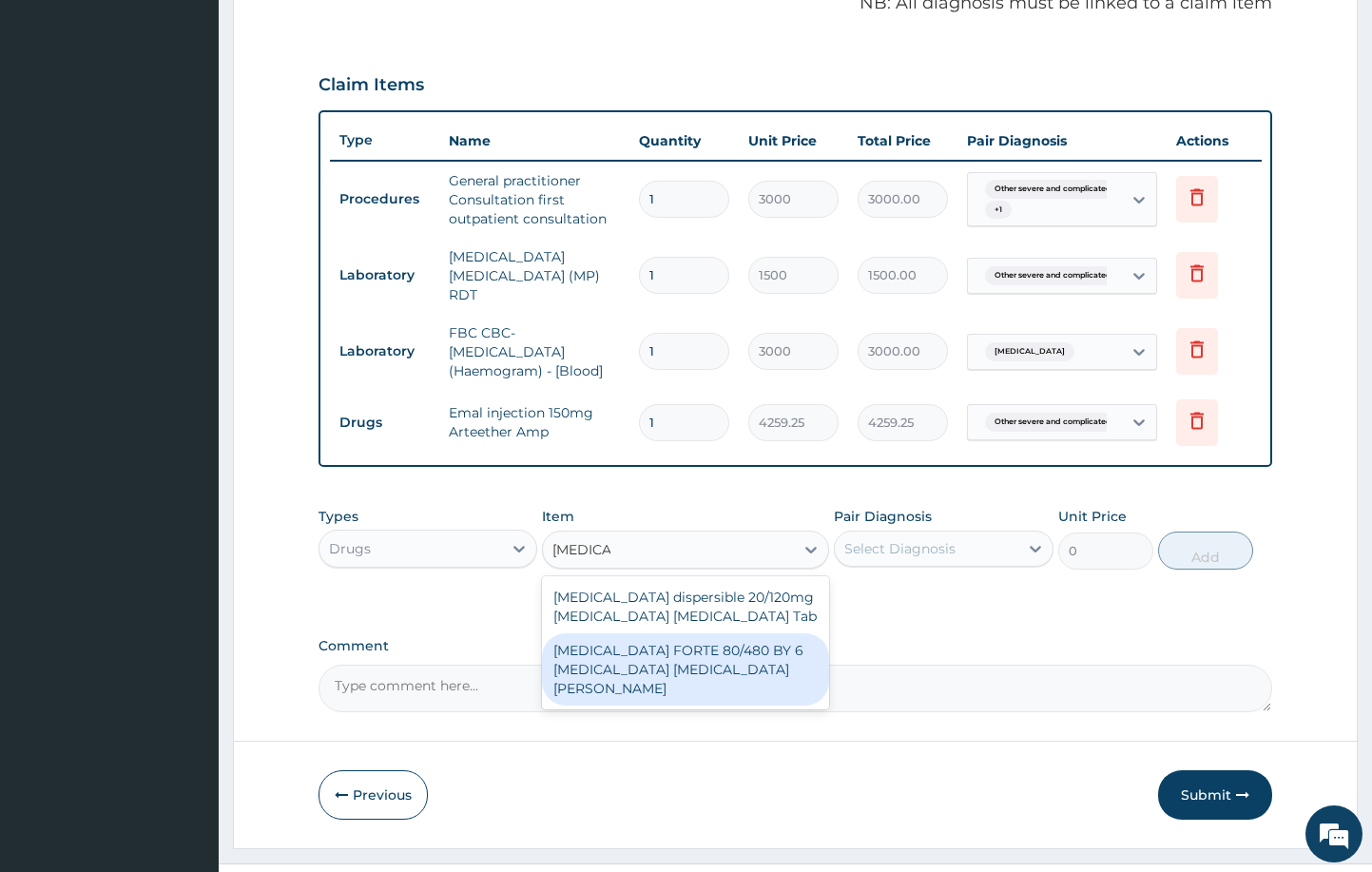
type input "4830"
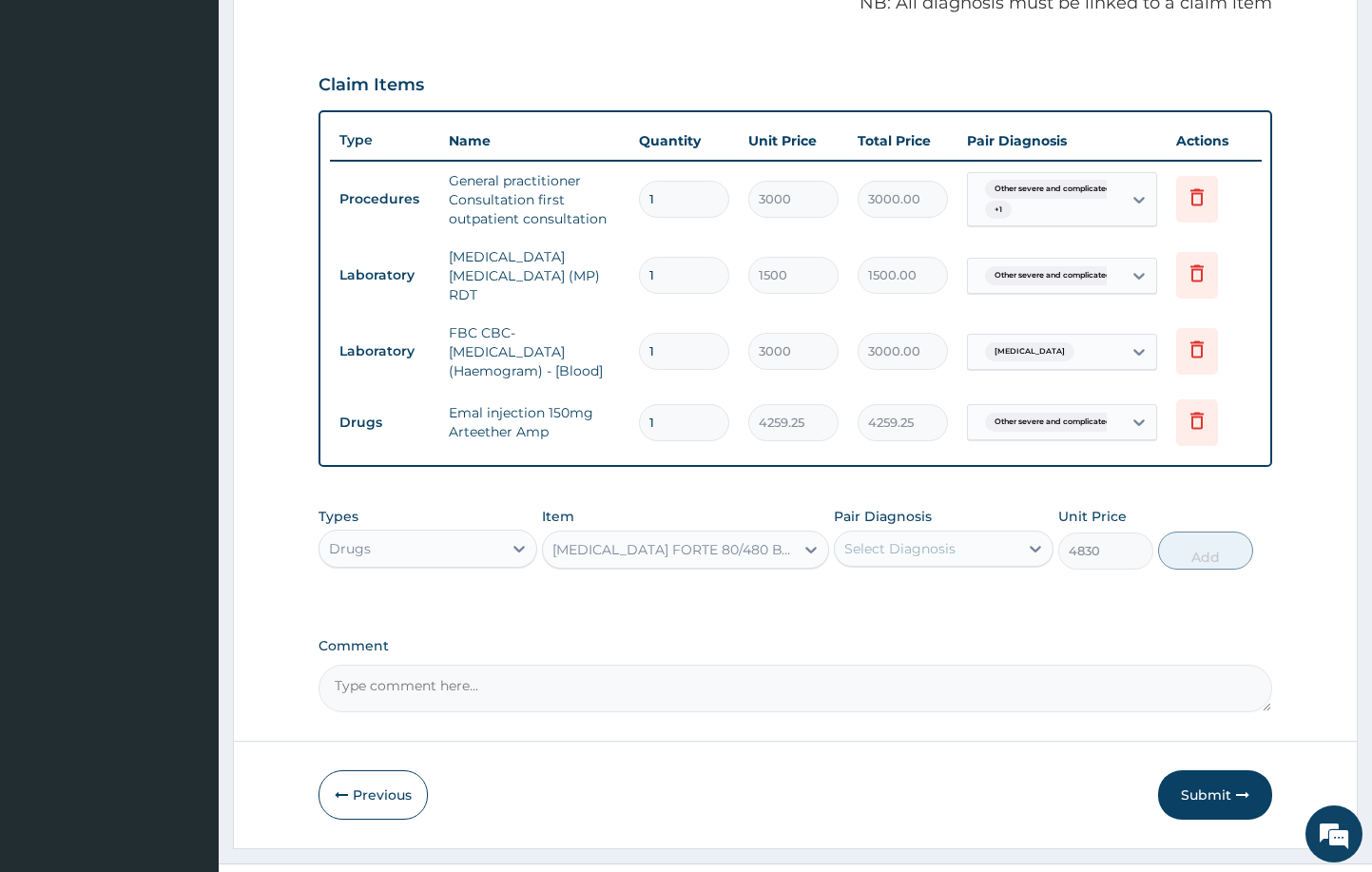
click at [963, 540] on div "Select Diagnosis" at bounding box center [926, 548] width 183 height 30
click at [886, 605] on label "Other severe and complicated Plasmodium falciparum malaria" at bounding box center [925, 596] width 118 height 19
checkbox input "true"
click at [674, 610] on div "PA Code / Prescription Code Enter Code(Secondary Care Only) Encounter Date 12-1…" at bounding box center [796, 147] width 955 height 1128
click at [1191, 534] on button "Add" at bounding box center [1206, 550] width 95 height 38
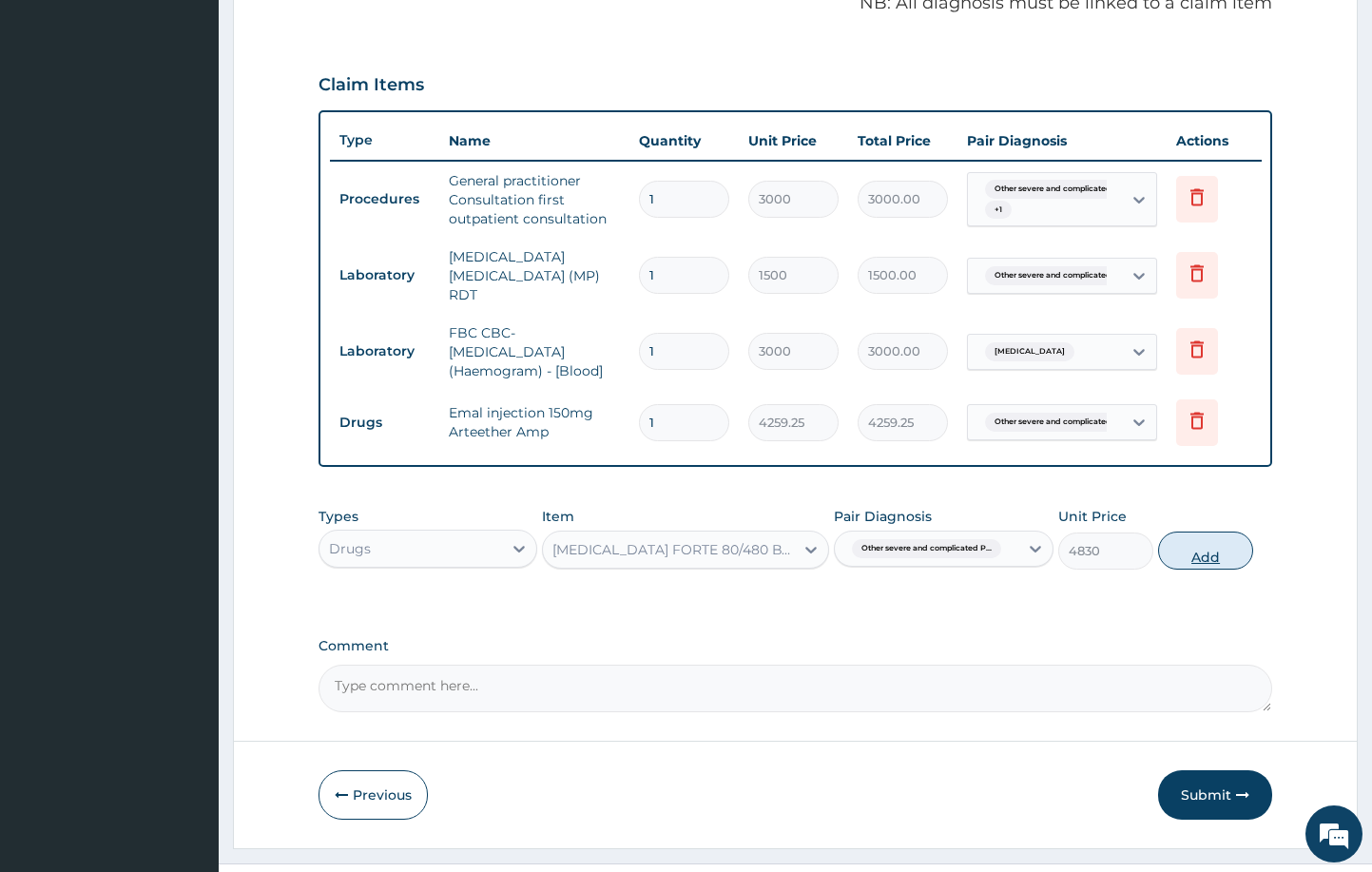
type input "0"
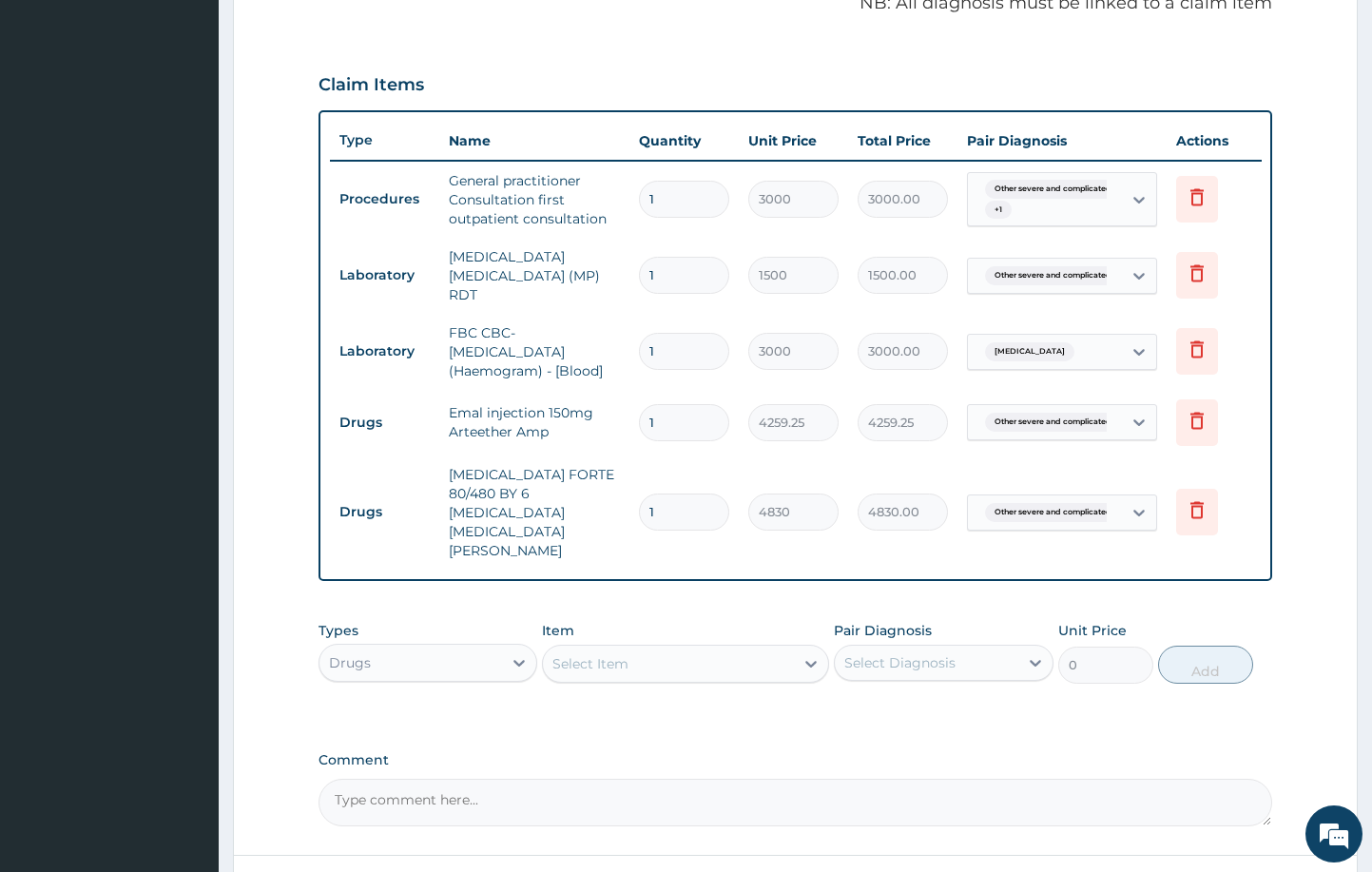
click at [686, 649] on div "Select Item" at bounding box center [668, 663] width 250 height 30
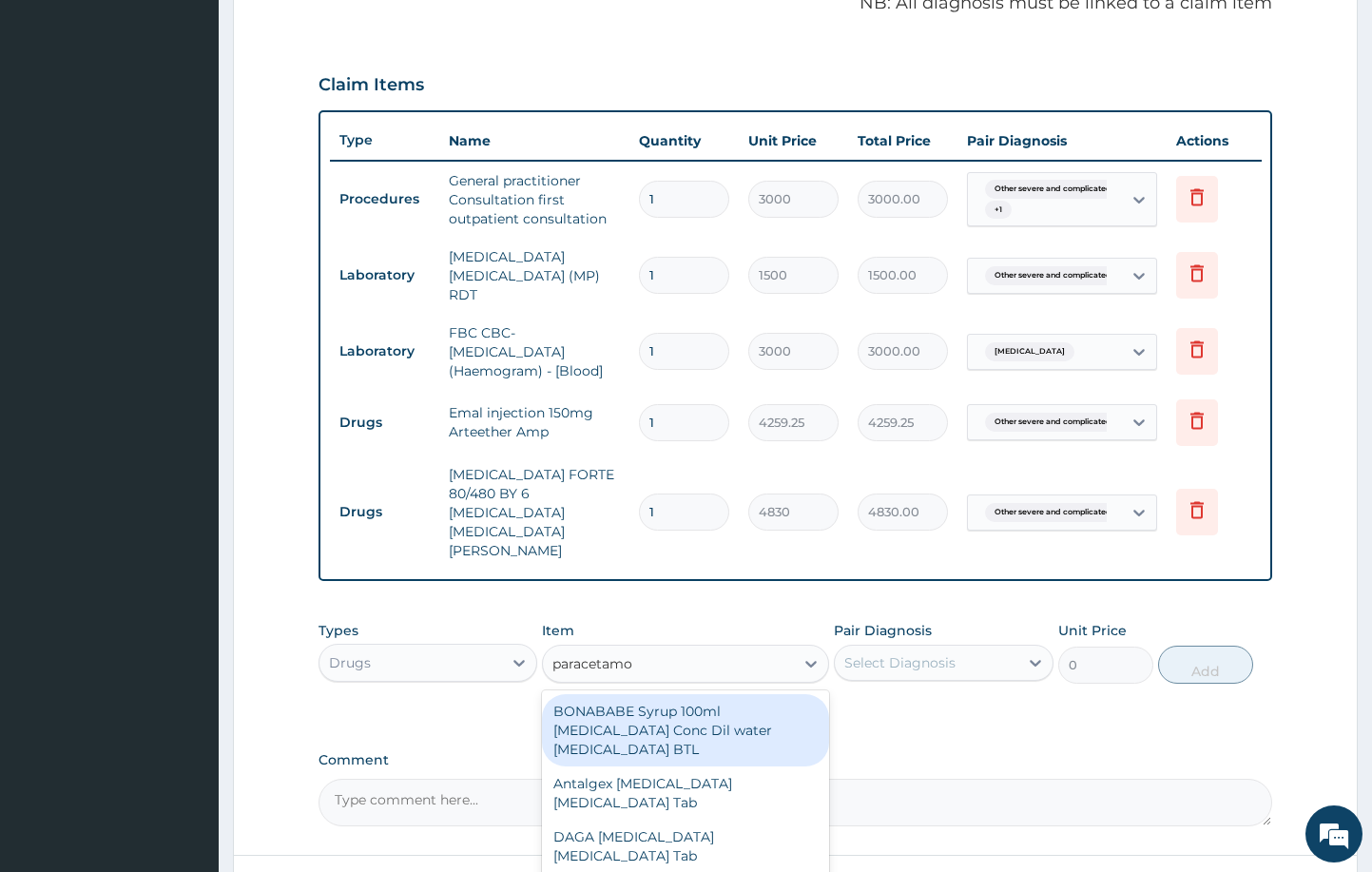
type input "paracetamol"
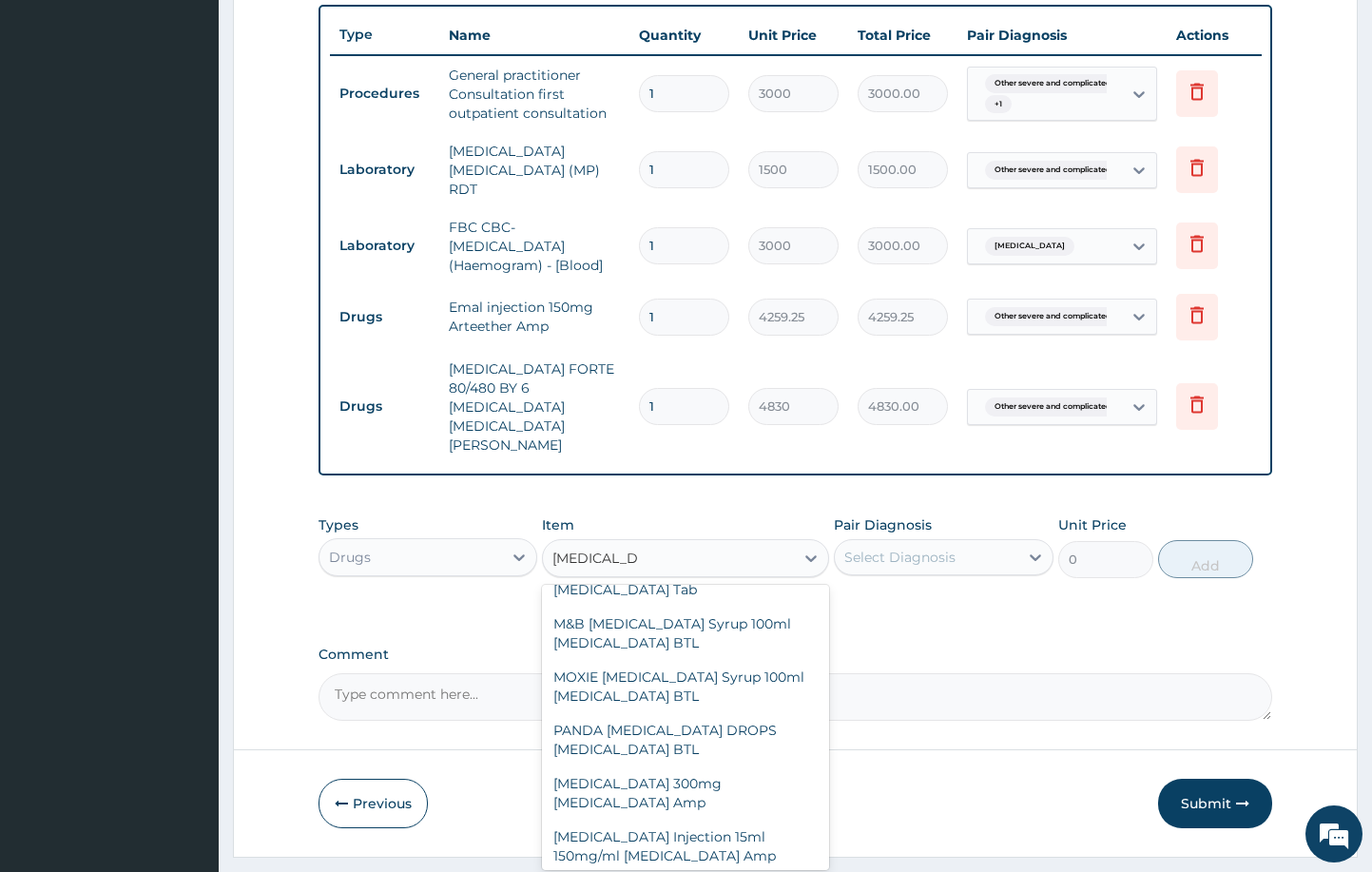
scroll to position [499, 0]
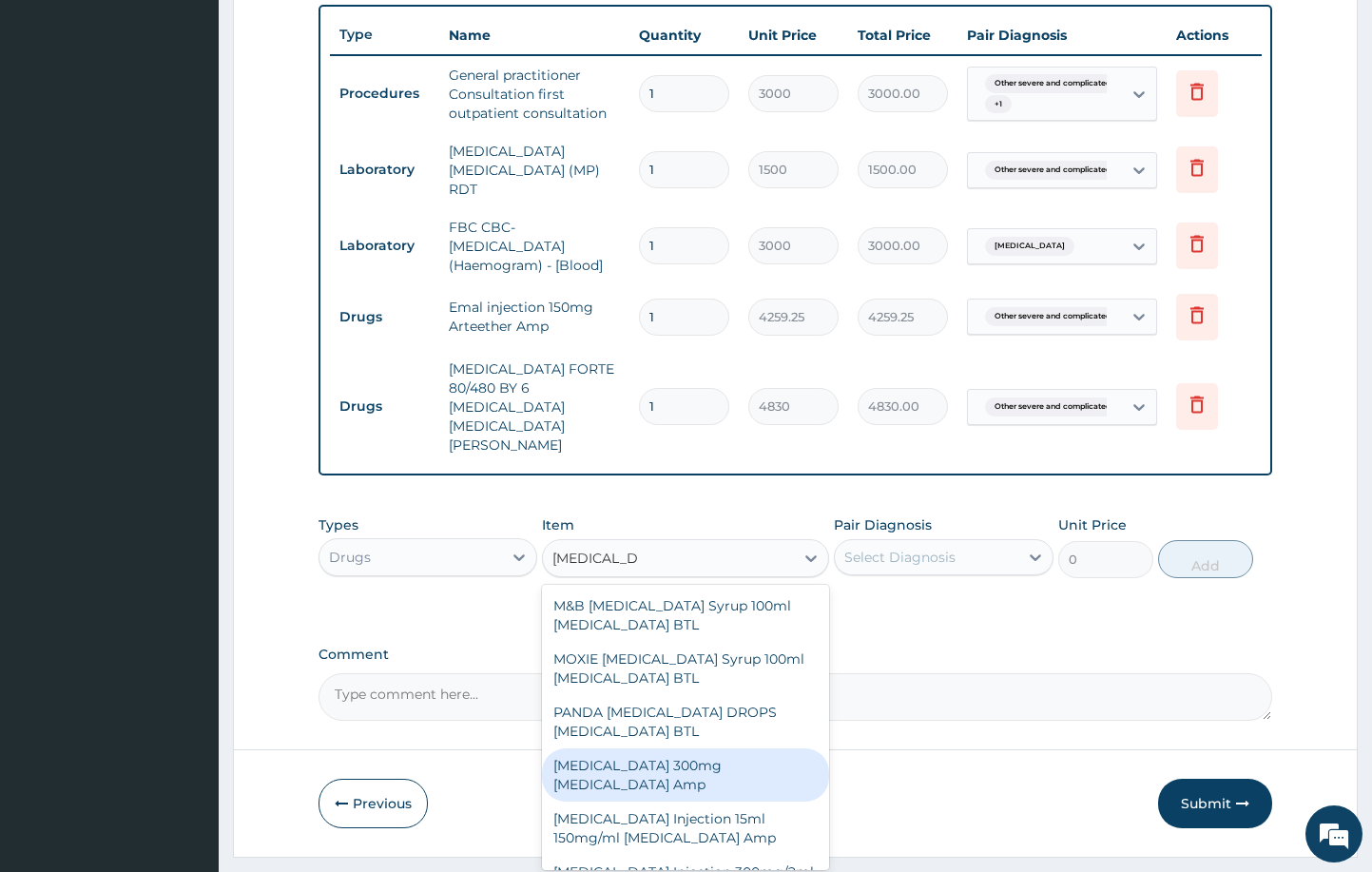
click at [694, 749] on div "Paracetamol 300mg Acetaminophen Amp" at bounding box center [685, 775] width 286 height 53
type input "345"
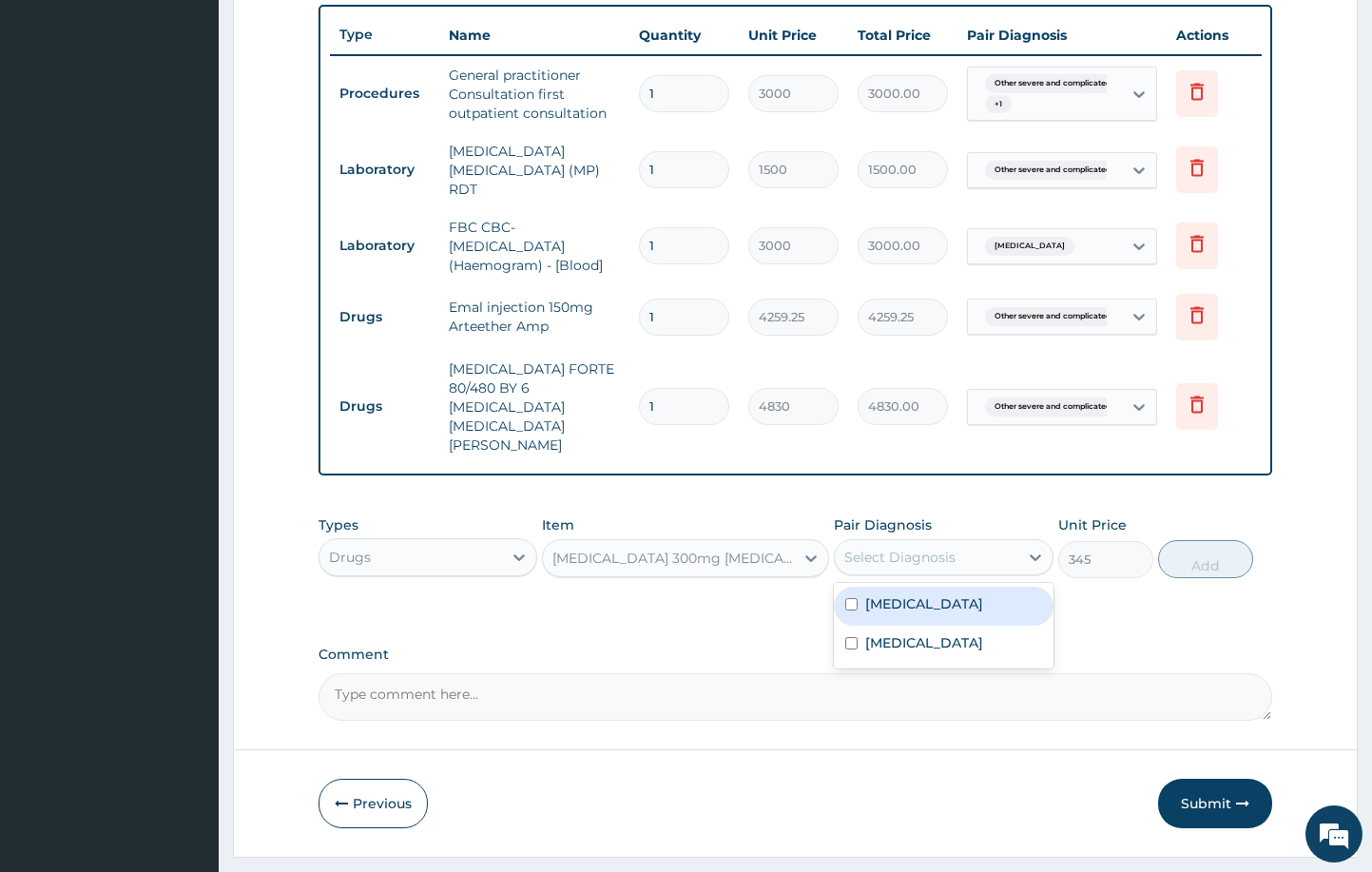
click at [952, 548] on div "Select Diagnosis" at bounding box center [900, 558] width 112 height 19
click at [954, 595] on label "Other severe and complicated Plasmodium falciparum malaria" at bounding box center [925, 604] width 118 height 19
checkbox input "true"
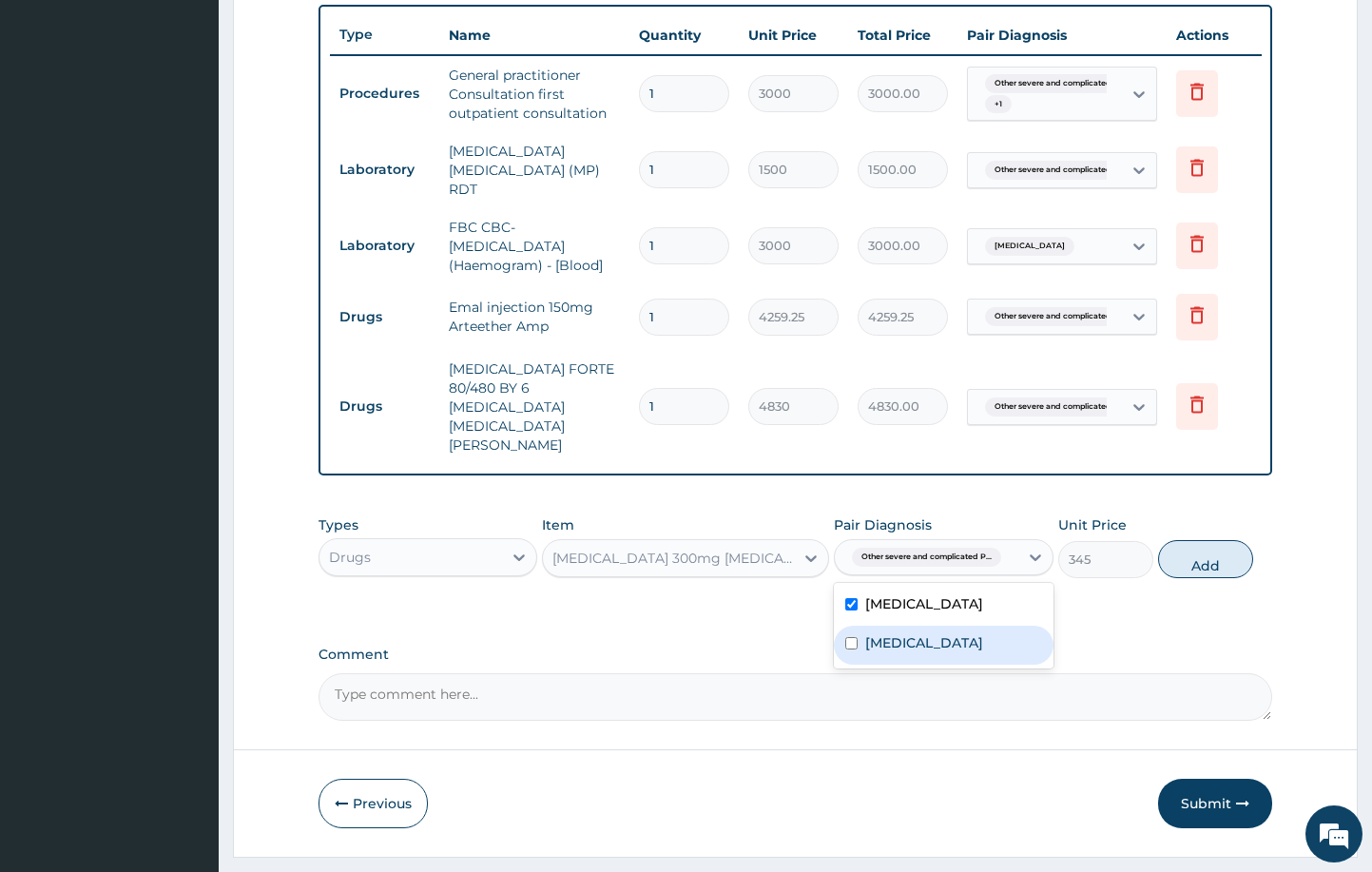
click at [958, 645] on label "Typhoid fever, unspecified" at bounding box center [925, 643] width 118 height 19
checkbox input "true"
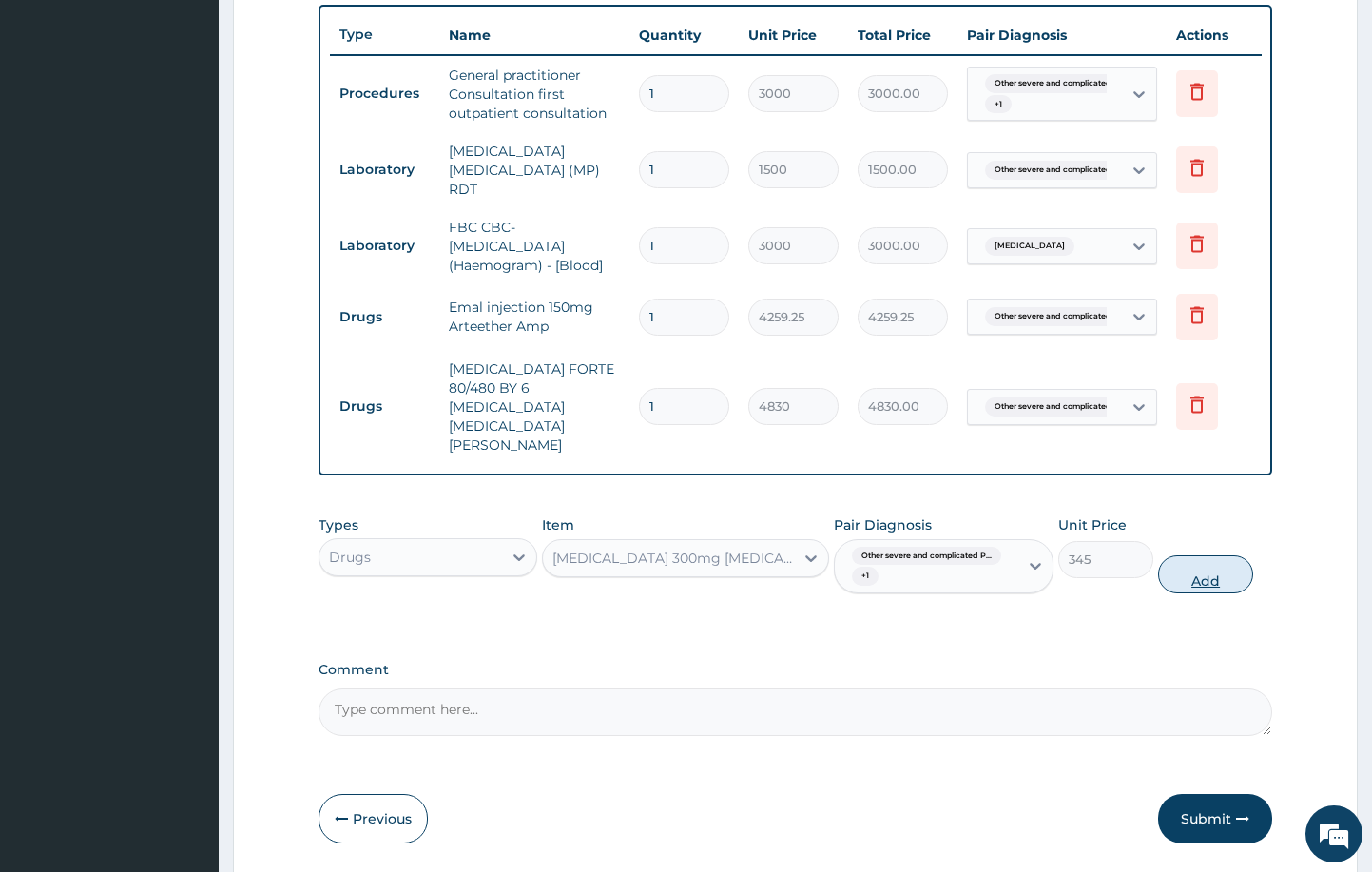
click at [1206, 556] on button "Add" at bounding box center [1206, 574] width 95 height 38
type input "0"
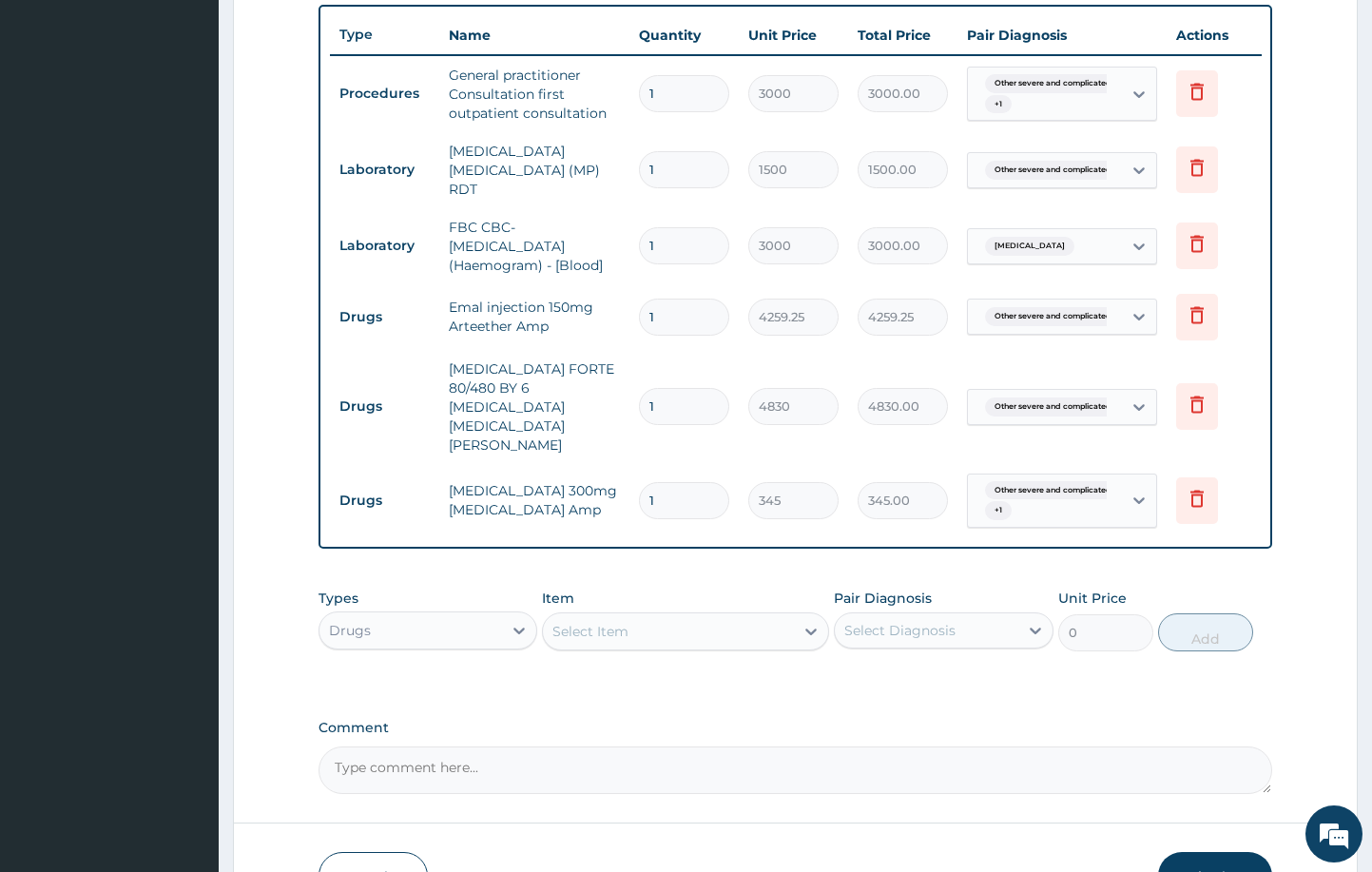
type input "0.00"
type input "2"
type input "690.00"
type input "2"
click at [627, 622] on div "Select Item" at bounding box center [590, 631] width 76 height 19
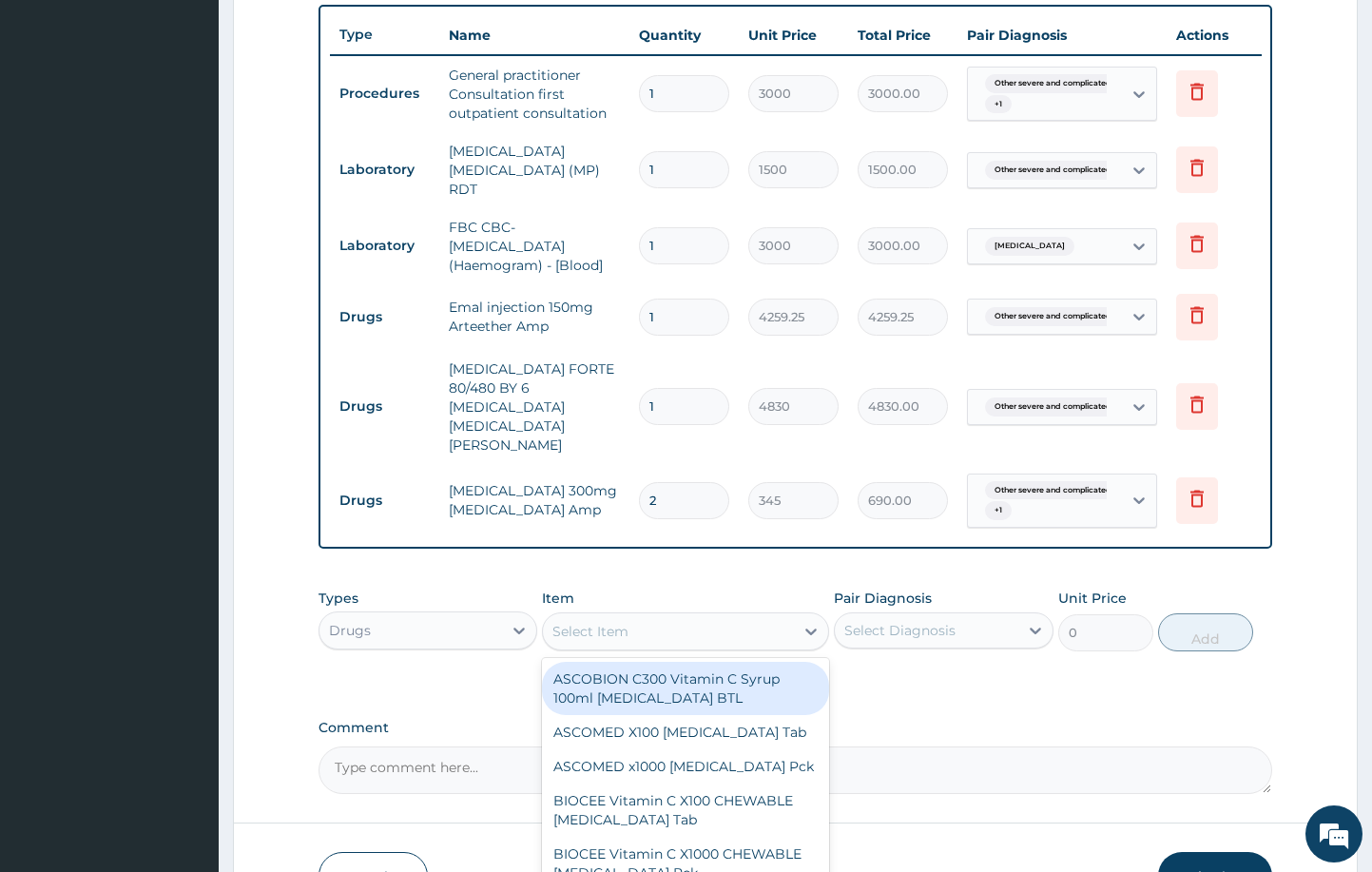
scroll to position [707, 0]
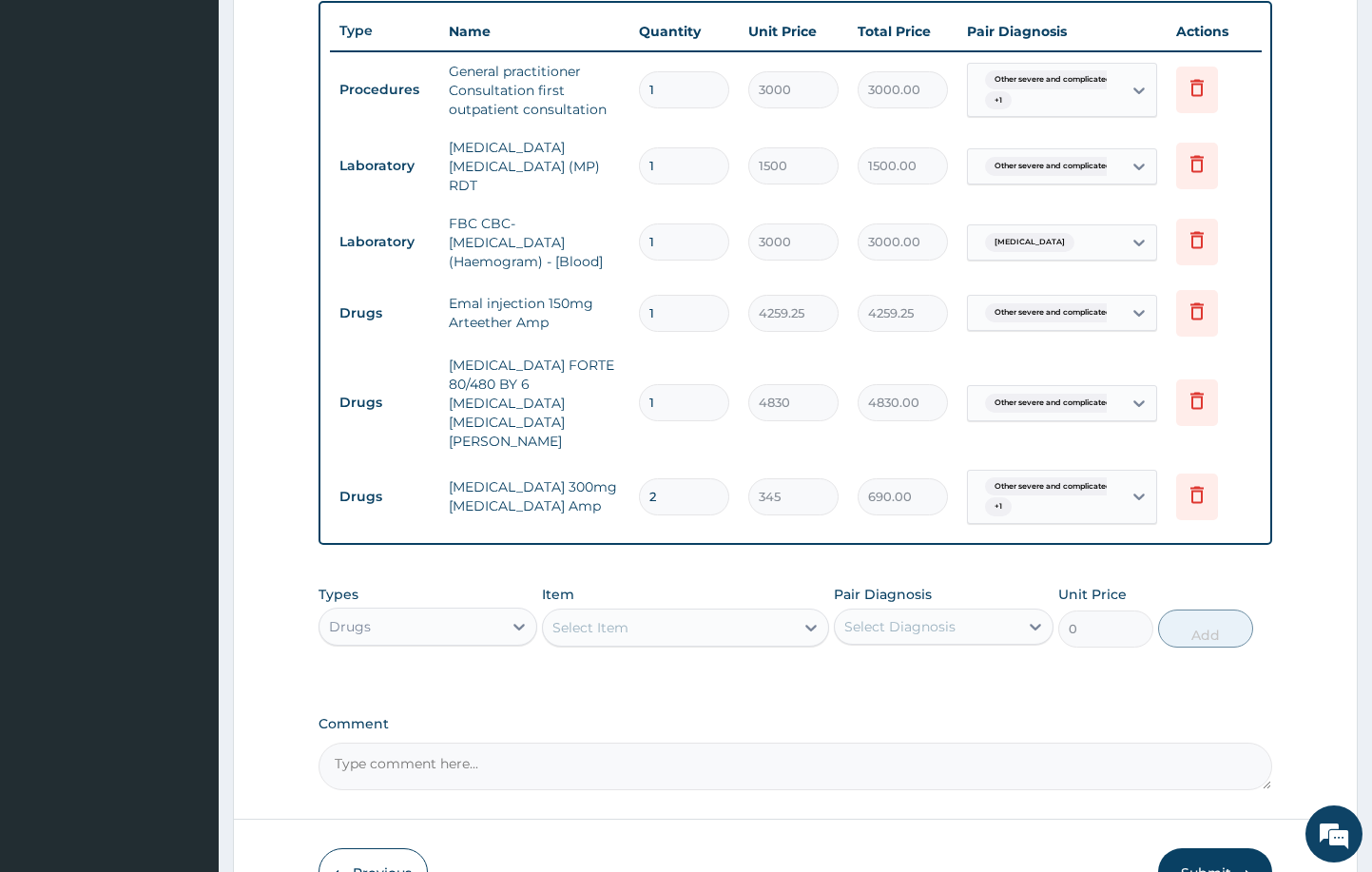
click at [620, 619] on div "Select Item" at bounding box center [590, 629] width 76 height 19
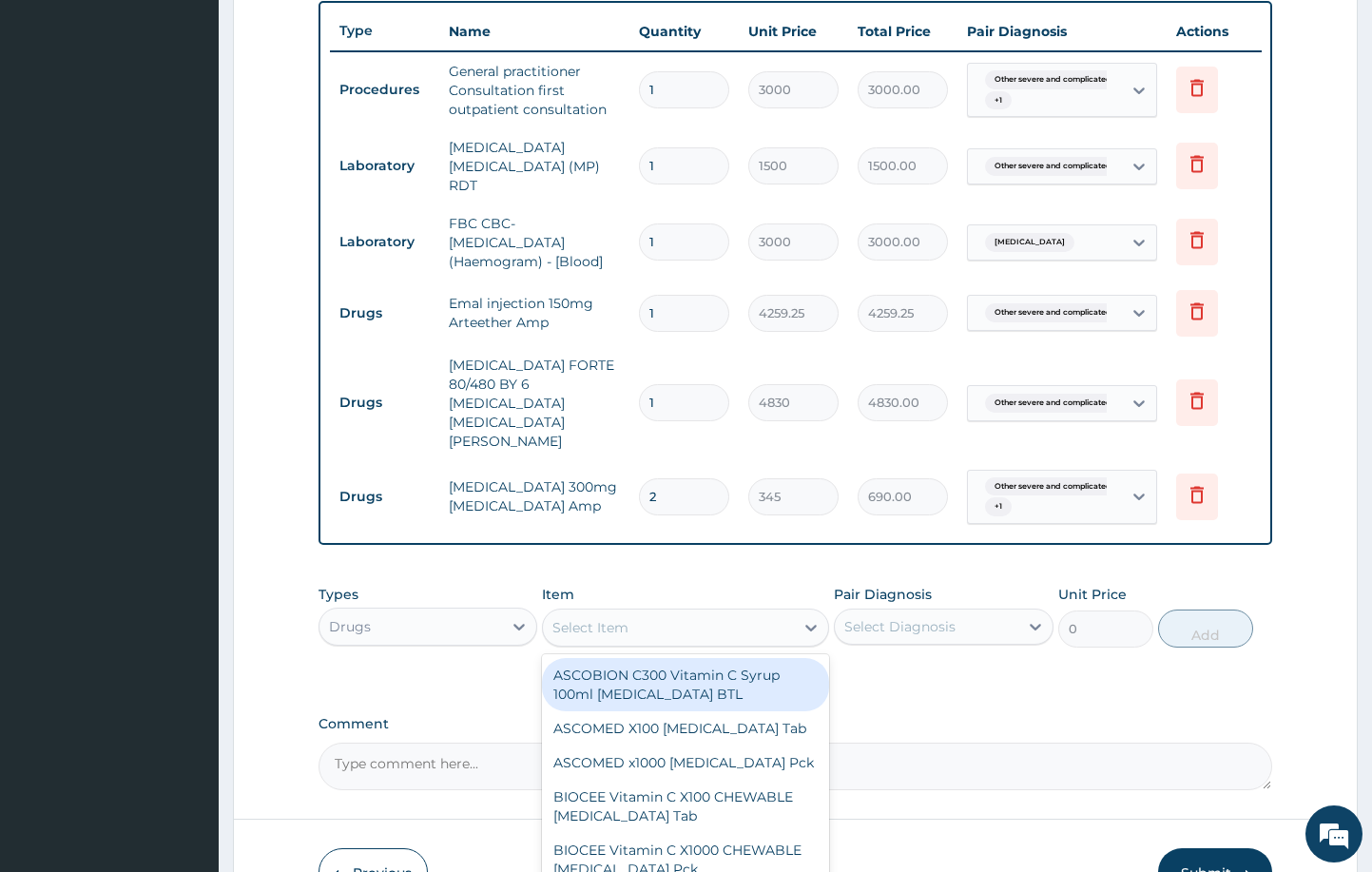
type input "C"
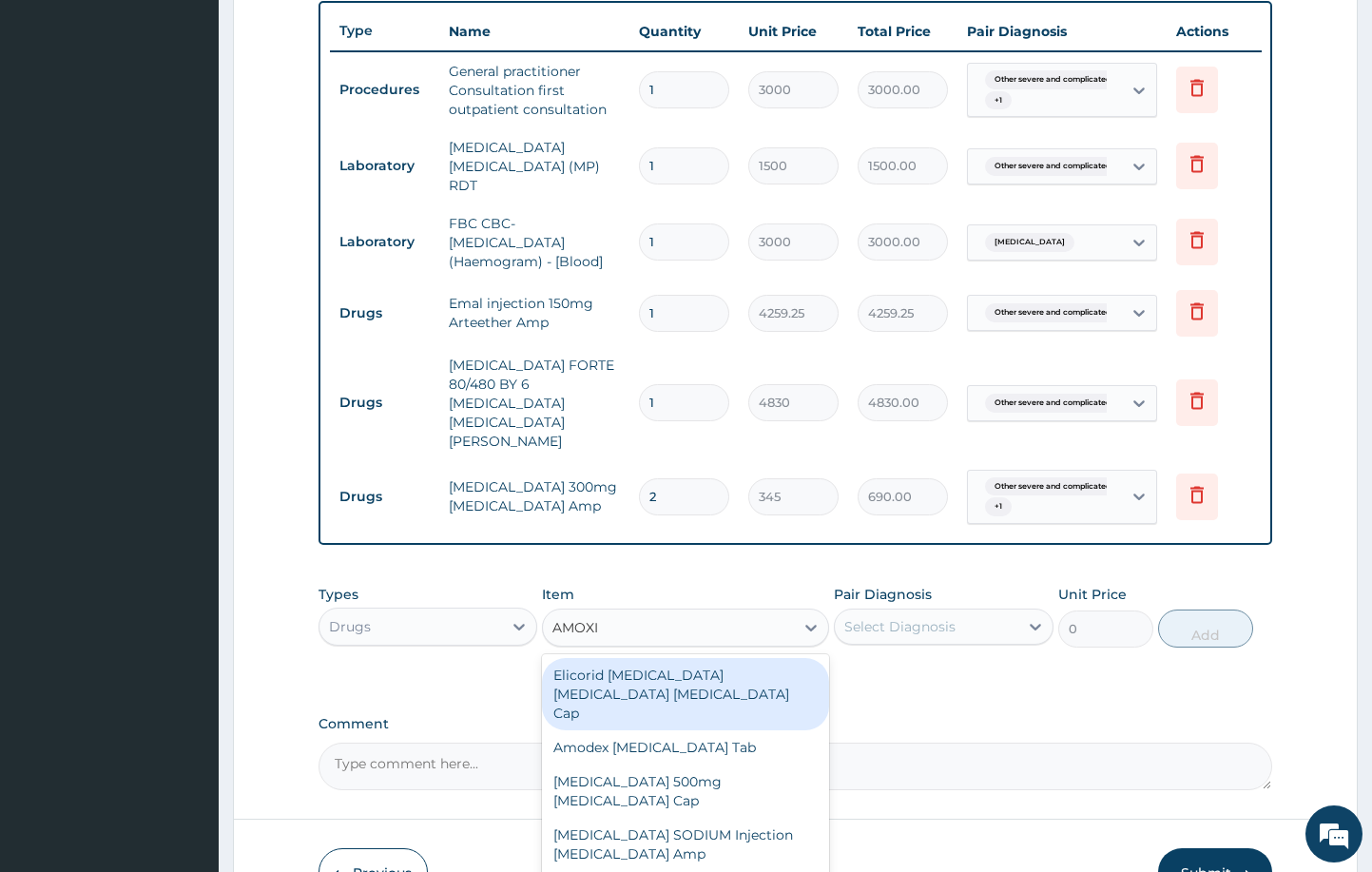
type input "AMOXIL"
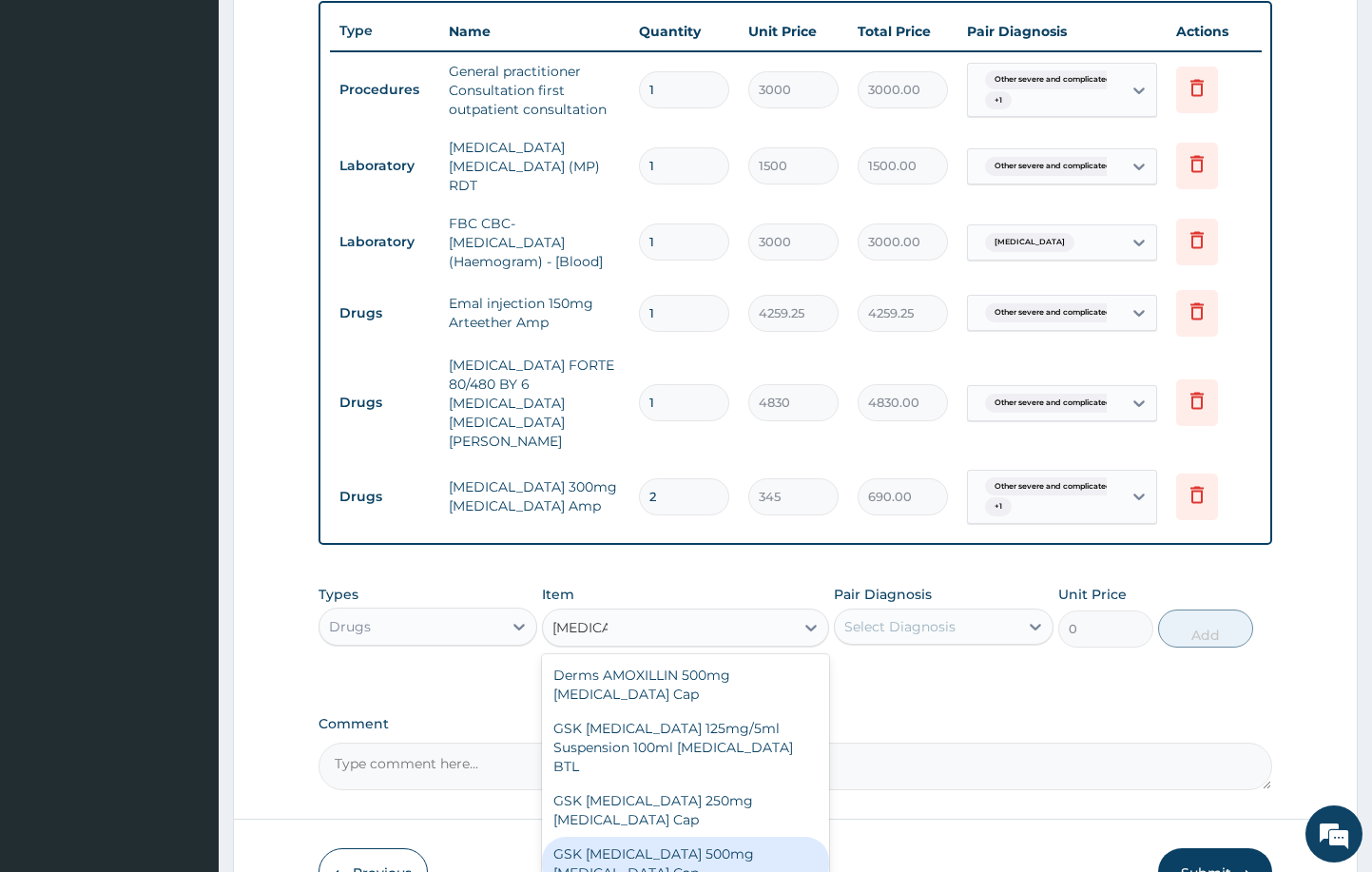
click at [604, 837] on div "GSK AMOXIL 500mg Amoxicillin Cap" at bounding box center [685, 863] width 286 height 53
type input "310.5"
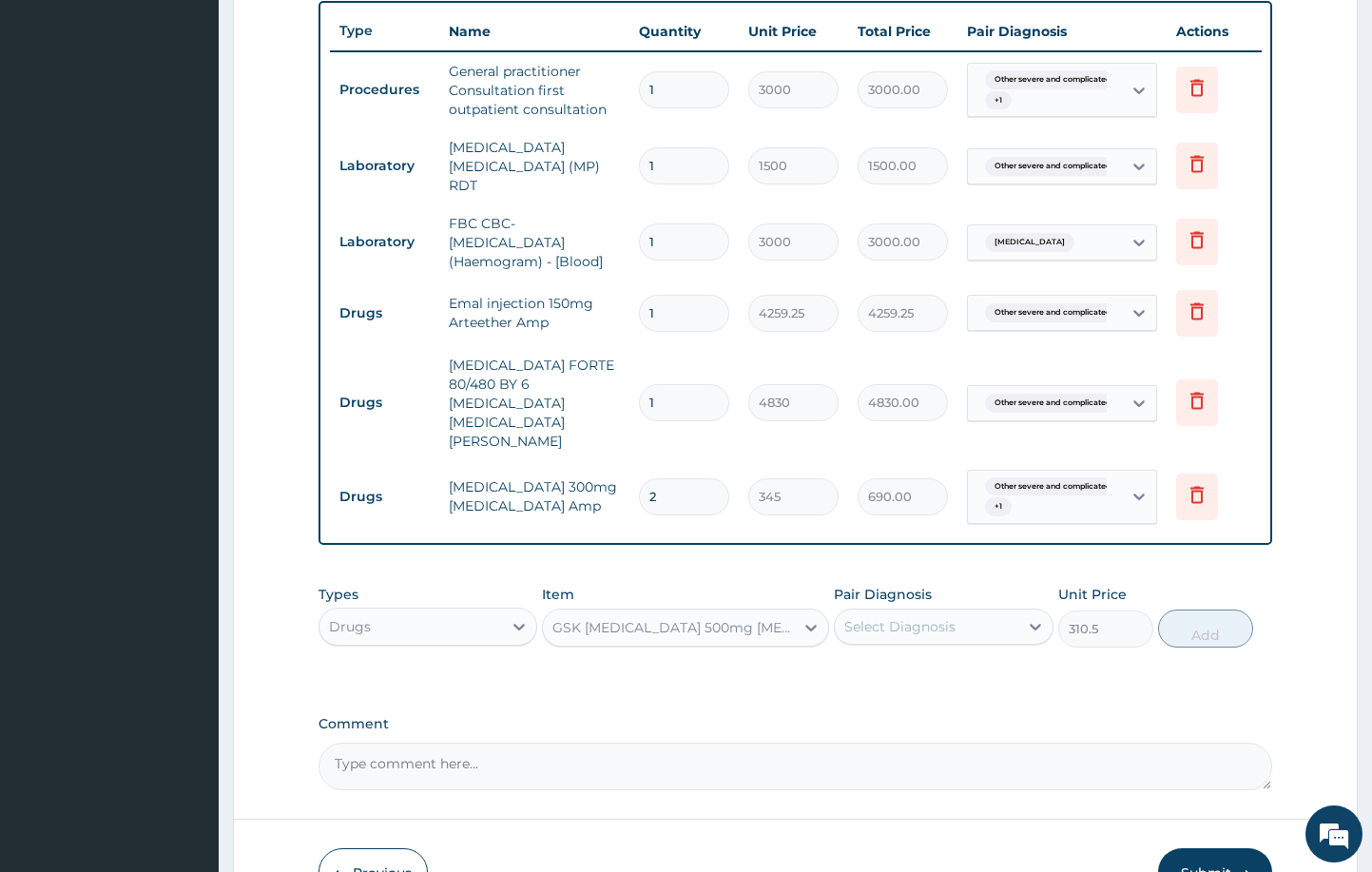
click at [922, 618] on div "Select Diagnosis" at bounding box center [900, 628] width 112 height 19
click at [922, 695] on div "Typhoid fever, unspecified" at bounding box center [943, 715] width 220 height 39
checkbox input "true"
click at [1177, 610] on button "Add" at bounding box center [1206, 629] width 95 height 38
type input "0"
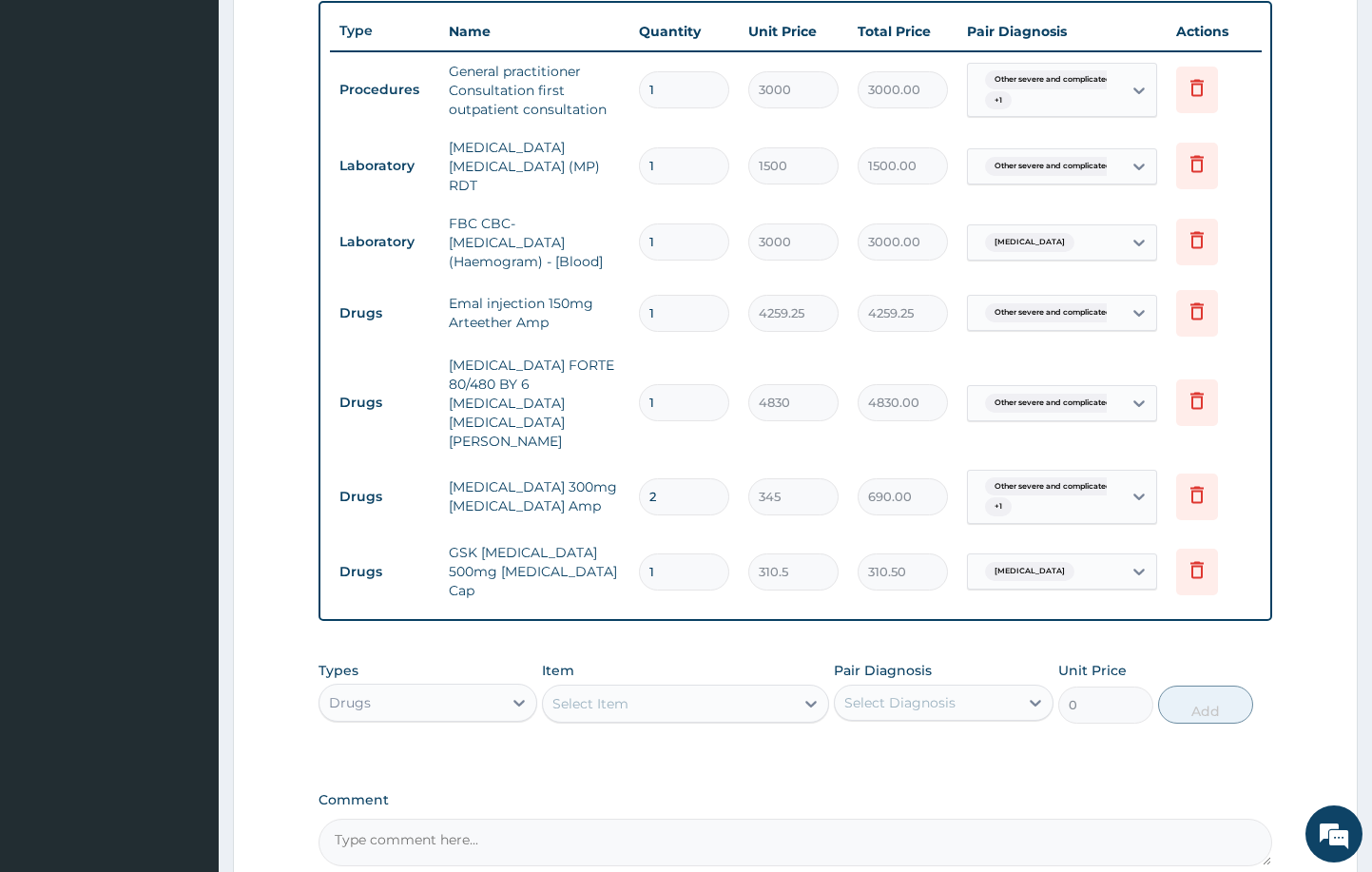
type input "16"
type input "4968.00"
type input "1"
type input "310.50"
type input "15"
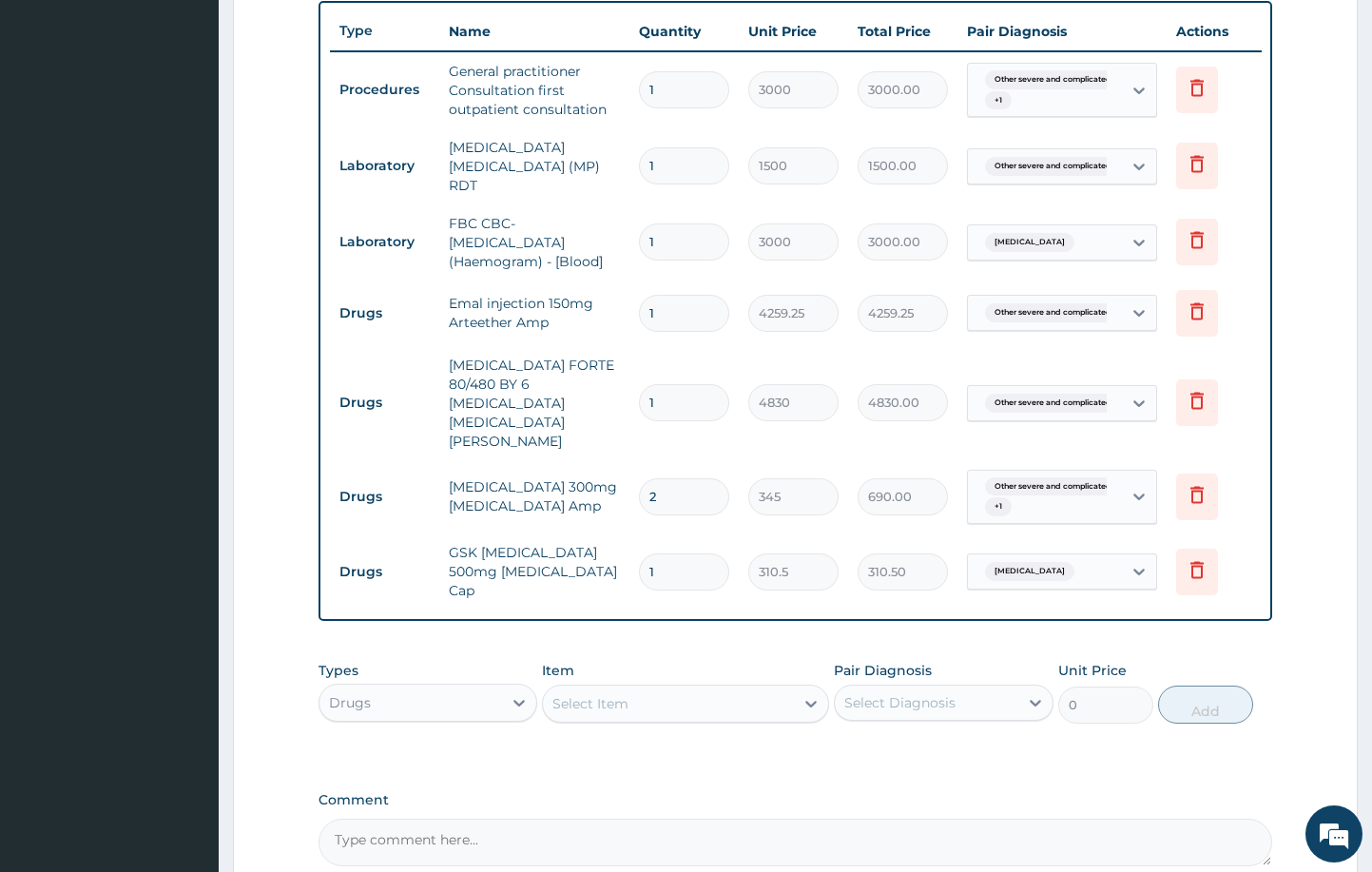
type input "4657.50"
type input "15"
click at [737, 820] on textarea "Comment" at bounding box center [796, 843] width 955 height 48
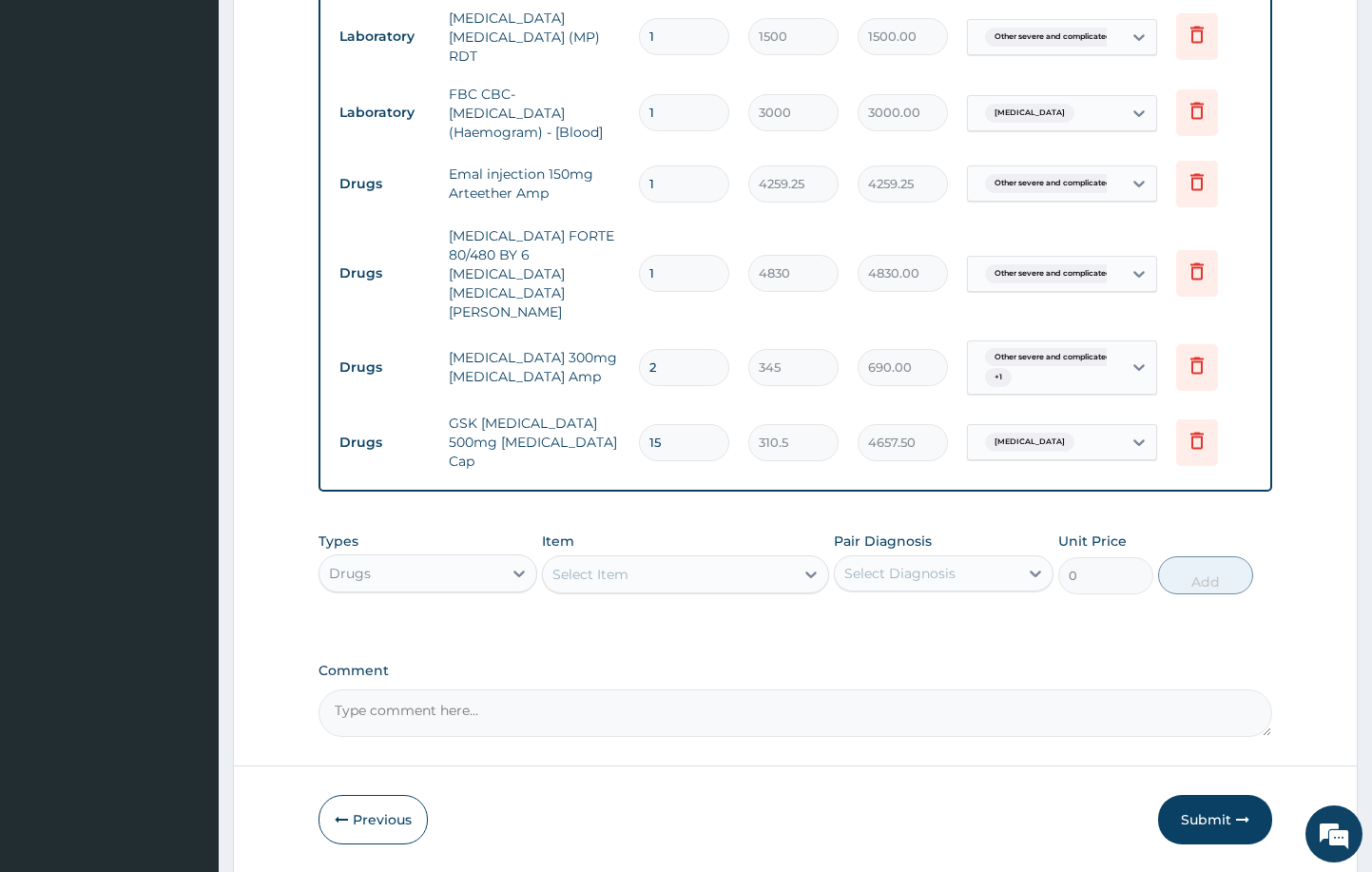
scroll to position [842, 0]
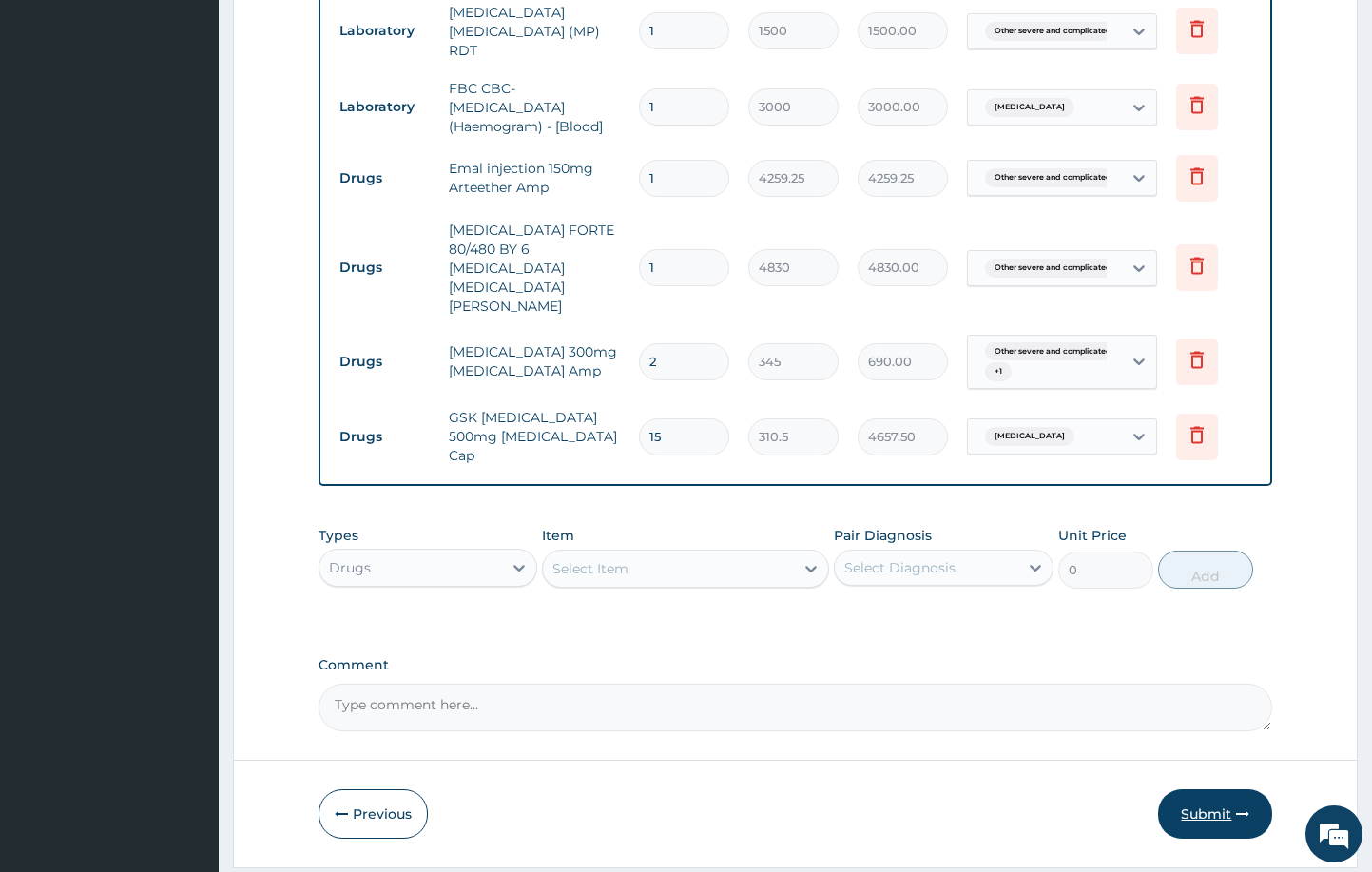
click at [1204, 790] on button "Submit" at bounding box center [1216, 814] width 114 height 49
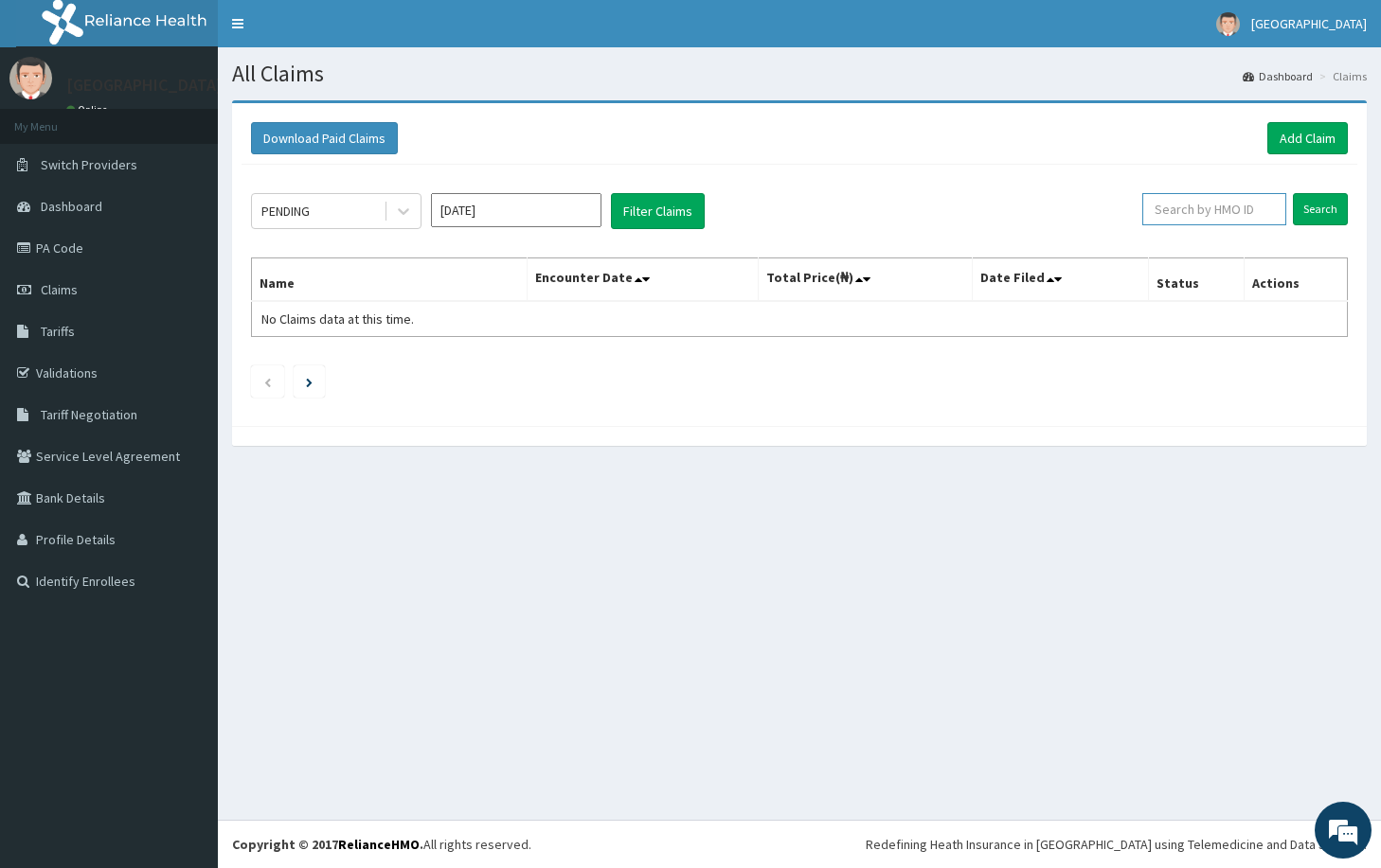
paste input "ftc/10027/b"
type input "ftc/10027/b"
click at [1328, 200] on input "Search" at bounding box center [1320, 209] width 55 height 32
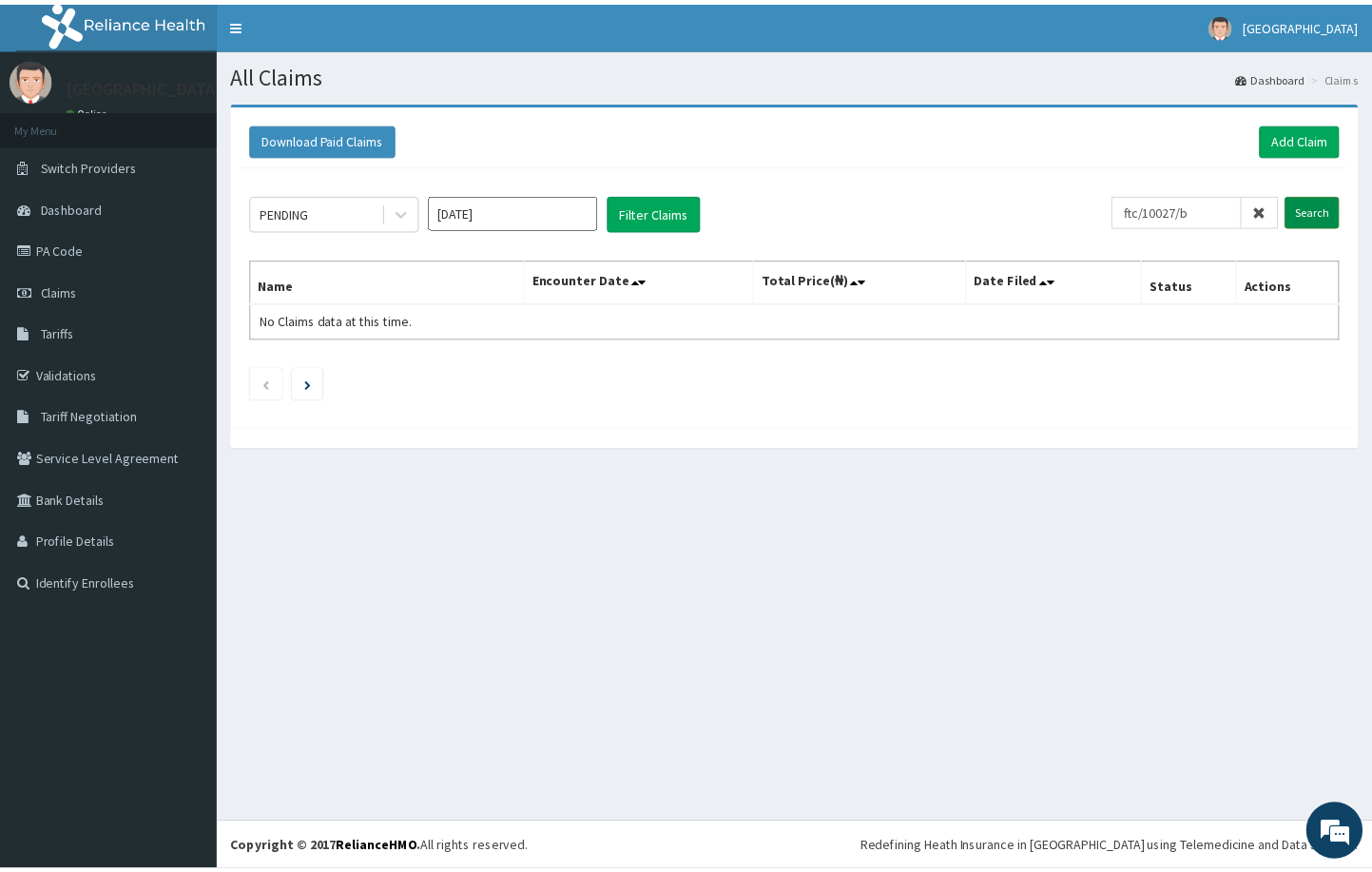
scroll to position [0, 0]
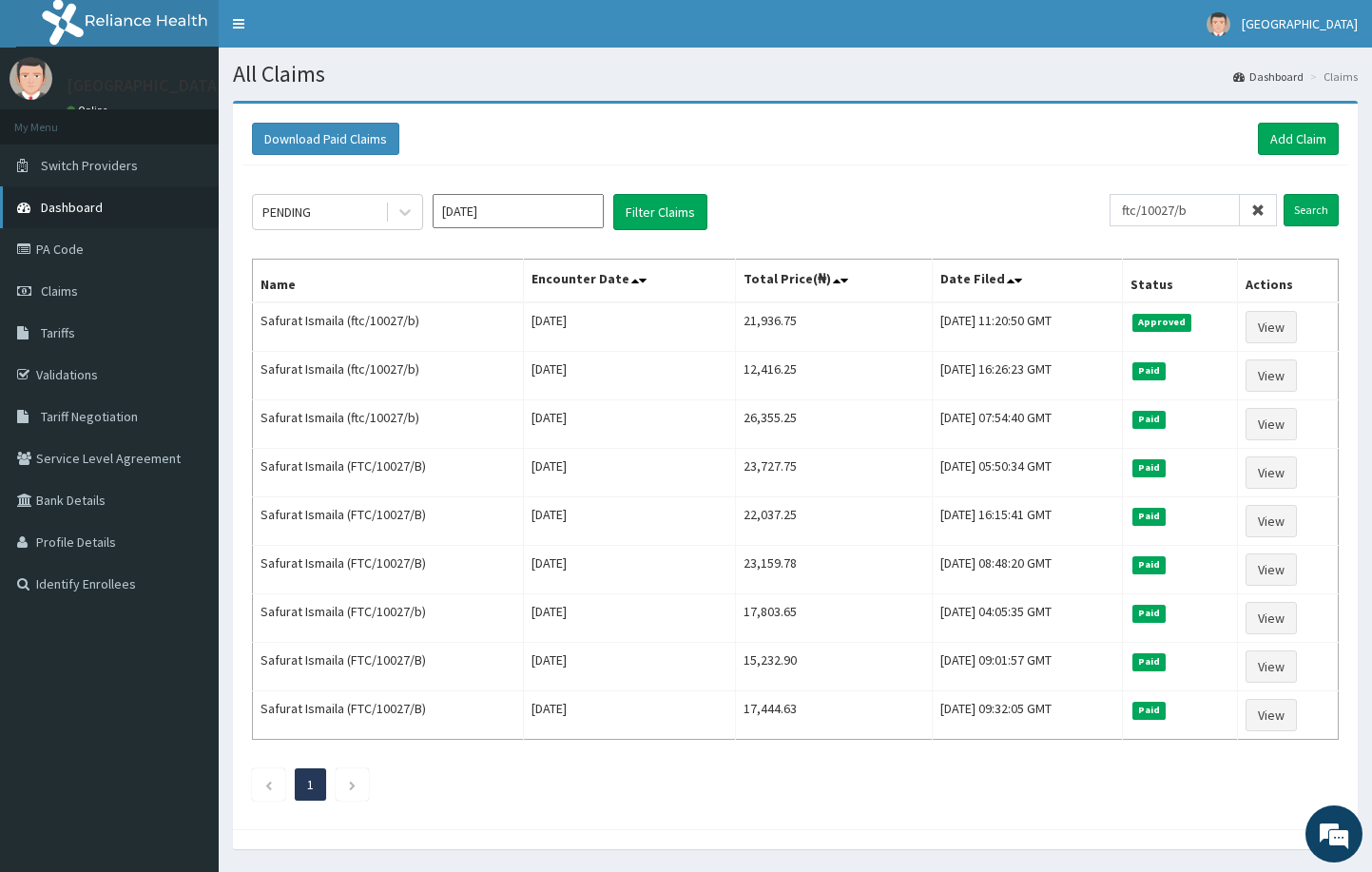
click at [119, 218] on link "Dashboard" at bounding box center [110, 207] width 219 height 42
